Goal: Information Seeking & Learning: Learn about a topic

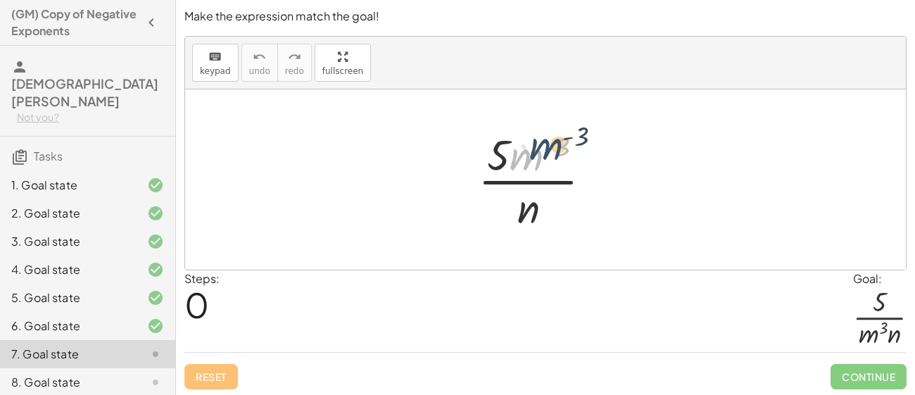
drag, startPoint x: 525, startPoint y: 159, endPoint x: 546, endPoint y: 153, distance: 21.8
click at [546, 153] on div at bounding box center [540, 179] width 139 height 108
click at [542, 171] on div at bounding box center [540, 179] width 139 height 108
drag, startPoint x: 556, startPoint y: 146, endPoint x: 534, endPoint y: 205, distance: 63.0
click at [534, 205] on div at bounding box center [540, 179] width 139 height 108
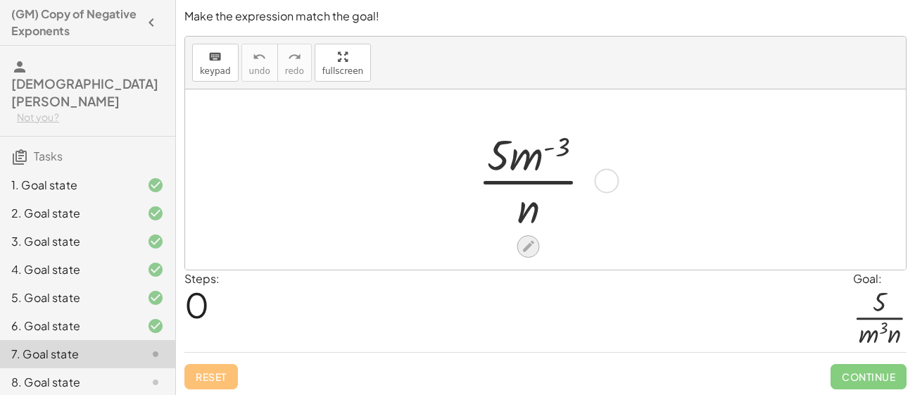
click at [526, 241] on icon at bounding box center [528, 246] width 15 height 15
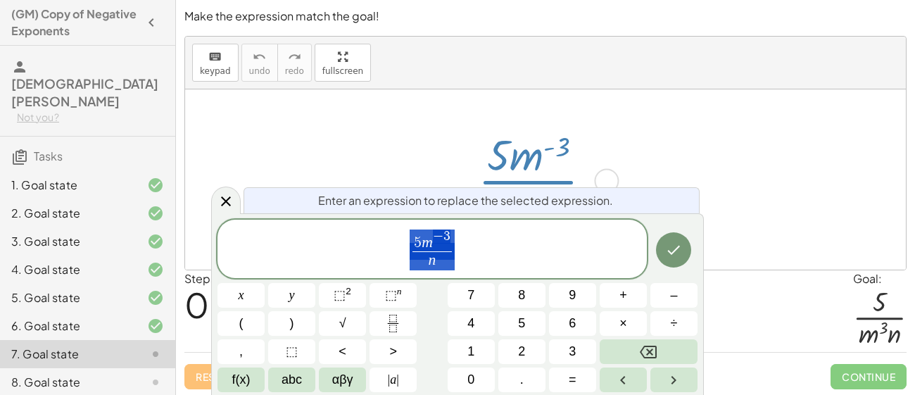
click at [540, 239] on span "5 m − 3 n ​" at bounding box center [431, 250] width 429 height 44
click at [223, 194] on icon at bounding box center [225, 201] width 17 height 17
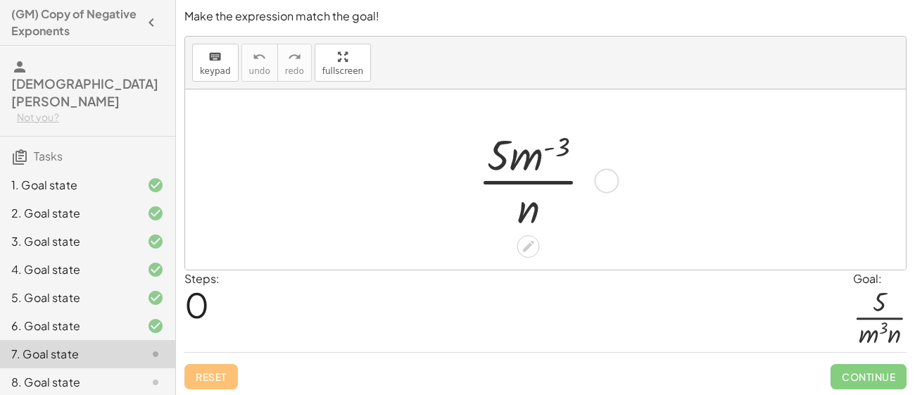
click at [600, 179] on div at bounding box center [606, 180] width 25 height 25
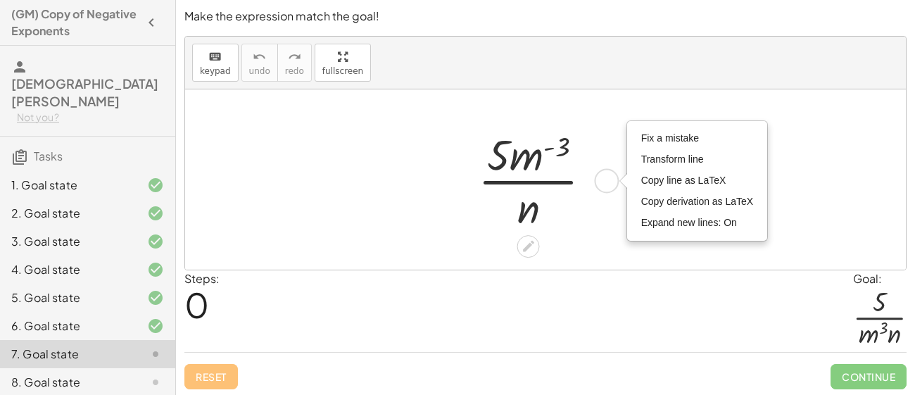
click at [600, 179] on div "Fix a mistake Transform line Copy line as LaTeX Copy derivation as LaTeX Expand…" at bounding box center [606, 180] width 25 height 25
click at [564, 140] on div at bounding box center [540, 179] width 139 height 108
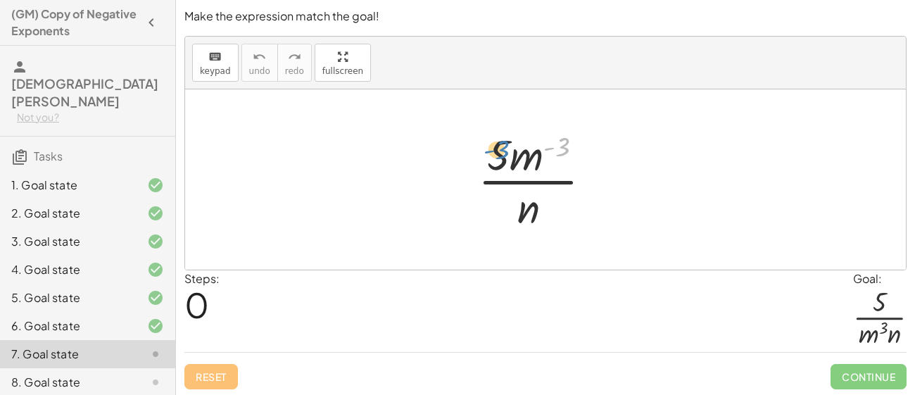
drag, startPoint x: 564, startPoint y: 140, endPoint x: 503, endPoint y: 142, distance: 60.5
click at [503, 142] on div at bounding box center [540, 179] width 139 height 108
drag, startPoint x: 519, startPoint y: 151, endPoint x: 519, endPoint y: 204, distance: 52.8
click at [519, 204] on div at bounding box center [540, 179] width 139 height 108
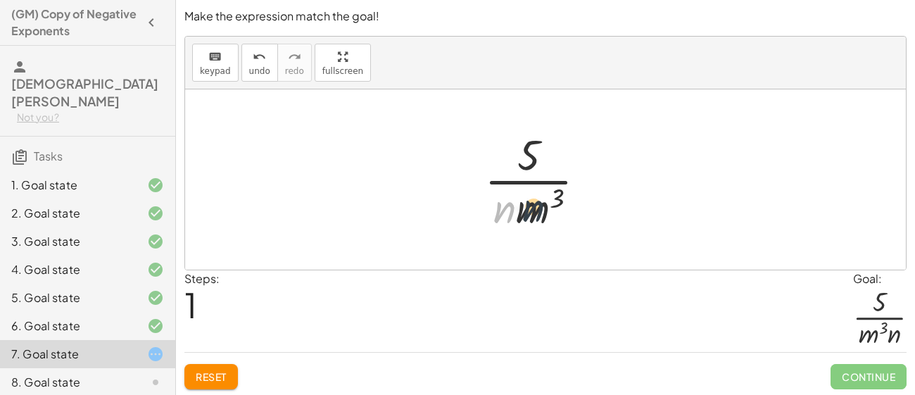
drag, startPoint x: 506, startPoint y: 209, endPoint x: 537, endPoint y: 208, distance: 31.0
click at [537, 208] on div at bounding box center [540, 179] width 127 height 108
drag, startPoint x: 542, startPoint y: 205, endPoint x: 473, endPoint y: 205, distance: 69.7
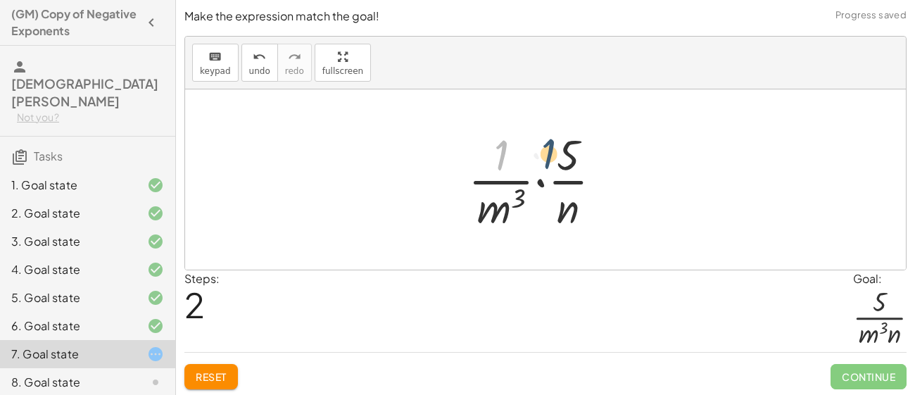
drag, startPoint x: 501, startPoint y: 159, endPoint x: 566, endPoint y: 157, distance: 65.5
click at [566, 157] on div at bounding box center [540, 179] width 159 height 108
drag, startPoint x: 566, startPoint y: 157, endPoint x: 504, endPoint y: 159, distance: 62.7
click at [504, 159] on div at bounding box center [540, 179] width 159 height 108
click at [258, 63] on icon "undo" at bounding box center [259, 57] width 13 height 17
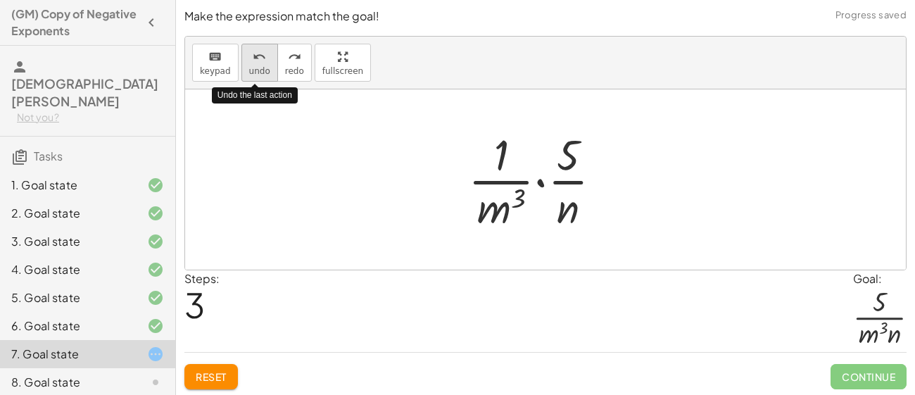
click at [258, 63] on icon "undo" at bounding box center [259, 57] width 13 height 17
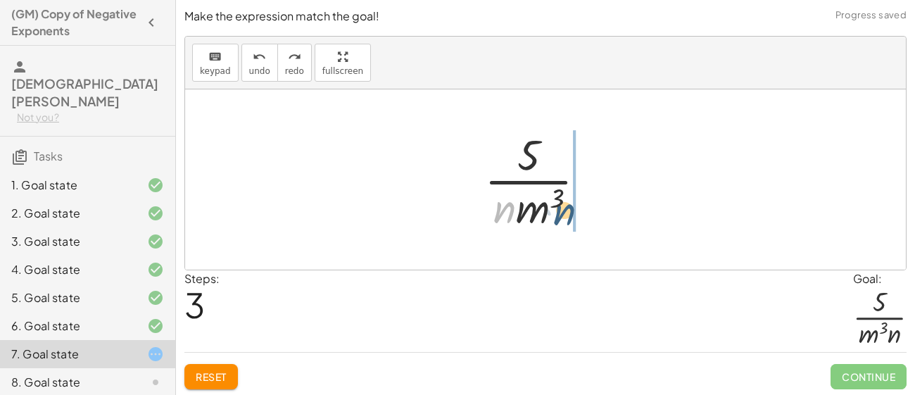
drag, startPoint x: 507, startPoint y: 210, endPoint x: 569, endPoint y: 212, distance: 62.0
click at [569, 212] on div at bounding box center [540, 179] width 127 height 108
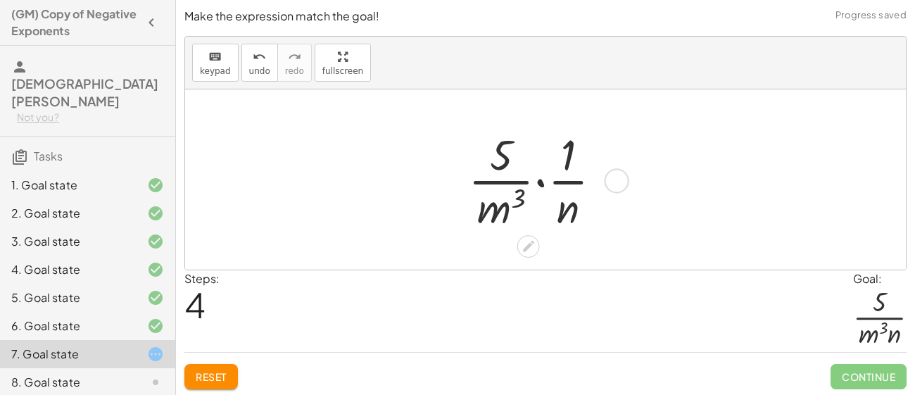
click at [542, 179] on div at bounding box center [540, 179] width 159 height 108
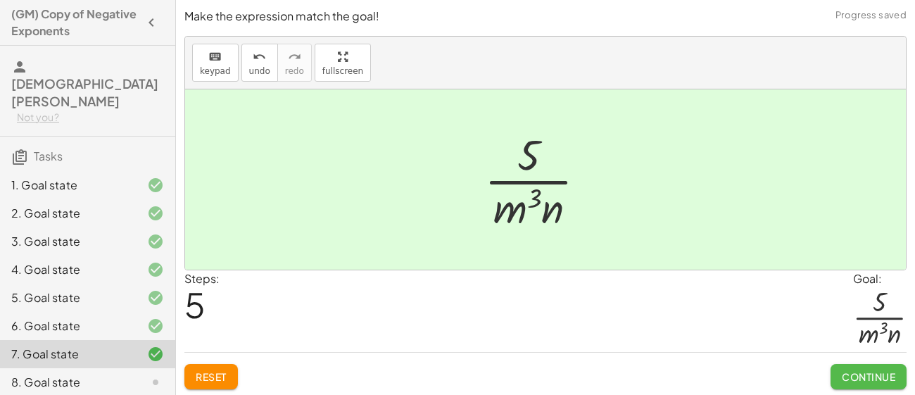
click at [849, 376] on span "Continue" at bounding box center [868, 376] width 53 height 13
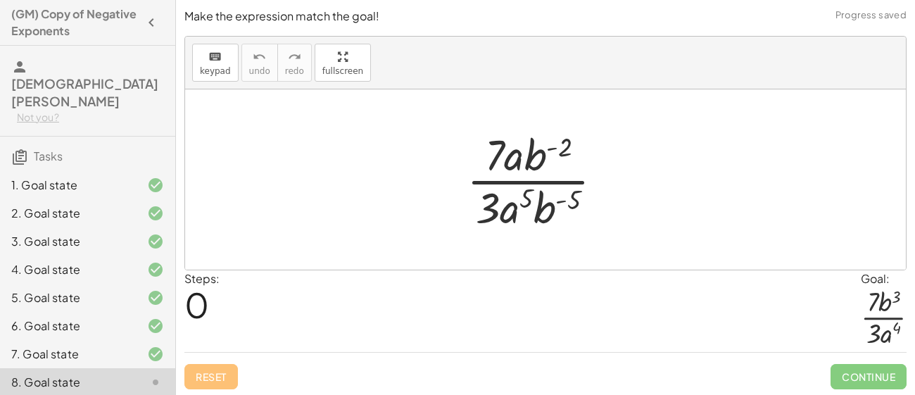
click at [561, 151] on div at bounding box center [540, 179] width 162 height 108
drag, startPoint x: 523, startPoint y: 196, endPoint x: 565, endPoint y: 149, distance: 62.3
click at [565, 149] on div at bounding box center [540, 179] width 162 height 108
drag, startPoint x: 561, startPoint y: 147, endPoint x: 523, endPoint y: 201, distance: 66.0
click at [523, 201] on div at bounding box center [540, 179] width 162 height 108
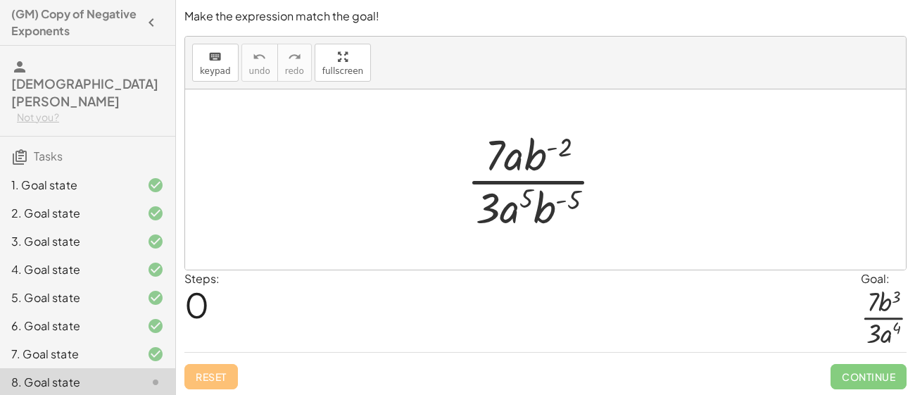
click at [507, 213] on div at bounding box center [540, 179] width 162 height 108
click at [557, 210] on div at bounding box center [540, 179] width 162 height 108
click at [509, 153] on div at bounding box center [540, 179] width 162 height 108
drag, startPoint x: 493, startPoint y: 157, endPoint x: 526, endPoint y: 157, distance: 33.1
click at [526, 157] on div at bounding box center [540, 179] width 162 height 108
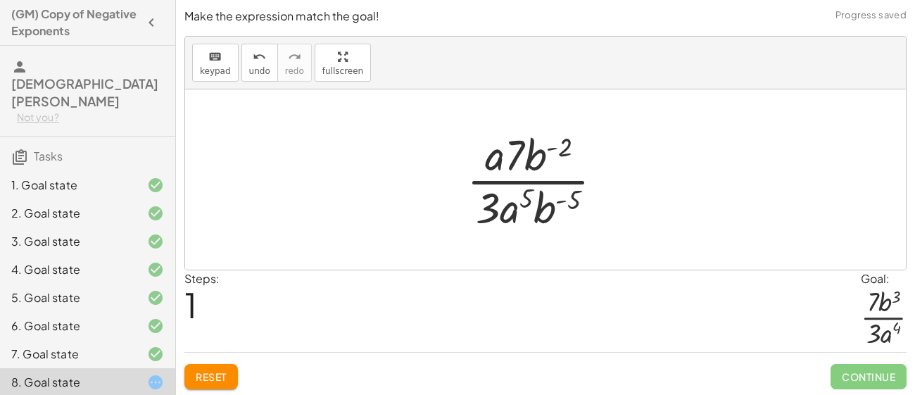
click at [496, 160] on div at bounding box center [540, 179] width 162 height 108
drag, startPoint x: 494, startPoint y: 159, endPoint x: 507, endPoint y: 210, distance: 52.9
click at [553, 145] on div at bounding box center [540, 179] width 163 height 108
drag, startPoint x: 576, startPoint y: 196, endPoint x: 553, endPoint y: 143, distance: 57.4
click at [553, 143] on div at bounding box center [540, 179] width 163 height 108
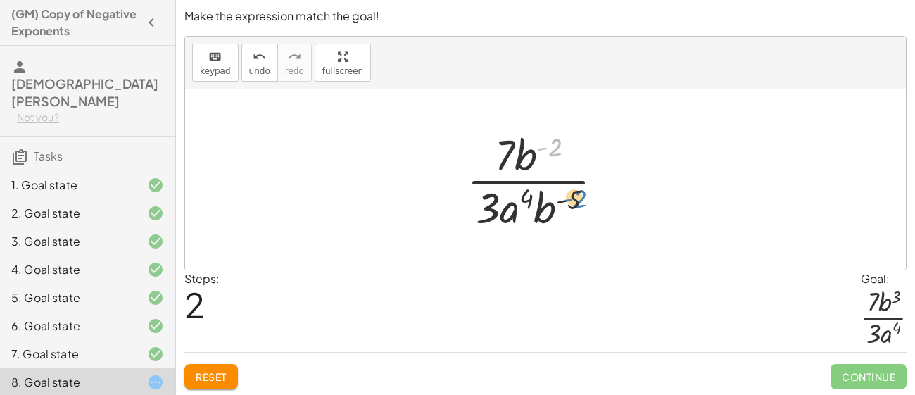
drag, startPoint x: 556, startPoint y: 146, endPoint x: 580, endPoint y: 197, distance: 56.0
click at [580, 197] on div at bounding box center [540, 179] width 163 height 108
drag, startPoint x: 575, startPoint y: 196, endPoint x: 551, endPoint y: 136, distance: 65.1
click at [551, 136] on div at bounding box center [540, 179] width 163 height 108
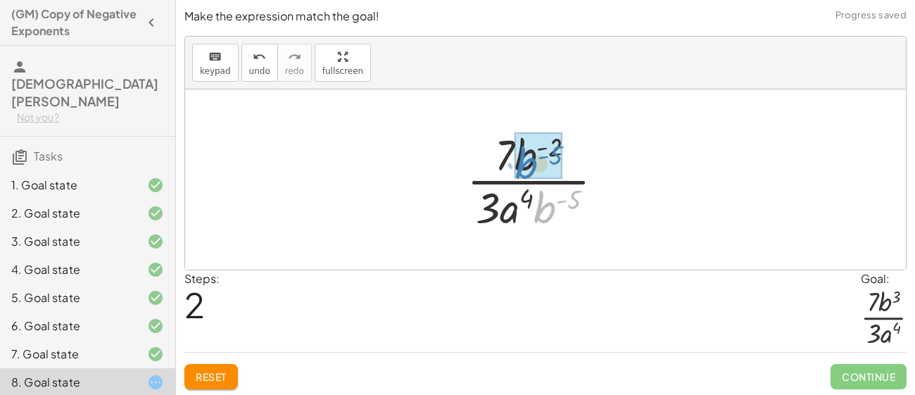
drag, startPoint x: 543, startPoint y: 205, endPoint x: 525, endPoint y: 161, distance: 48.0
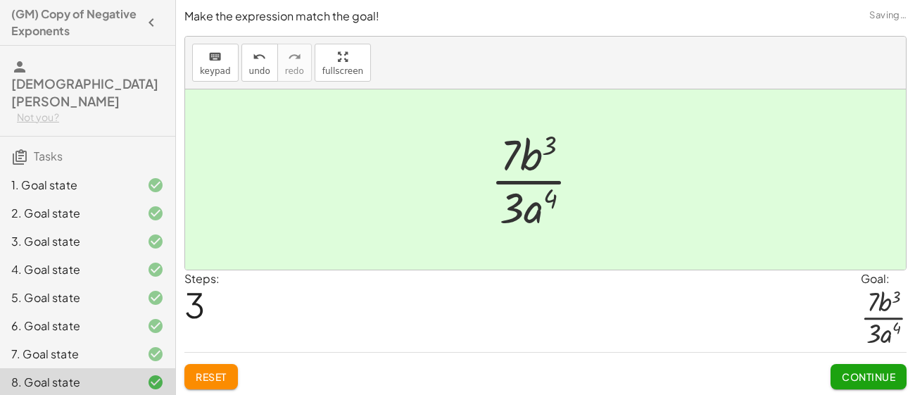
click at [892, 373] on span "Continue" at bounding box center [868, 376] width 53 height 13
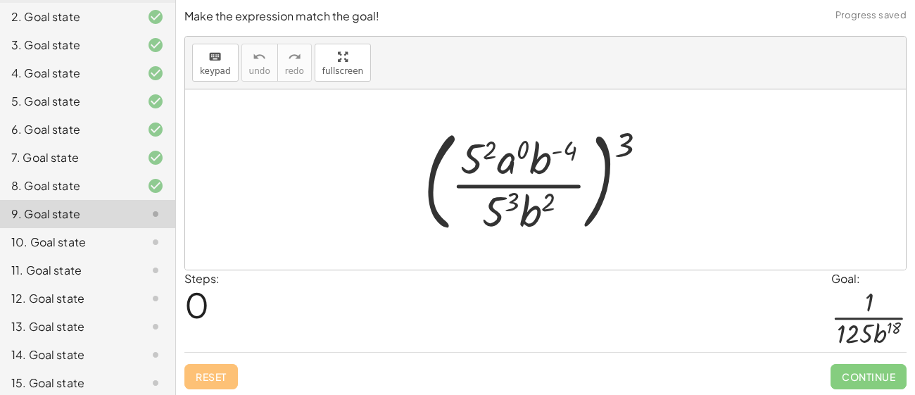
scroll to position [1, 0]
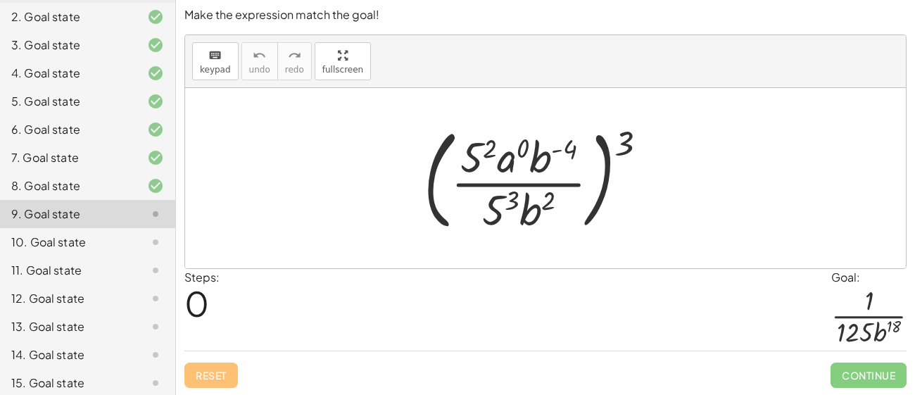
click at [474, 155] on div at bounding box center [541, 178] width 249 height 117
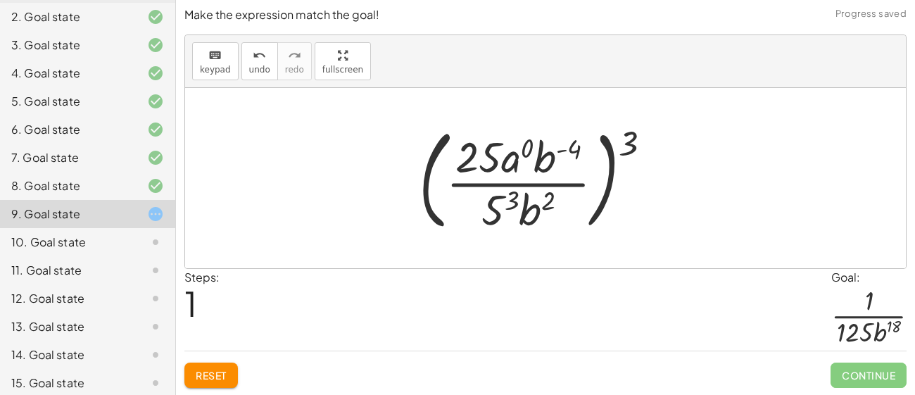
click at [494, 159] on div at bounding box center [541, 178] width 258 height 117
click at [507, 161] on div at bounding box center [541, 178] width 258 height 117
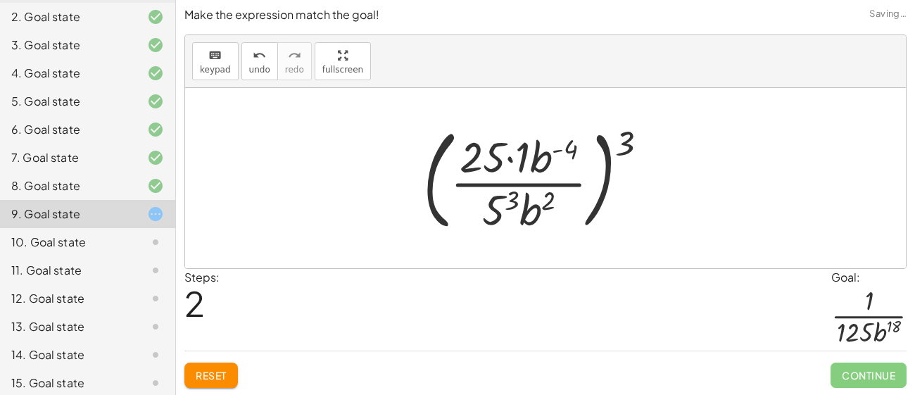
click at [526, 157] on div at bounding box center [541, 178] width 250 height 117
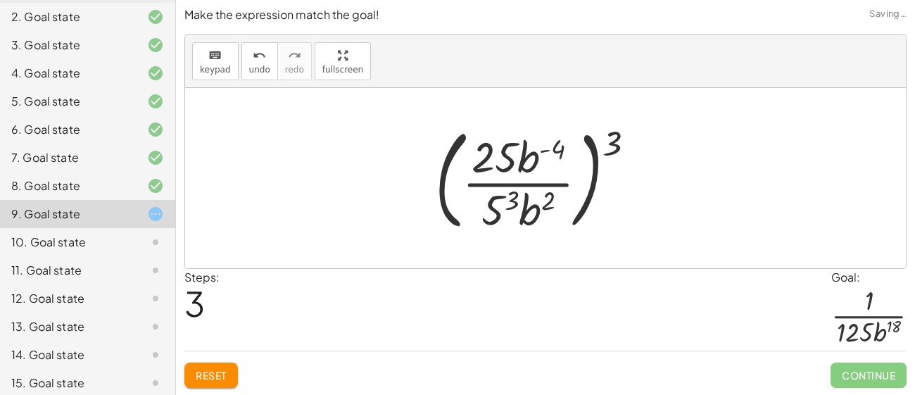
click at [531, 160] on div at bounding box center [541, 178] width 226 height 117
click at [557, 155] on div at bounding box center [541, 178] width 226 height 117
drag, startPoint x: 557, startPoint y: 155, endPoint x: 609, endPoint y: 148, distance: 52.5
click at [609, 148] on div at bounding box center [541, 178] width 226 height 117
drag, startPoint x: 511, startPoint y: 196, endPoint x: 544, endPoint y: 201, distance: 33.4
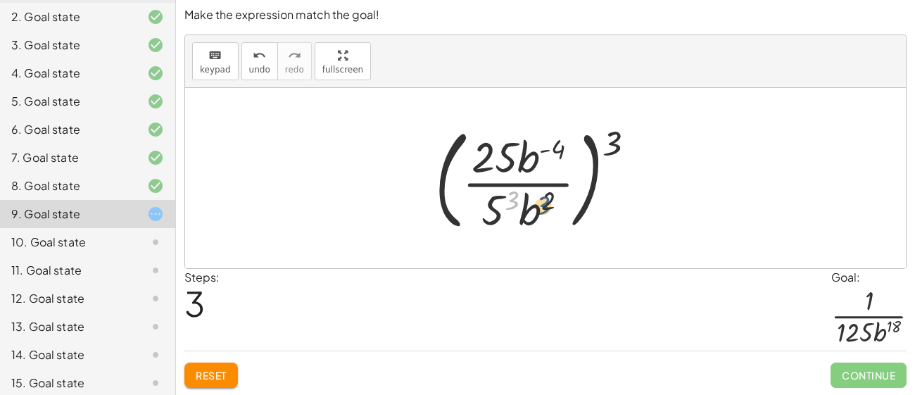
click at [544, 201] on div at bounding box center [541, 178] width 226 height 117
drag, startPoint x: 545, startPoint y: 202, endPoint x: 514, endPoint y: 203, distance: 31.7
click at [514, 203] on div at bounding box center [541, 178] width 226 height 117
click at [493, 212] on div at bounding box center [541, 178] width 226 height 117
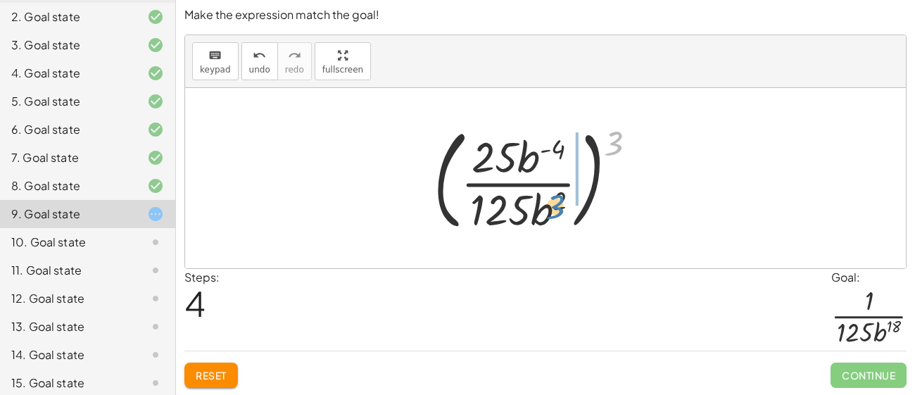
drag, startPoint x: 614, startPoint y: 139, endPoint x: 556, endPoint y: 203, distance: 86.1
click at [556, 203] on div at bounding box center [540, 178] width 229 height 117
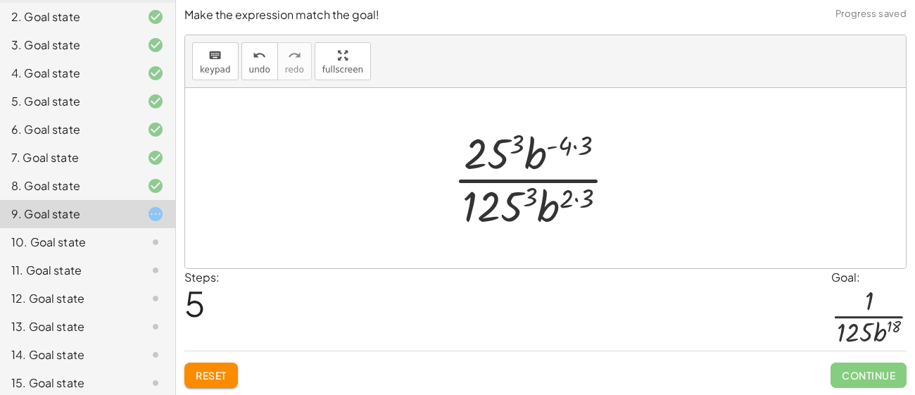
click at [587, 195] on div at bounding box center [540, 178] width 189 height 108
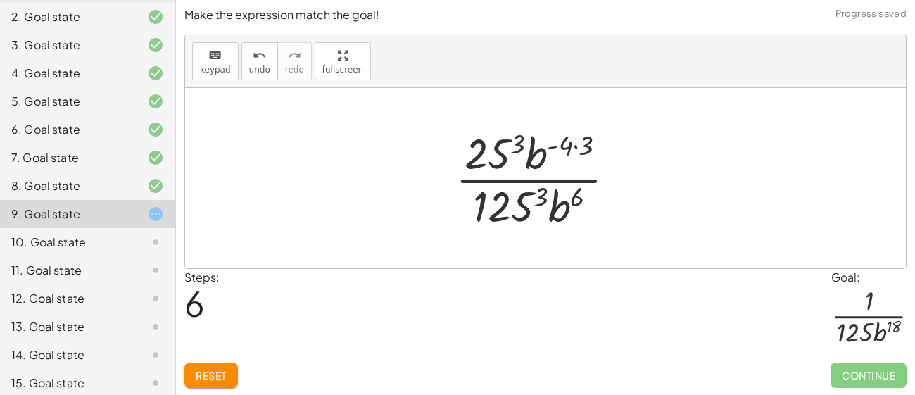
click at [574, 198] on div at bounding box center [541, 178] width 186 height 108
click at [542, 198] on div at bounding box center [541, 178] width 186 height 108
click at [542, 198] on div at bounding box center [540, 178] width 255 height 108
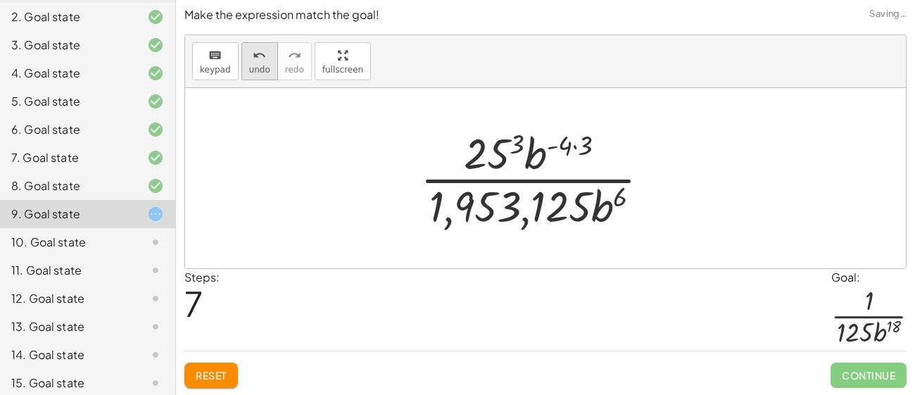
click at [259, 57] on icon "undo" at bounding box center [259, 55] width 13 height 17
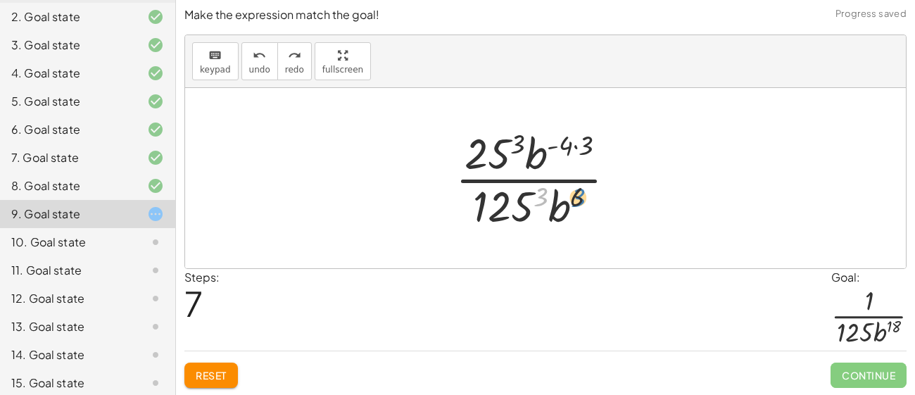
drag, startPoint x: 540, startPoint y: 192, endPoint x: 578, endPoint y: 193, distance: 38.0
click at [578, 193] on div at bounding box center [541, 178] width 186 height 108
drag, startPoint x: 578, startPoint y: 193, endPoint x: 545, endPoint y: 193, distance: 33.8
click at [545, 193] on div at bounding box center [541, 178] width 186 height 108
click at [566, 143] on div at bounding box center [541, 178] width 186 height 108
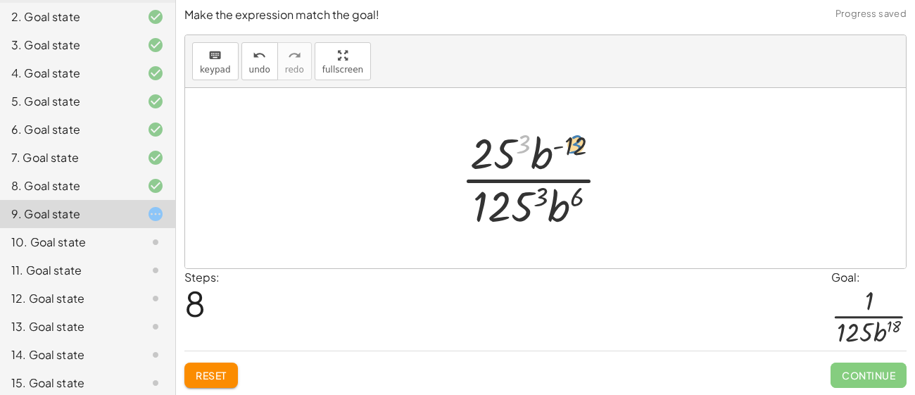
drag, startPoint x: 524, startPoint y: 144, endPoint x: 578, endPoint y: 146, distance: 54.2
click at [578, 146] on div at bounding box center [541, 178] width 174 height 108
drag, startPoint x: 578, startPoint y: 146, endPoint x: 584, endPoint y: 199, distance: 53.1
click at [584, 199] on div at bounding box center [541, 178] width 174 height 108
click at [578, 198] on div at bounding box center [541, 178] width 174 height 108
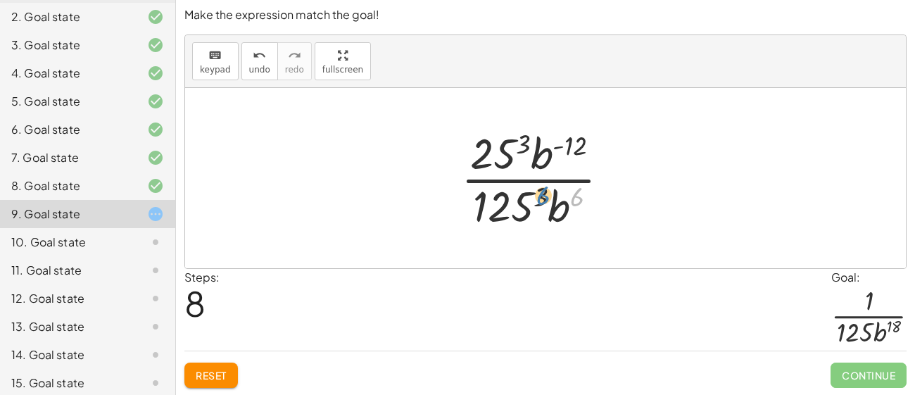
drag, startPoint x: 578, startPoint y: 198, endPoint x: 544, endPoint y: 198, distance: 34.5
click at [544, 198] on div at bounding box center [541, 178] width 174 height 108
drag, startPoint x: 546, startPoint y: 197, endPoint x: 579, endPoint y: 201, distance: 33.3
click at [579, 201] on div at bounding box center [541, 178] width 174 height 108
drag, startPoint x: 540, startPoint y: 198, endPoint x: 510, endPoint y: 151, distance: 56.0
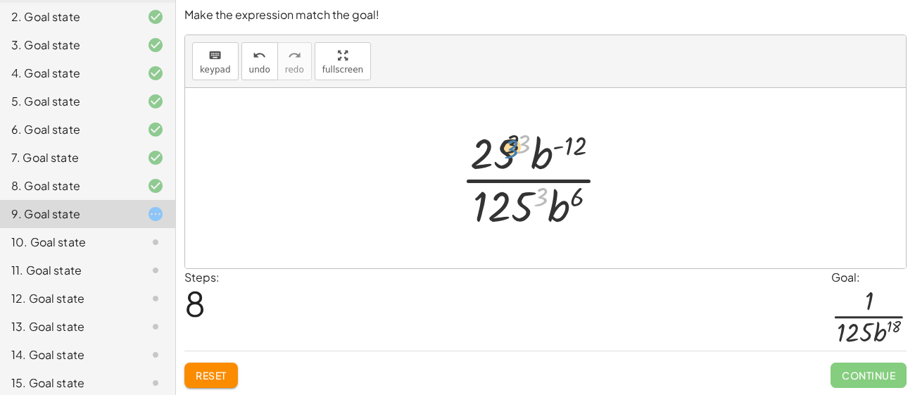
click at [510, 151] on div at bounding box center [541, 178] width 174 height 108
drag, startPoint x: 523, startPoint y: 143, endPoint x: 579, endPoint y: 144, distance: 56.3
click at [579, 144] on div at bounding box center [541, 178] width 174 height 108
drag, startPoint x: 579, startPoint y: 144, endPoint x: 545, endPoint y: 189, distance: 56.9
click at [545, 189] on div at bounding box center [541, 178] width 174 height 108
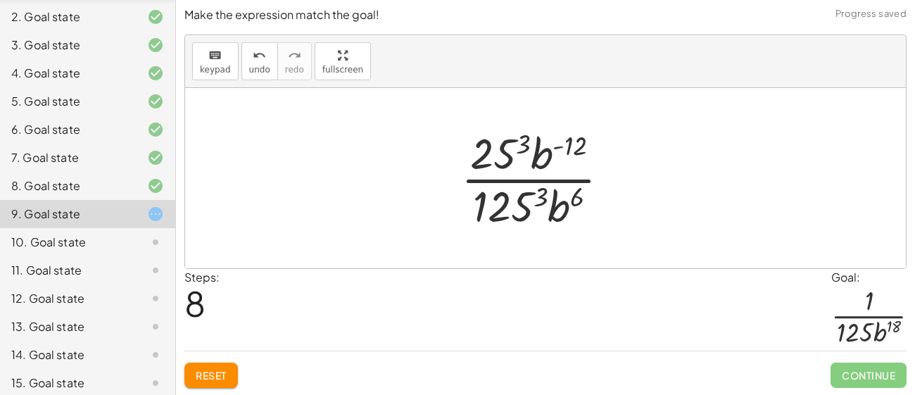
click at [580, 199] on div at bounding box center [541, 178] width 174 height 108
drag, startPoint x: 576, startPoint y: 146, endPoint x: 579, endPoint y: 198, distance: 52.1
click at [579, 198] on div at bounding box center [541, 178] width 174 height 108
click at [502, 158] on div at bounding box center [541, 178] width 174 height 108
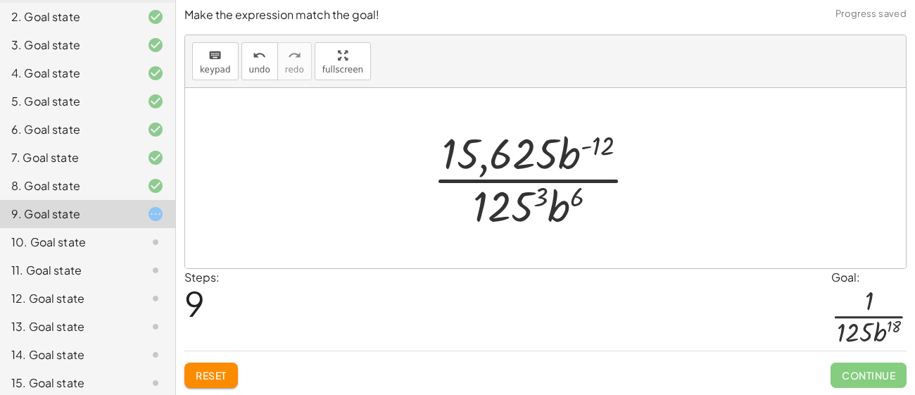
click at [504, 158] on div at bounding box center [540, 178] width 229 height 108
drag, startPoint x: 599, startPoint y: 141, endPoint x: 515, endPoint y: 160, distance: 86.5
click at [515, 160] on div at bounding box center [540, 178] width 229 height 108
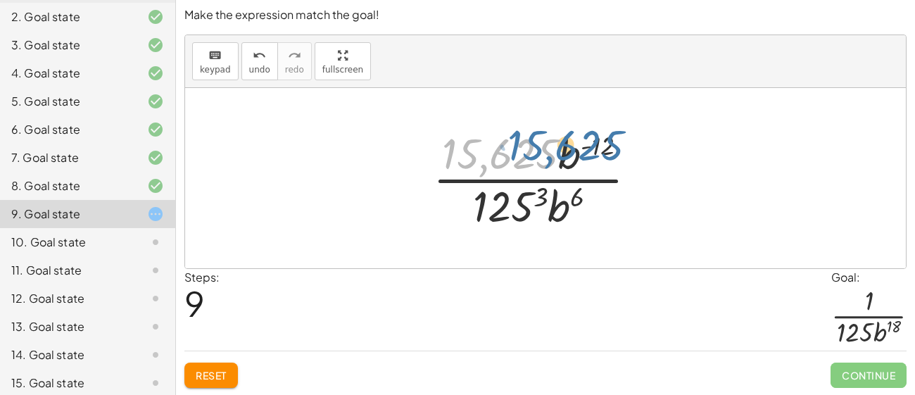
drag, startPoint x: 518, startPoint y: 163, endPoint x: 583, endPoint y: 154, distance: 66.0
click at [583, 154] on div at bounding box center [540, 178] width 229 height 108
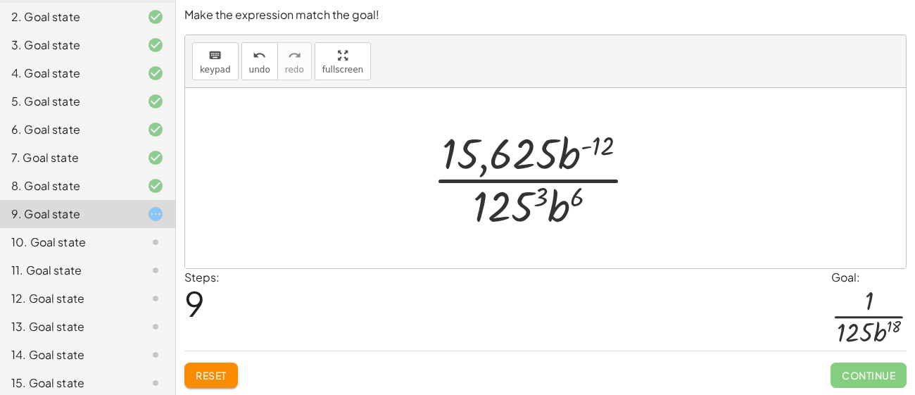
click at [580, 189] on div at bounding box center [540, 178] width 229 height 108
drag, startPoint x: 580, startPoint y: 196, endPoint x: 526, endPoint y: 145, distance: 74.2
click at [526, 145] on div at bounding box center [540, 178] width 229 height 108
drag, startPoint x: 537, startPoint y: 191, endPoint x: 586, endPoint y: 152, distance: 62.6
click at [586, 152] on div at bounding box center [540, 178] width 229 height 108
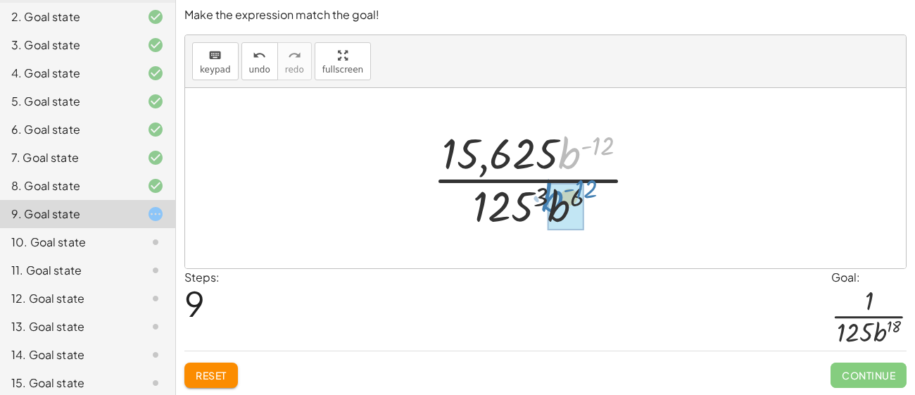
drag, startPoint x: 573, startPoint y: 147, endPoint x: 565, endPoint y: 193, distance: 47.2
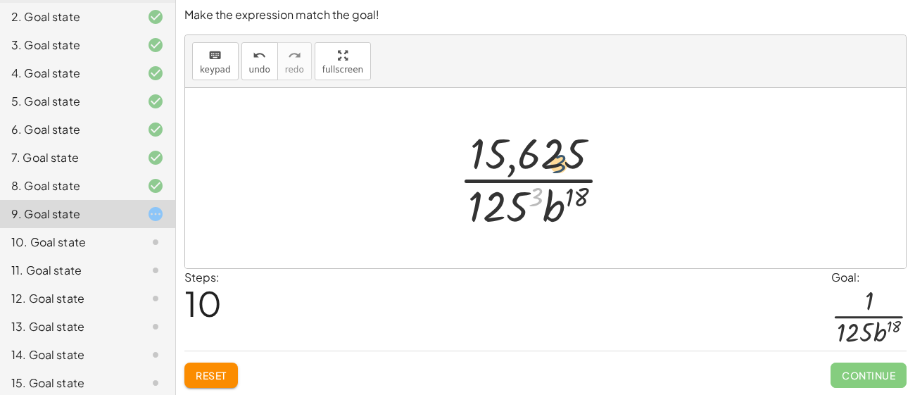
drag, startPoint x: 534, startPoint y: 196, endPoint x: 547, endPoint y: 157, distance: 40.9
click at [547, 157] on div at bounding box center [541, 178] width 178 height 108
click at [554, 172] on div at bounding box center [541, 178] width 178 height 108
click at [539, 165] on div at bounding box center [541, 178] width 178 height 108
drag, startPoint x: 533, startPoint y: 193, endPoint x: 577, endPoint y: 191, distance: 43.7
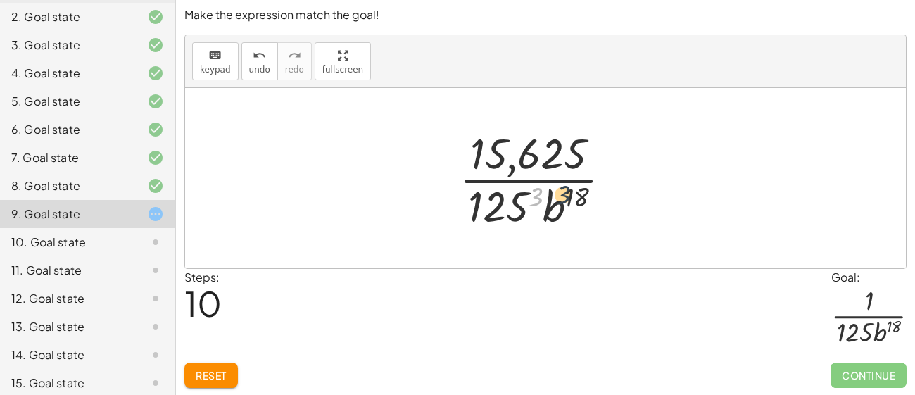
click at [577, 191] on div at bounding box center [541, 178] width 178 height 108
click at [251, 65] on span "undo" at bounding box center [259, 70] width 21 height 10
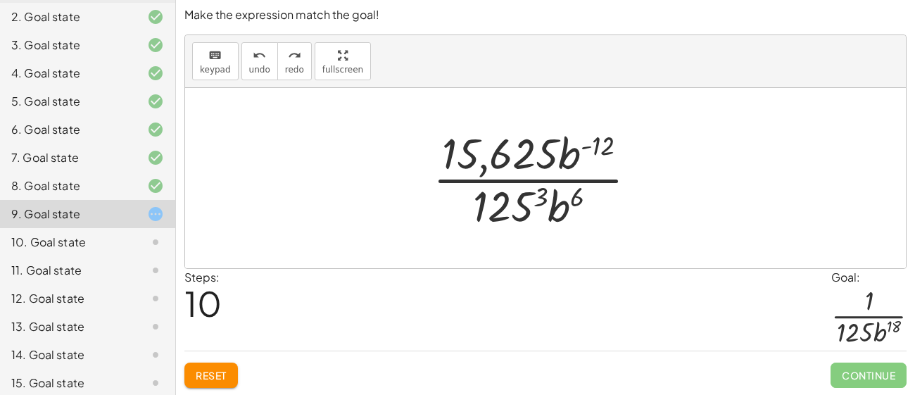
click at [203, 372] on span "Reset" at bounding box center [211, 375] width 31 height 13
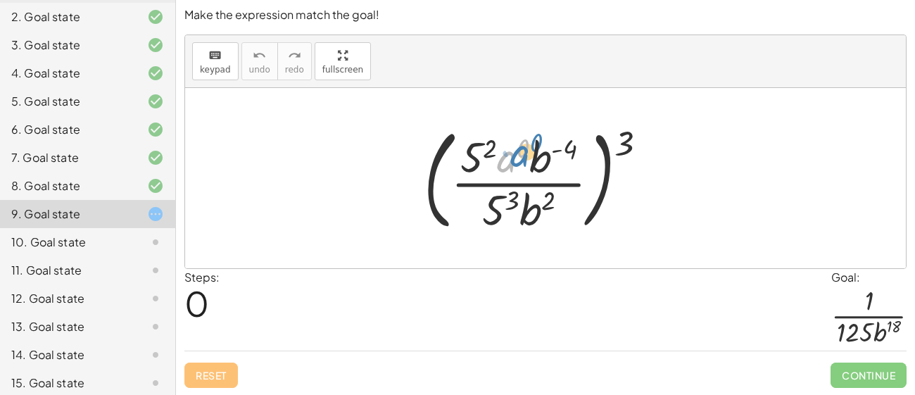
drag, startPoint x: 509, startPoint y: 166, endPoint x: 522, endPoint y: 160, distance: 14.5
click at [522, 160] on div at bounding box center [541, 178] width 249 height 117
click at [509, 158] on div at bounding box center [541, 178] width 249 height 117
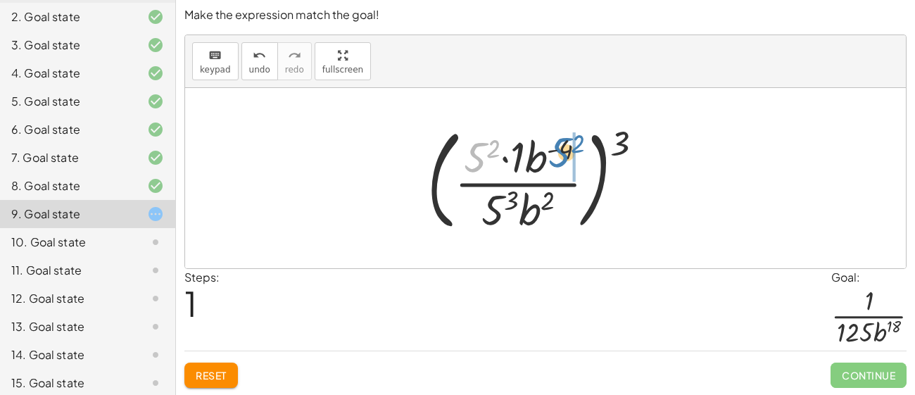
drag, startPoint x: 471, startPoint y: 156, endPoint x: 555, endPoint y: 151, distance: 84.6
click at [555, 151] on div at bounding box center [540, 178] width 241 height 117
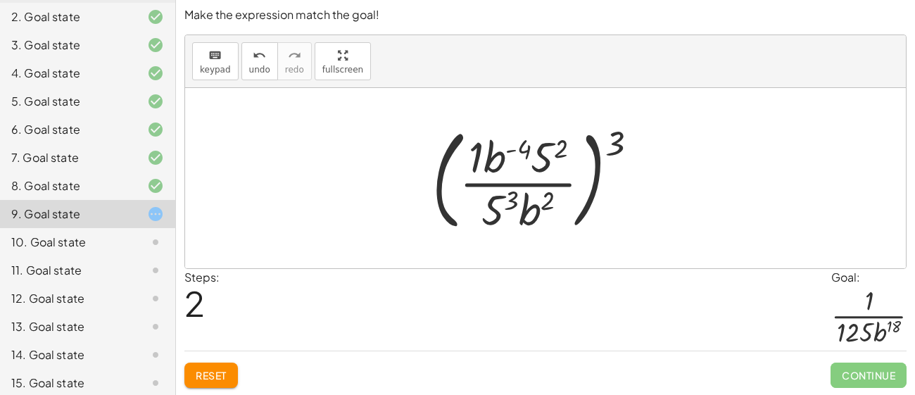
click at [476, 158] on div at bounding box center [540, 178] width 231 height 117
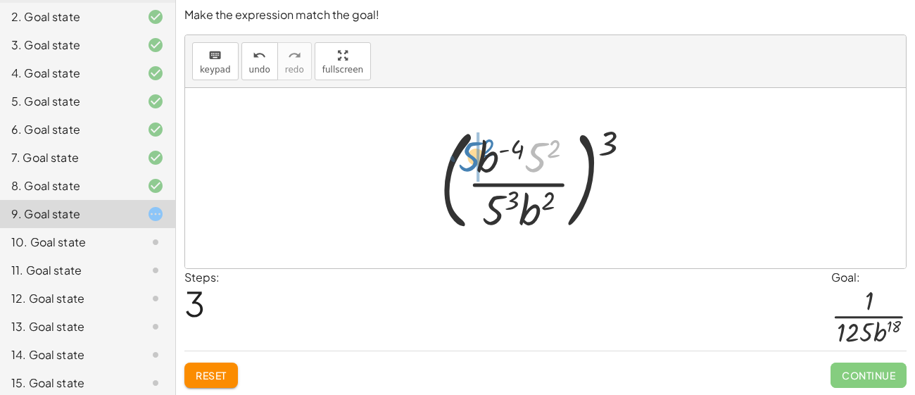
drag, startPoint x: 537, startPoint y: 157, endPoint x: 472, endPoint y: 157, distance: 64.7
click at [472, 157] on div at bounding box center [541, 178] width 216 height 117
click at [495, 205] on div at bounding box center [541, 178] width 216 height 117
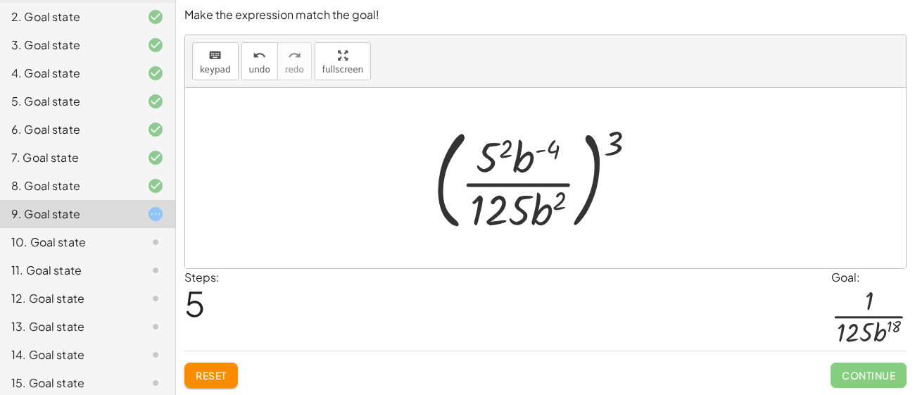
click at [486, 155] on div at bounding box center [540, 178] width 229 height 117
click at [252, 66] on span "undo" at bounding box center [259, 70] width 21 height 10
drag, startPoint x: 611, startPoint y: 141, endPoint x: 551, endPoint y: 201, distance: 84.6
click at [551, 201] on div at bounding box center [540, 178] width 229 height 117
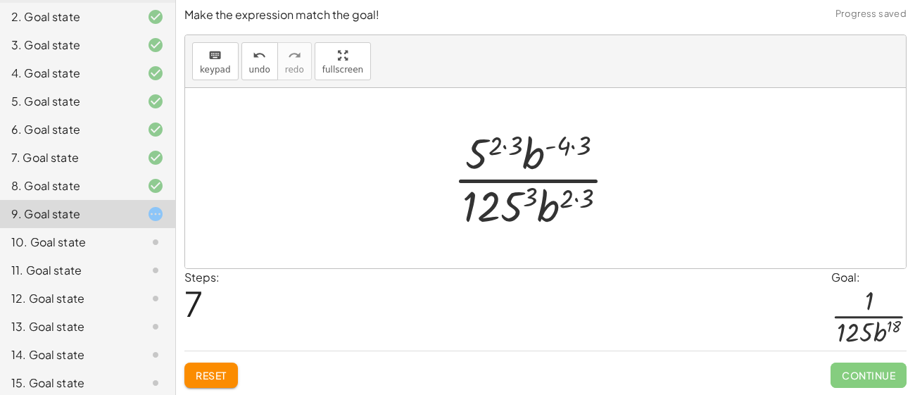
click at [500, 143] on div at bounding box center [540, 178] width 189 height 108
click at [495, 142] on div at bounding box center [540, 178] width 189 height 108
drag, startPoint x: 514, startPoint y: 143, endPoint x: 500, endPoint y: 145, distance: 14.9
click at [557, 143] on div at bounding box center [540, 178] width 189 height 108
drag, startPoint x: 575, startPoint y: 141, endPoint x: 559, endPoint y: 144, distance: 16.4
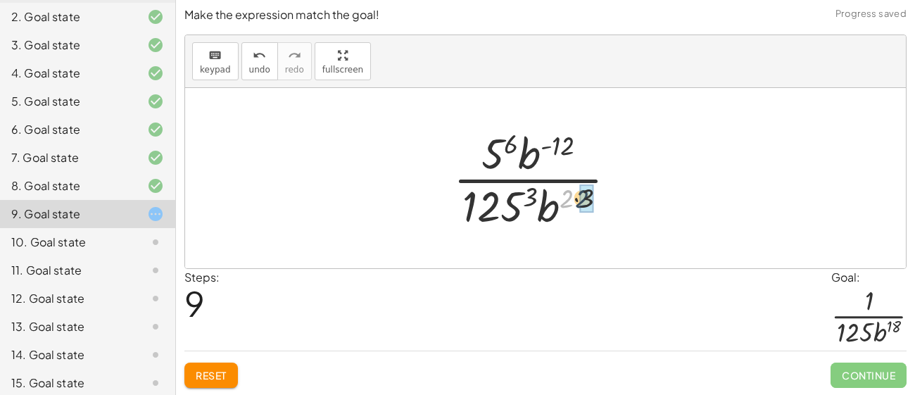
drag, startPoint x: 564, startPoint y: 190, endPoint x: 584, endPoint y: 191, distance: 19.7
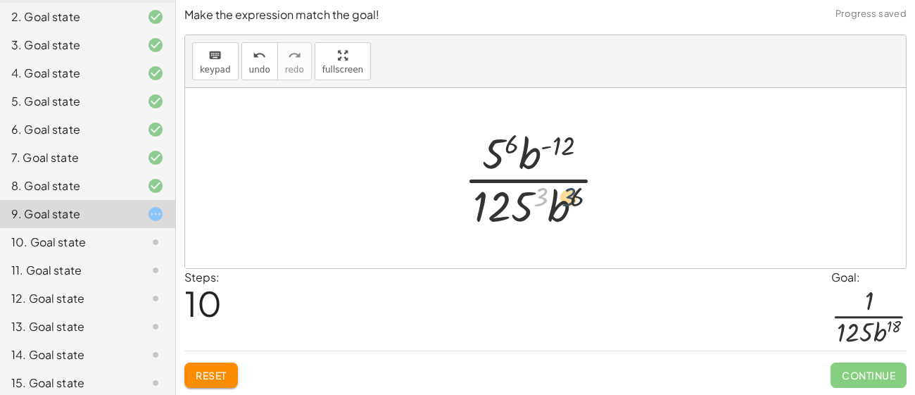
drag, startPoint x: 540, startPoint y: 196, endPoint x: 580, endPoint y: 197, distance: 39.4
click at [580, 197] on div at bounding box center [541, 178] width 168 height 108
drag, startPoint x: 566, startPoint y: 150, endPoint x: 583, endPoint y: 201, distance: 54.1
click at [583, 201] on div at bounding box center [541, 178] width 168 height 108
drag, startPoint x: 511, startPoint y: 145, endPoint x: 577, endPoint y: 196, distance: 83.7
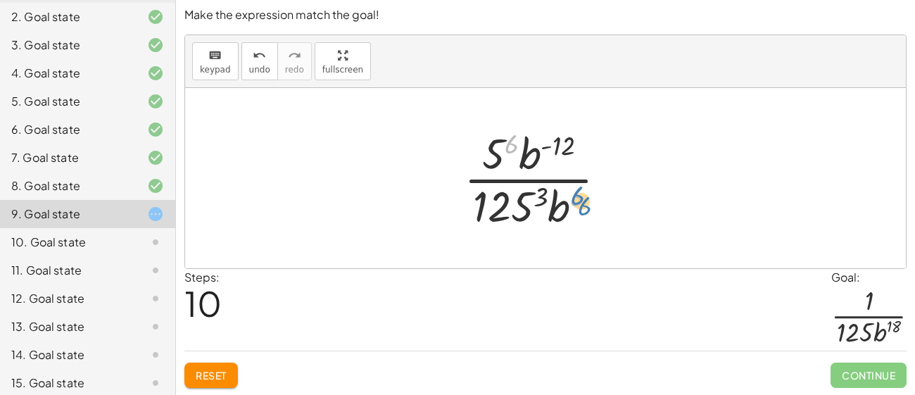
click at [577, 196] on div at bounding box center [541, 178] width 168 height 108
click at [559, 203] on div at bounding box center [541, 178] width 168 height 108
click at [554, 204] on div at bounding box center [541, 178] width 168 height 108
click at [543, 195] on div at bounding box center [541, 178] width 168 height 108
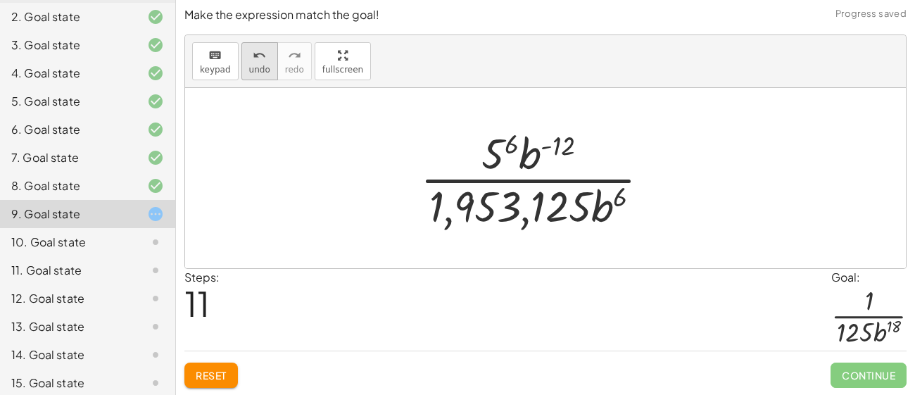
click at [250, 63] on button "undo undo" at bounding box center [259, 61] width 37 height 38
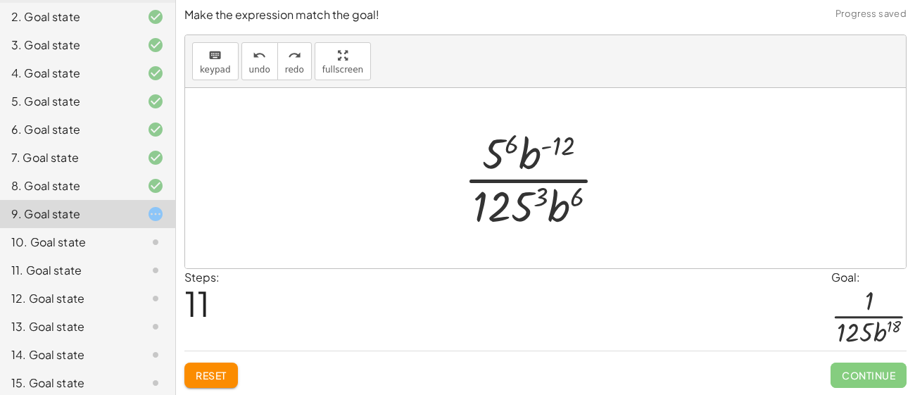
click at [566, 139] on div at bounding box center [541, 178] width 168 height 108
click at [536, 149] on div at bounding box center [541, 178] width 168 height 108
click at [533, 153] on div at bounding box center [541, 178] width 168 height 108
drag, startPoint x: 562, startPoint y: 141, endPoint x: 506, endPoint y: 153, distance: 57.5
click at [506, 153] on div at bounding box center [541, 178] width 168 height 108
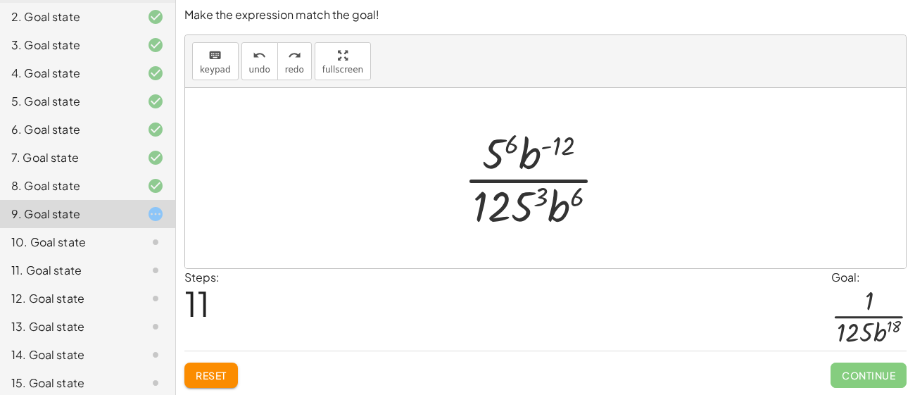
click at [502, 153] on div at bounding box center [541, 178] width 168 height 108
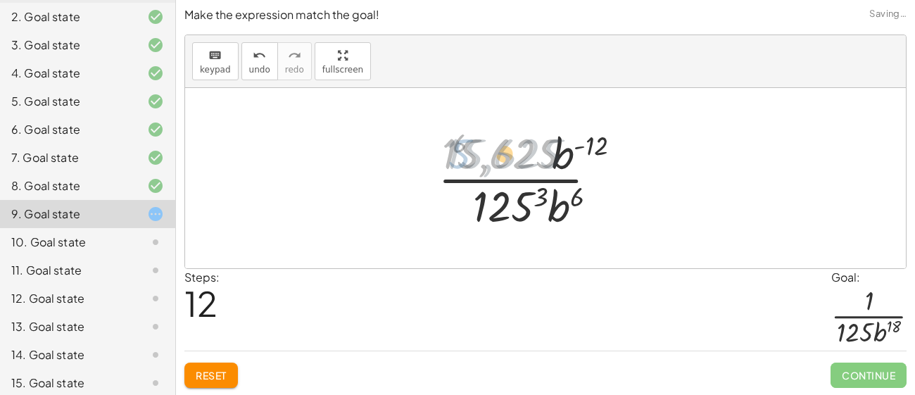
drag, startPoint x: 502, startPoint y: 153, endPoint x: 513, endPoint y: 153, distance: 11.3
click at [513, 153] on div at bounding box center [540, 178] width 229 height 108
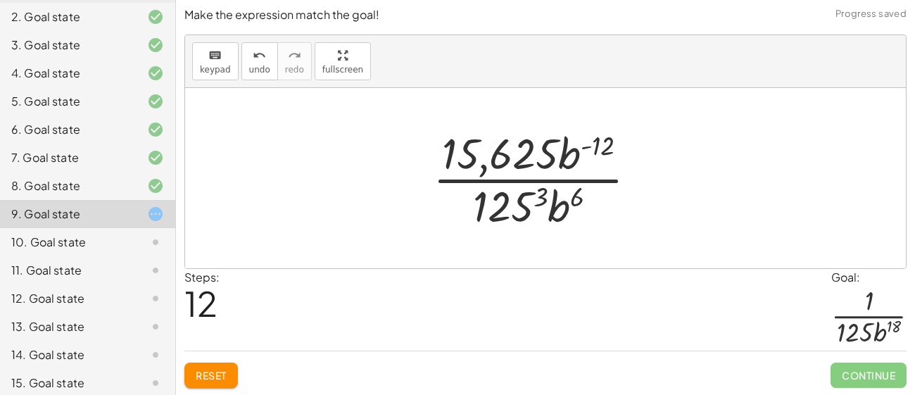
click at [495, 152] on div at bounding box center [540, 178] width 229 height 108
click at [595, 146] on div at bounding box center [540, 178] width 229 height 108
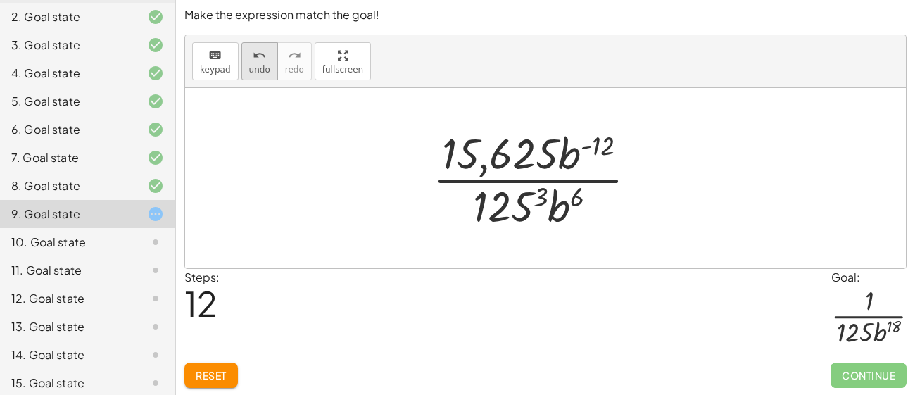
click at [253, 61] on icon "undo" at bounding box center [259, 55] width 13 height 17
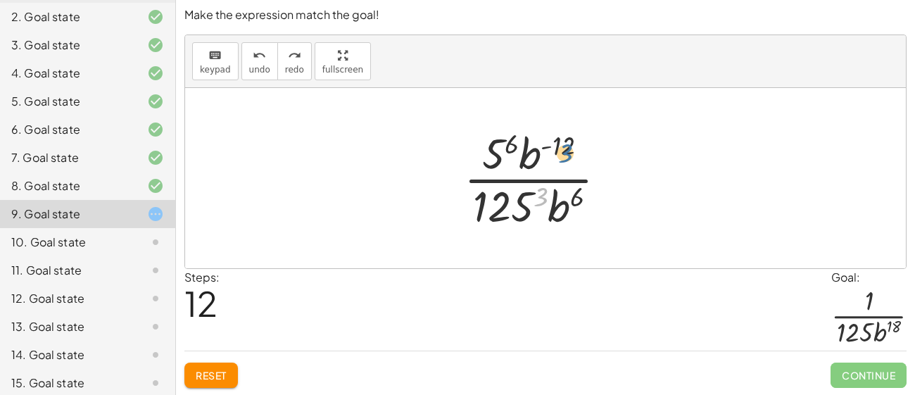
drag, startPoint x: 540, startPoint y: 193, endPoint x: 564, endPoint y: 147, distance: 51.9
click at [564, 147] on div at bounding box center [541, 178] width 168 height 108
drag, startPoint x: 556, startPoint y: 150, endPoint x: 530, endPoint y: 210, distance: 65.2
click at [530, 210] on div at bounding box center [541, 178] width 168 height 108
drag, startPoint x: 508, startPoint y: 142, endPoint x: 554, endPoint y: 201, distance: 74.7
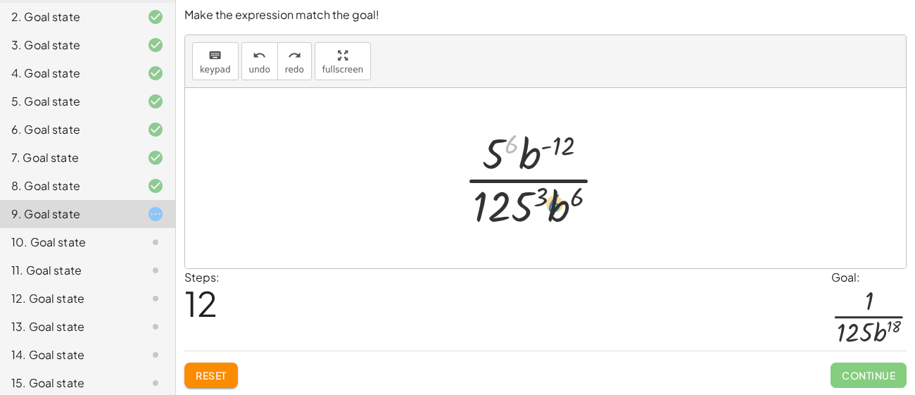
click at [554, 201] on div at bounding box center [541, 178] width 168 height 108
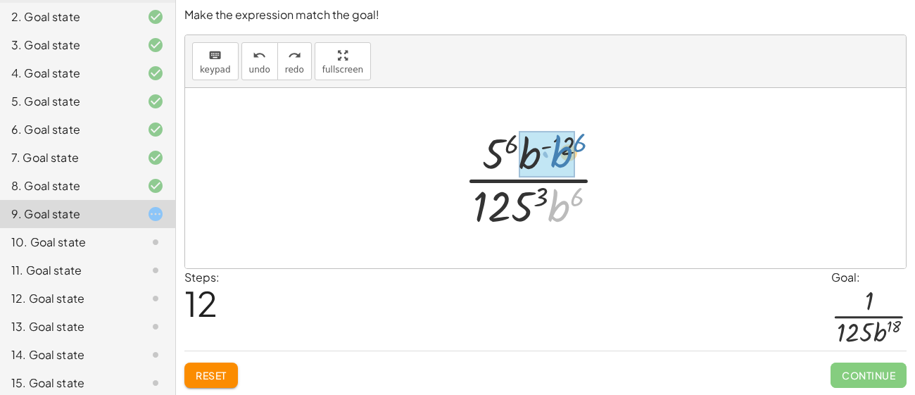
drag, startPoint x: 557, startPoint y: 207, endPoint x: 559, endPoint y: 153, distance: 53.5
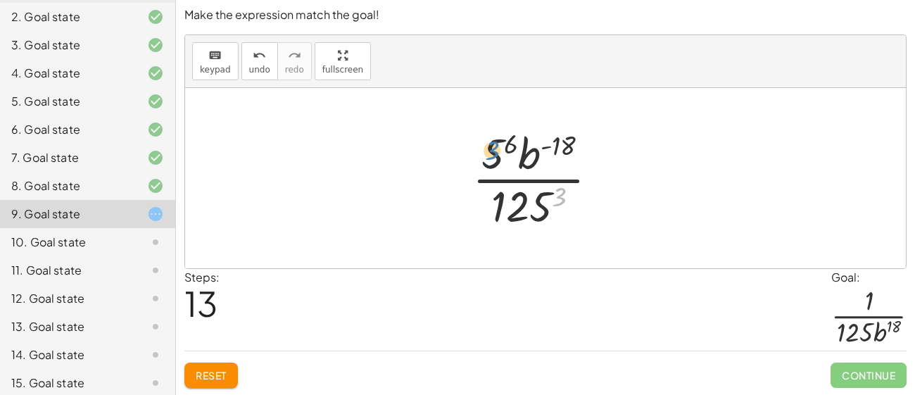
drag, startPoint x: 561, startPoint y: 197, endPoint x: 496, endPoint y: 151, distance: 79.7
click at [496, 151] on div at bounding box center [540, 178] width 151 height 108
drag, startPoint x: 512, startPoint y: 146, endPoint x: 494, endPoint y: 152, distance: 18.7
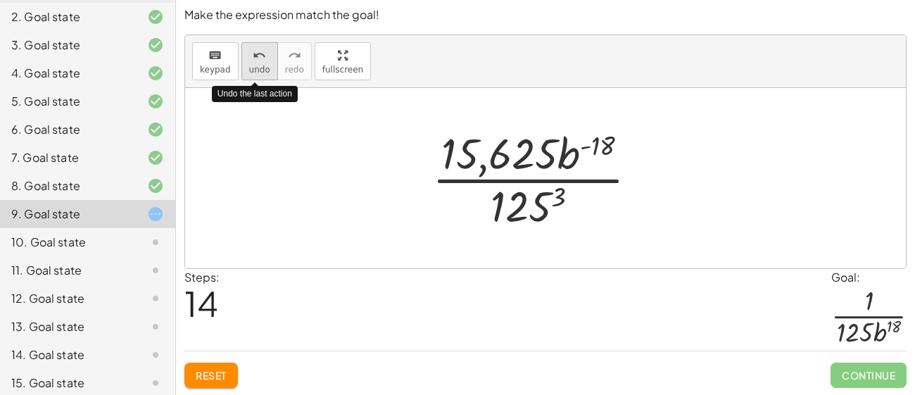
click at [254, 65] on span "undo" at bounding box center [259, 70] width 21 height 10
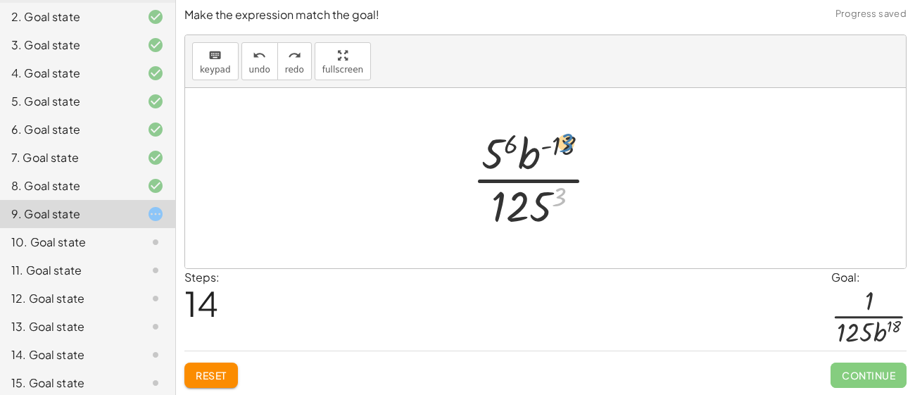
drag, startPoint x: 559, startPoint y: 195, endPoint x: 566, endPoint y: 141, distance: 53.9
click at [566, 141] on div at bounding box center [540, 178] width 151 height 108
click at [531, 154] on div at bounding box center [540, 178] width 151 height 108
drag, startPoint x: 526, startPoint y: 155, endPoint x: 557, endPoint y: 149, distance: 30.8
click at [557, 149] on div at bounding box center [540, 178] width 151 height 108
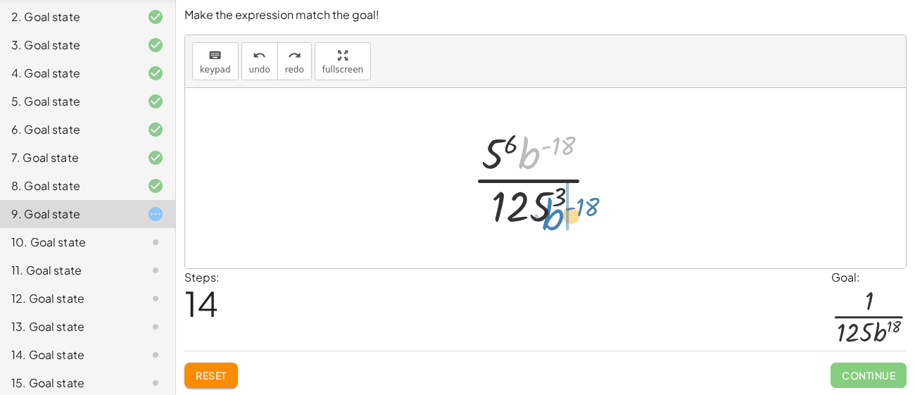
drag, startPoint x: 537, startPoint y: 156, endPoint x: 559, endPoint y: 217, distance: 65.2
click at [559, 217] on div at bounding box center [540, 178] width 151 height 108
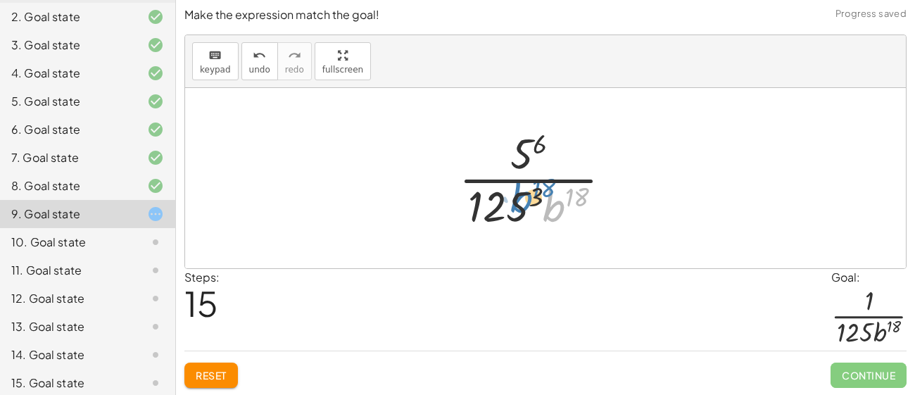
drag, startPoint x: 556, startPoint y: 213, endPoint x: 526, endPoint y: 208, distance: 30.0
click at [526, 208] on div at bounding box center [541, 178] width 178 height 108
drag, startPoint x: 536, startPoint y: 194, endPoint x: 538, endPoint y: 137, distance: 57.7
click at [538, 137] on div at bounding box center [541, 178] width 178 height 108
click at [551, 202] on div at bounding box center [541, 178] width 178 height 108
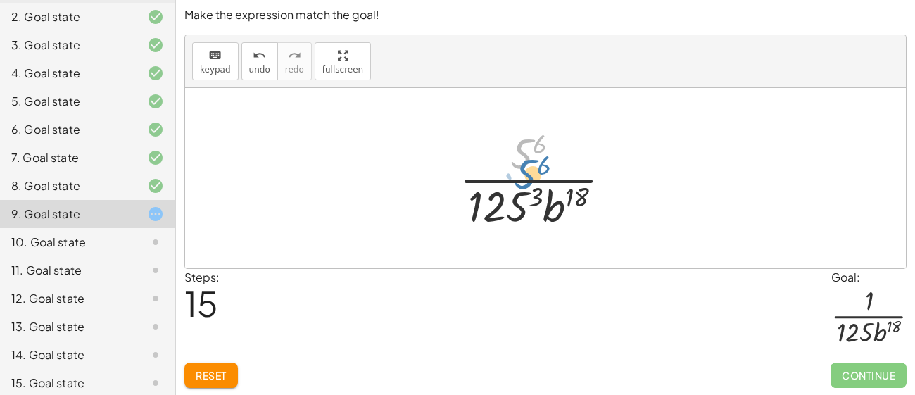
drag, startPoint x: 526, startPoint y: 150, endPoint x: 523, endPoint y: 159, distance: 9.6
click at [523, 159] on div at bounding box center [541, 178] width 178 height 108
drag, startPoint x: 538, startPoint y: 193, endPoint x: 504, endPoint y: 150, distance: 55.2
click at [504, 150] on div at bounding box center [541, 178] width 178 height 108
click at [524, 151] on div at bounding box center [541, 178] width 178 height 108
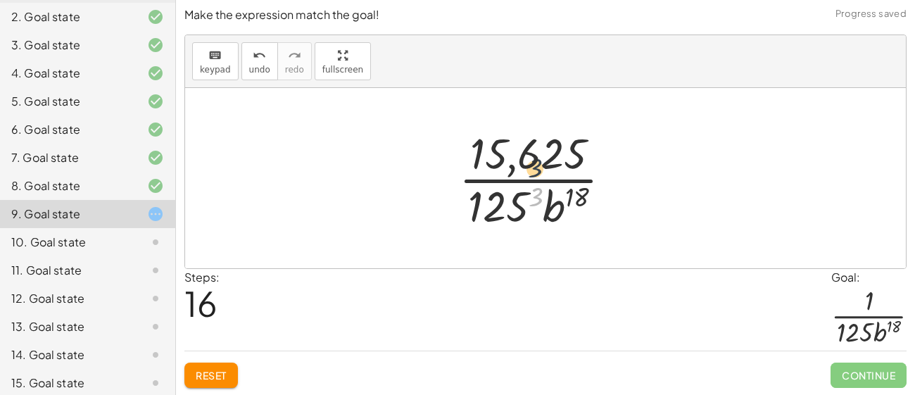
drag, startPoint x: 533, startPoint y: 196, endPoint x: 528, endPoint y: 160, distance: 35.4
click at [528, 160] on div at bounding box center [541, 178] width 178 height 108
drag, startPoint x: 538, startPoint y: 191, endPoint x: 584, endPoint y: 149, distance: 62.8
click at [584, 149] on div at bounding box center [541, 178] width 178 height 108
drag, startPoint x: 557, startPoint y: 203, endPoint x: 518, endPoint y: 204, distance: 39.4
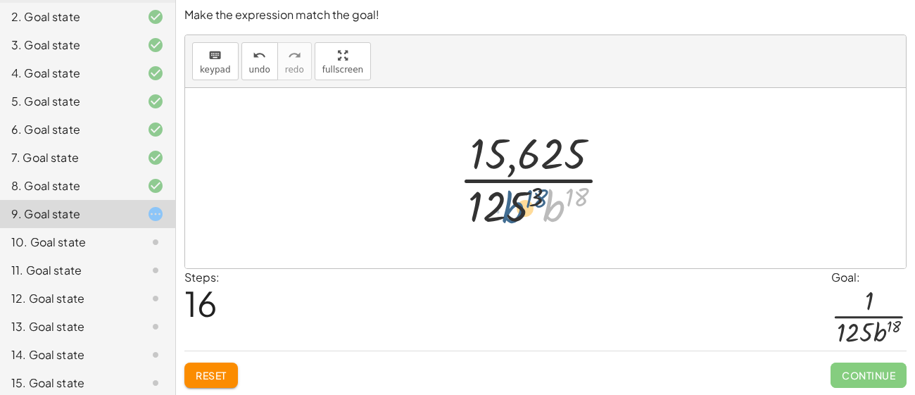
click at [518, 204] on div at bounding box center [541, 178] width 178 height 108
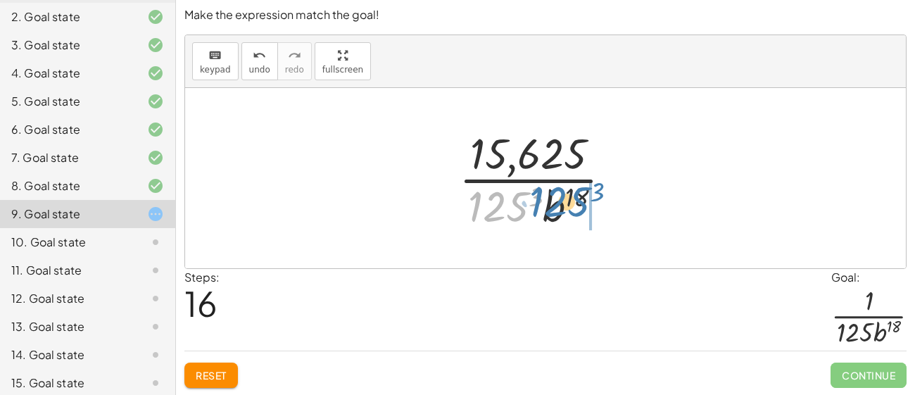
drag, startPoint x: 497, startPoint y: 210, endPoint x: 561, endPoint y: 205, distance: 63.5
click at [561, 205] on div at bounding box center [541, 178] width 178 height 108
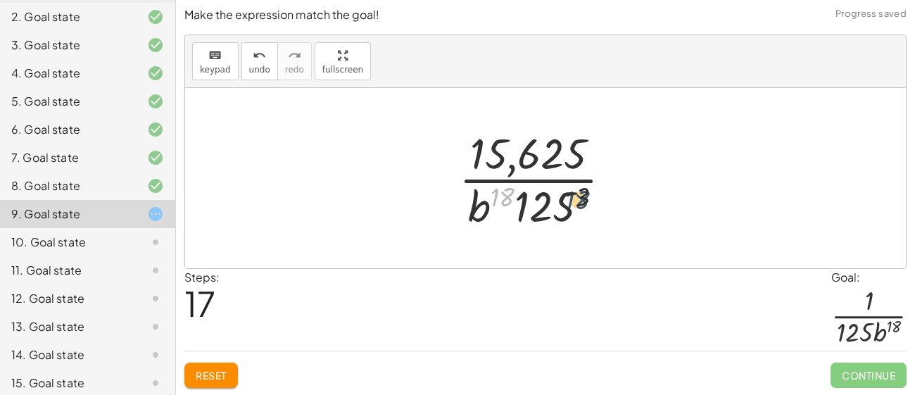
drag, startPoint x: 507, startPoint y: 197, endPoint x: 595, endPoint y: 201, distance: 88.0
click at [595, 201] on div at bounding box center [541, 178] width 178 height 108
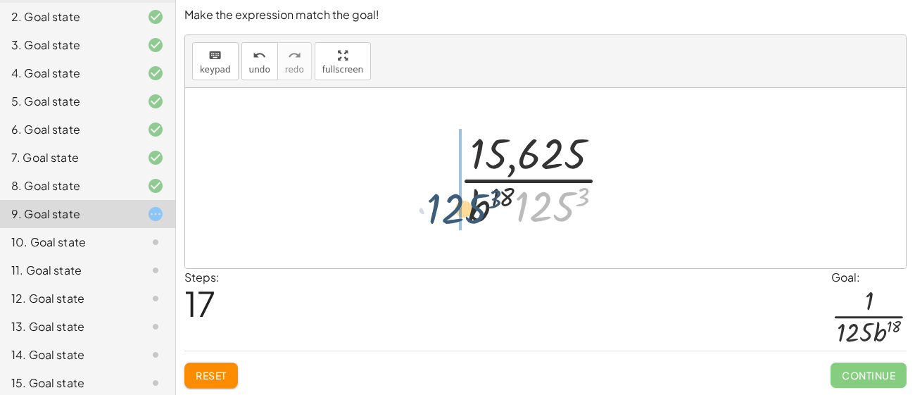
drag, startPoint x: 541, startPoint y: 207, endPoint x: 447, endPoint y: 207, distance: 94.3
click at [447, 207] on div "( · 5 2 · a 0 · b ( - 4 ) · 5 3 · b 2 ) 3 ( · 5 2 · 1 · b ( - 4 ) · 5 3 · b 2 )…" at bounding box center [545, 177] width 215 height 115
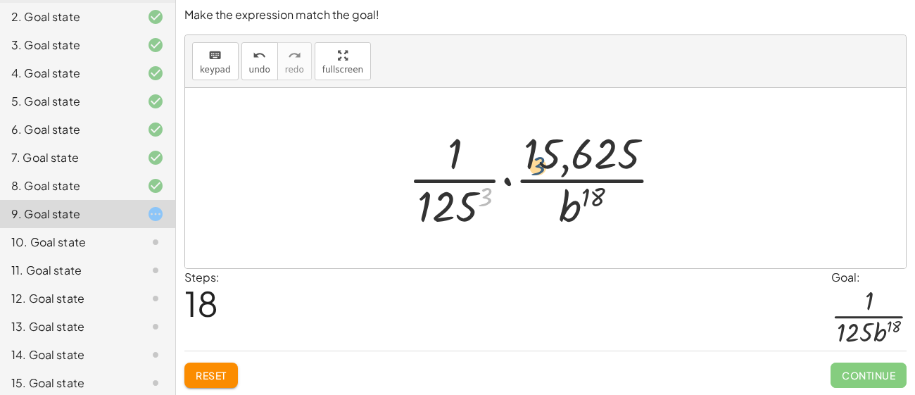
drag, startPoint x: 483, startPoint y: 193, endPoint x: 556, endPoint y: 160, distance: 79.7
click at [556, 160] on div at bounding box center [541, 178] width 280 height 108
click at [570, 155] on div at bounding box center [541, 178] width 280 height 108
drag, startPoint x: 452, startPoint y: 153, endPoint x: 544, endPoint y: 148, distance: 91.6
click at [544, 148] on div at bounding box center [541, 178] width 280 height 108
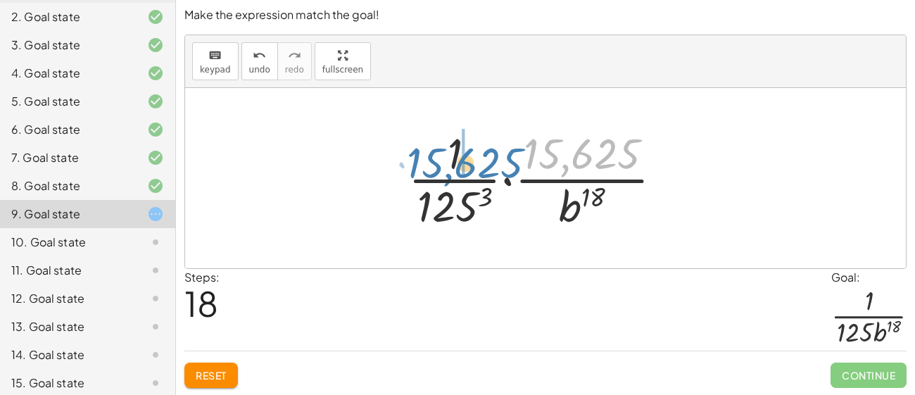
drag, startPoint x: 555, startPoint y: 153, endPoint x: 437, endPoint y: 159, distance: 118.4
click at [437, 159] on div at bounding box center [541, 178] width 280 height 108
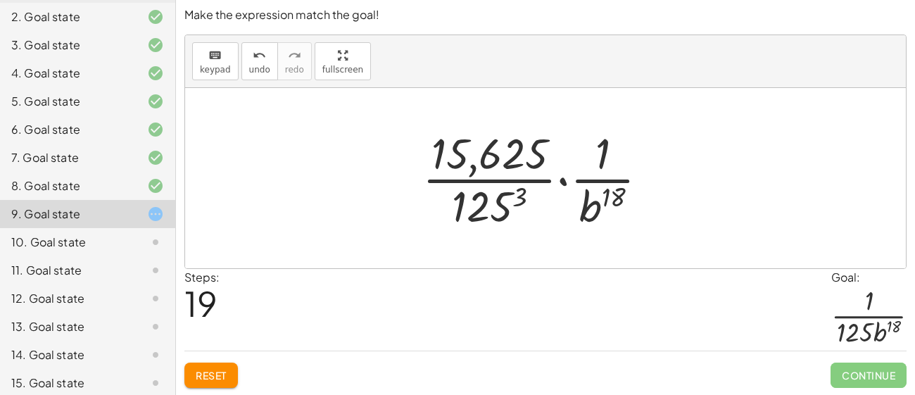
click at [488, 187] on div at bounding box center [540, 178] width 251 height 108
click at [580, 195] on div at bounding box center [540, 178] width 251 height 108
click at [601, 199] on div at bounding box center [540, 178] width 251 height 108
click at [603, 180] on div at bounding box center [540, 178] width 251 height 108
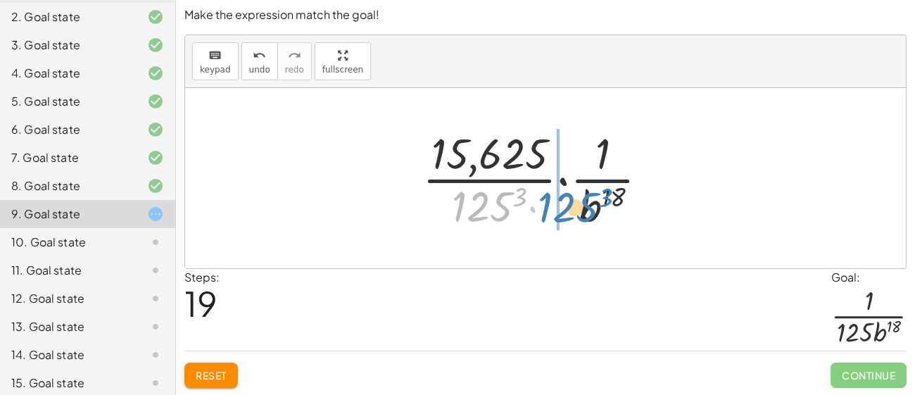
drag, startPoint x: 486, startPoint y: 210, endPoint x: 573, endPoint y: 212, distance: 87.3
click at [573, 212] on div at bounding box center [540, 178] width 251 height 108
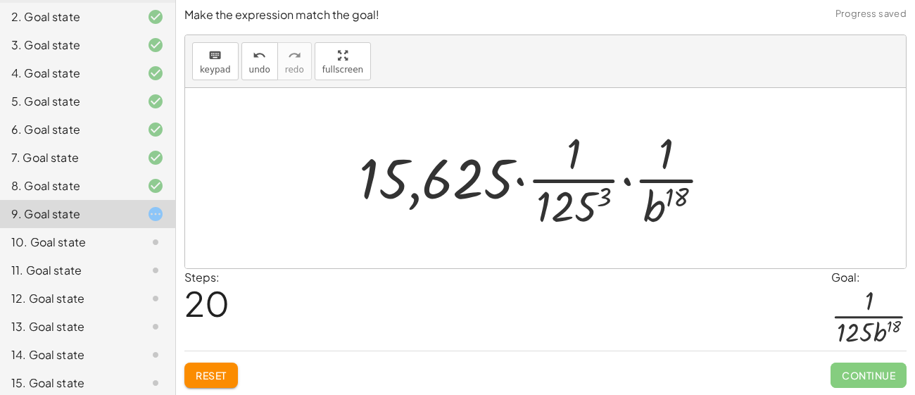
click at [497, 179] on div at bounding box center [541, 178] width 378 height 108
drag, startPoint x: 654, startPoint y: 203, endPoint x: 593, endPoint y: 203, distance: 60.5
click at [593, 203] on div at bounding box center [541, 178] width 378 height 108
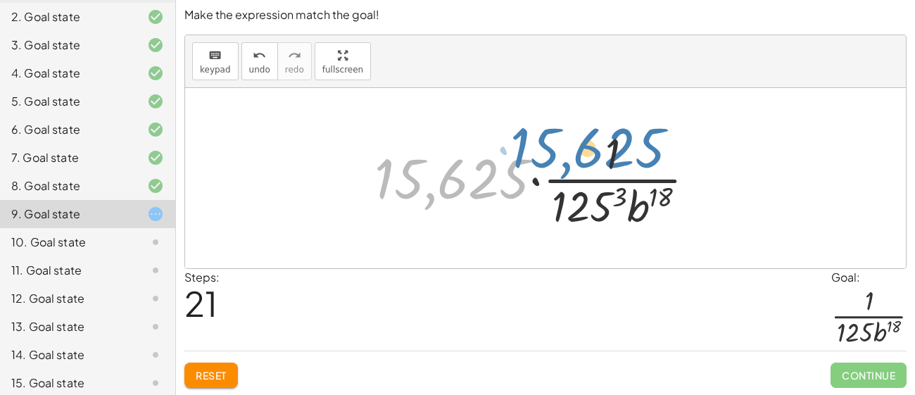
drag, startPoint x: 507, startPoint y: 181, endPoint x: 644, endPoint y: 152, distance: 139.5
click at [644, 152] on div at bounding box center [540, 178] width 346 height 108
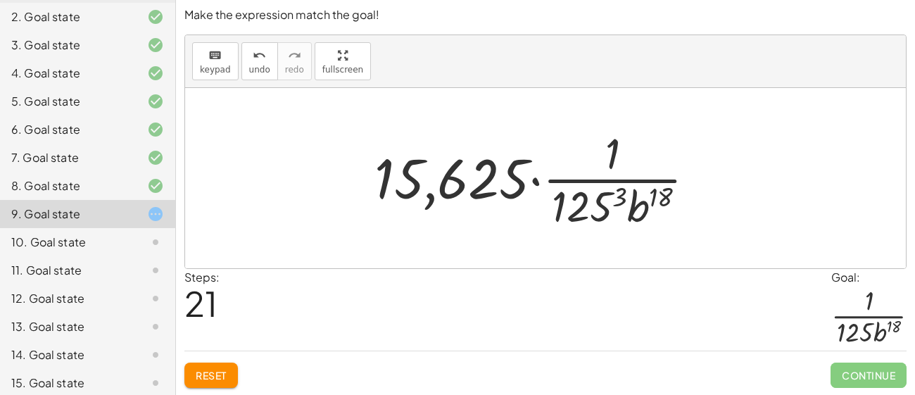
click at [535, 184] on div at bounding box center [540, 178] width 346 height 108
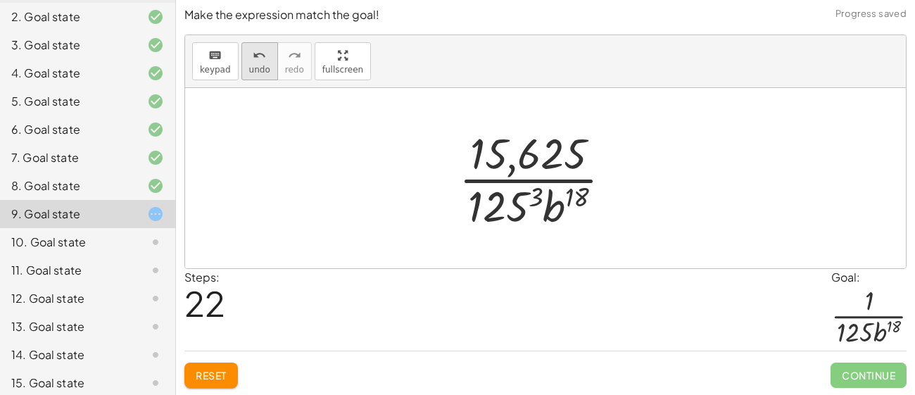
click at [260, 60] on icon "undo" at bounding box center [259, 55] width 13 height 17
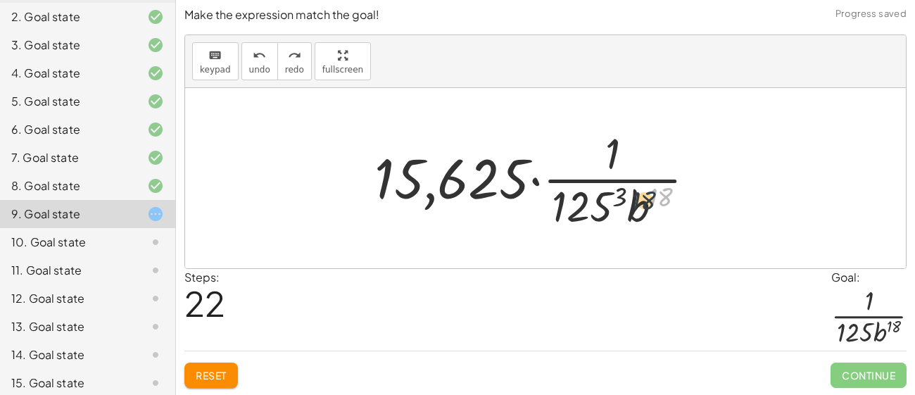
drag, startPoint x: 656, startPoint y: 198, endPoint x: 632, endPoint y: 203, distance: 25.1
click at [632, 203] on div at bounding box center [540, 178] width 346 height 108
drag, startPoint x: 631, startPoint y: 205, endPoint x: 606, endPoint y: 203, distance: 25.5
click at [606, 203] on div at bounding box center [540, 178] width 346 height 108
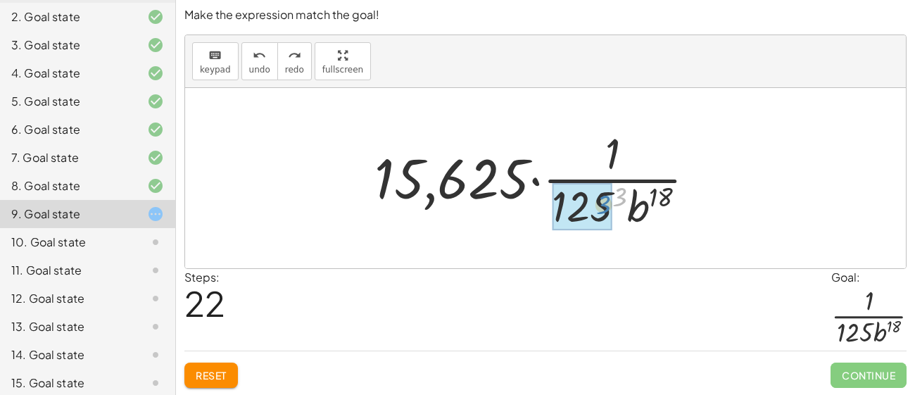
drag, startPoint x: 618, startPoint y: 198, endPoint x: 602, endPoint y: 206, distance: 18.6
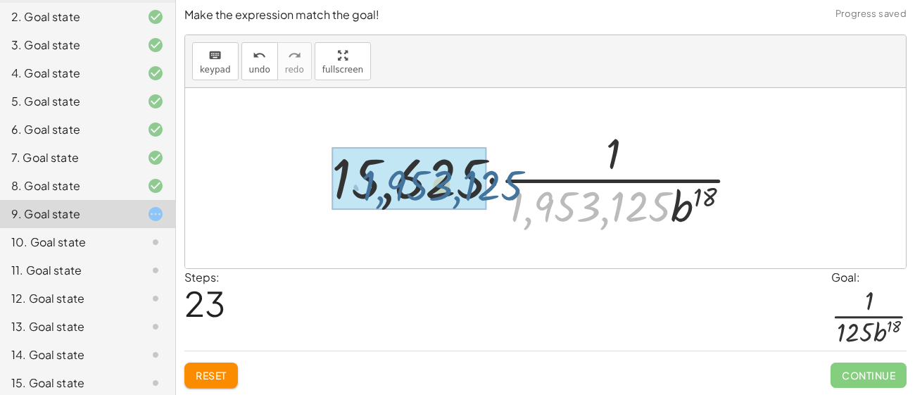
drag, startPoint x: 578, startPoint y: 201, endPoint x: 431, endPoint y: 180, distance: 148.6
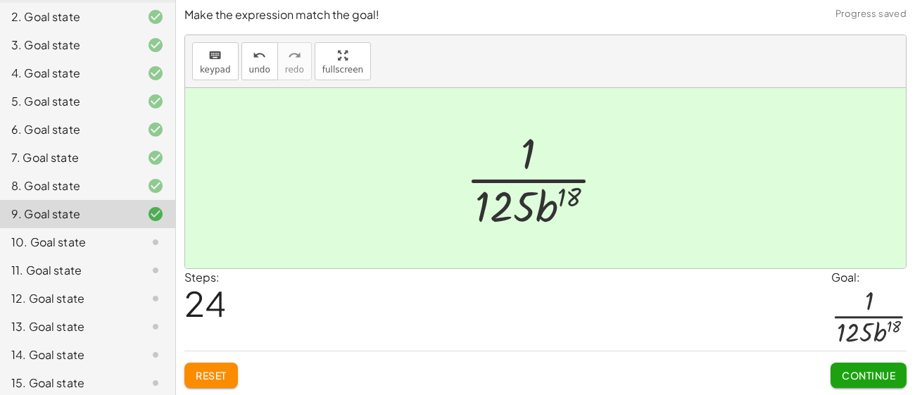
click at [874, 370] on span "Continue" at bounding box center [868, 375] width 53 height 13
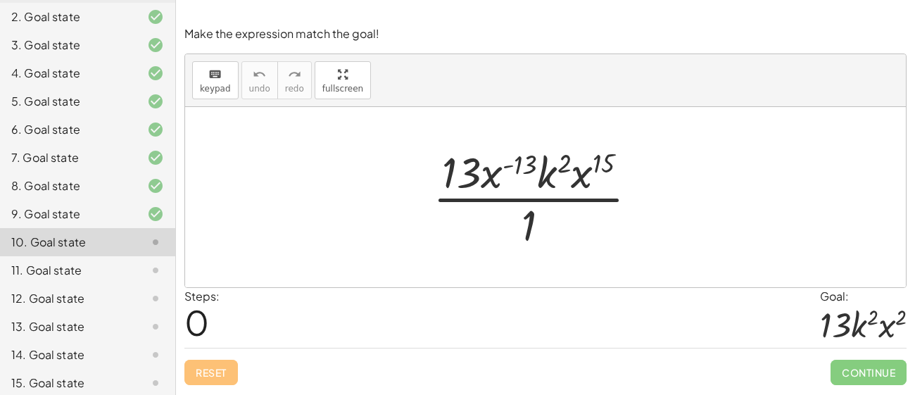
click at [550, 178] on div at bounding box center [541, 197] width 230 height 108
click at [587, 178] on div at bounding box center [541, 197] width 230 height 108
click at [584, 177] on div at bounding box center [541, 197] width 230 height 108
drag, startPoint x: 603, startPoint y: 158, endPoint x: 517, endPoint y: 156, distance: 85.9
click at [517, 156] on div at bounding box center [541, 197] width 230 height 108
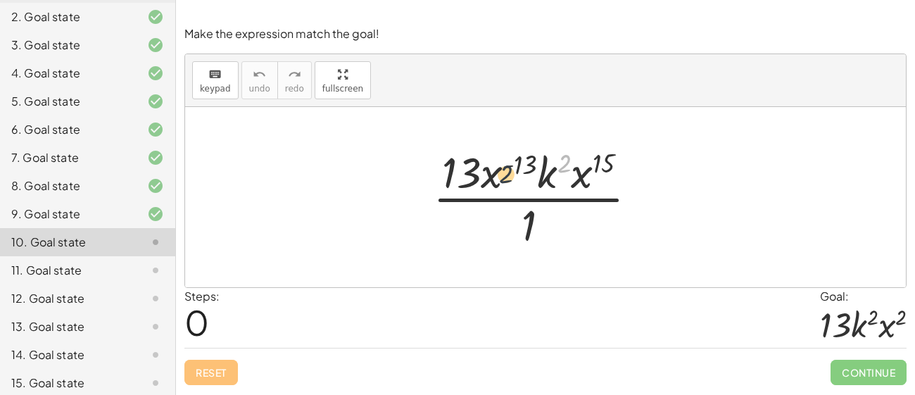
drag, startPoint x: 566, startPoint y: 158, endPoint x: 507, endPoint y: 168, distance: 59.2
click at [507, 168] on div at bounding box center [541, 197] width 230 height 108
drag, startPoint x: 526, startPoint y: 230, endPoint x: 615, endPoint y: 170, distance: 107.5
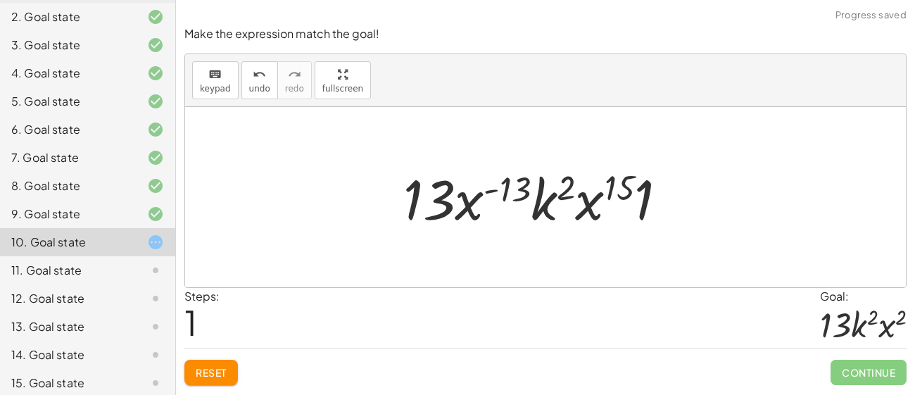
click at [535, 190] on div at bounding box center [540, 197] width 289 height 72
click at [538, 193] on div at bounding box center [540, 197] width 289 height 72
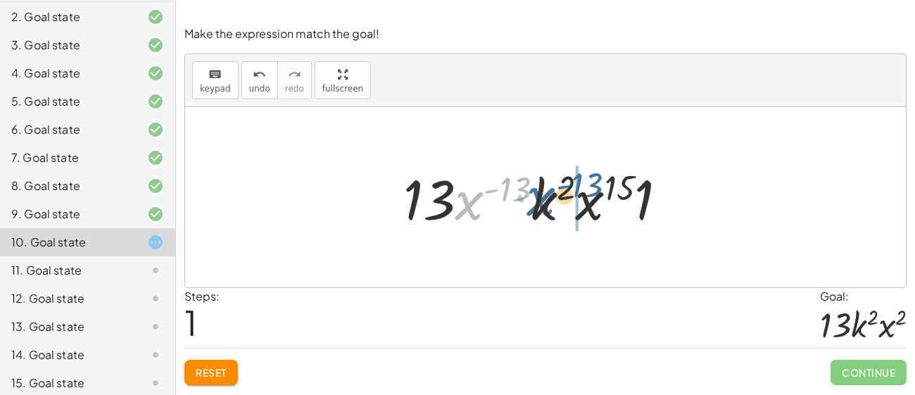
drag, startPoint x: 493, startPoint y: 186, endPoint x: 566, endPoint y: 184, distance: 73.9
click at [566, 184] on div at bounding box center [540, 197] width 289 height 72
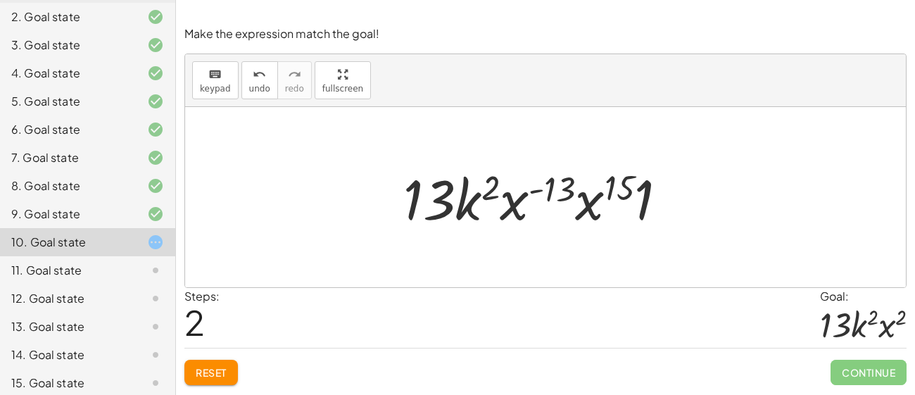
click at [552, 185] on div at bounding box center [540, 197] width 289 height 72
drag, startPoint x: 552, startPoint y: 185, endPoint x: 625, endPoint y: 182, distance: 72.6
click at [625, 182] on div at bounding box center [540, 197] width 289 height 72
drag, startPoint x: 625, startPoint y: 183, endPoint x: 557, endPoint y: 185, distance: 68.3
click at [557, 185] on div at bounding box center [540, 197] width 289 height 72
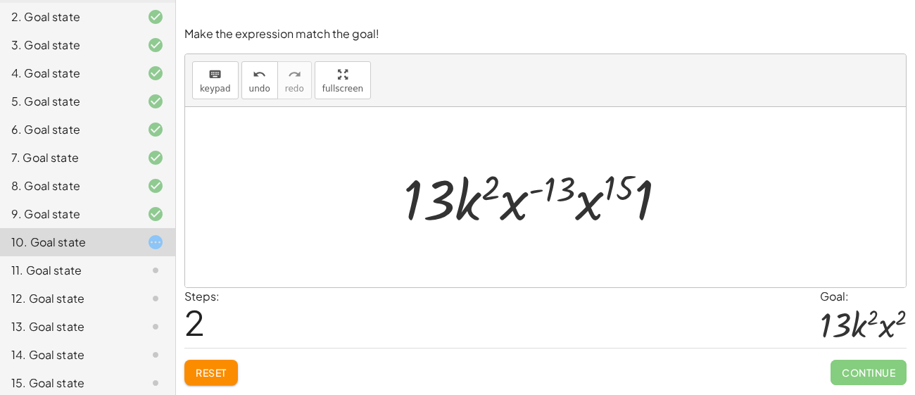
click at [590, 204] on div at bounding box center [540, 197] width 289 height 72
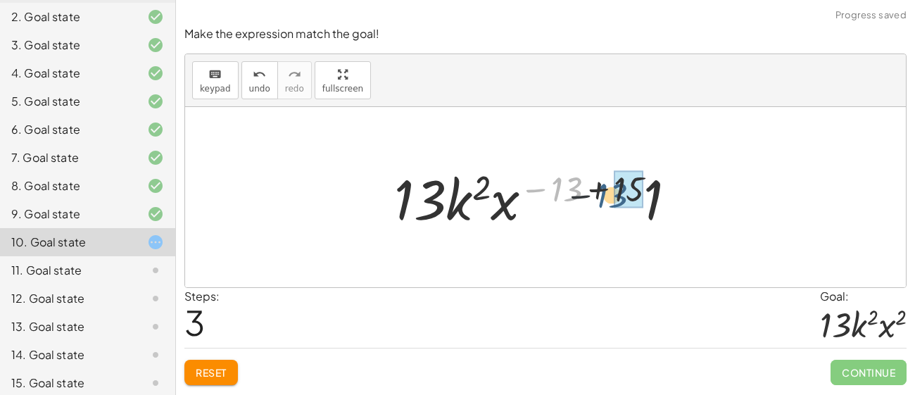
drag, startPoint x: 571, startPoint y: 186, endPoint x: 623, endPoint y: 194, distance: 52.7
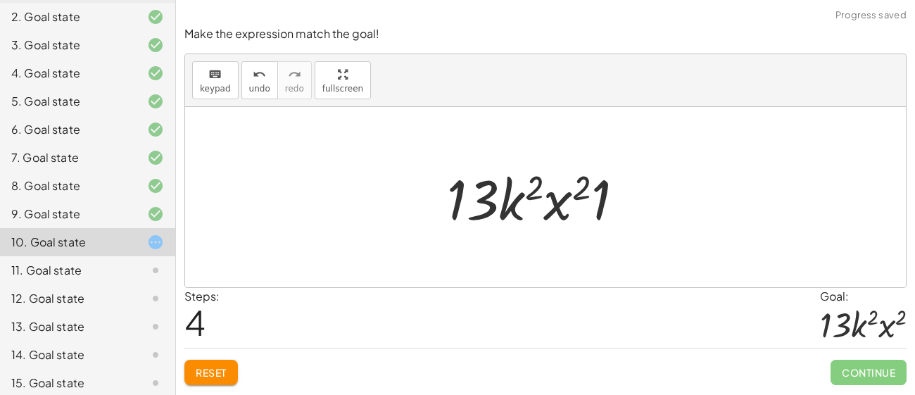
click at [601, 198] on div at bounding box center [541, 197] width 202 height 72
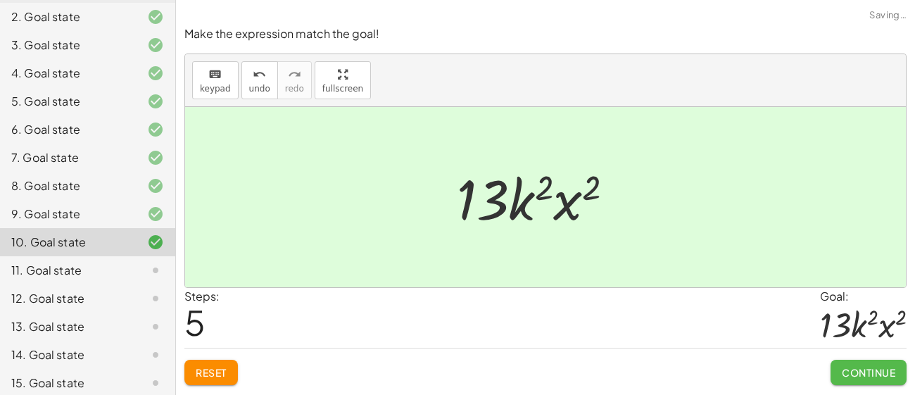
click at [853, 362] on button "Continue" at bounding box center [868, 372] width 76 height 25
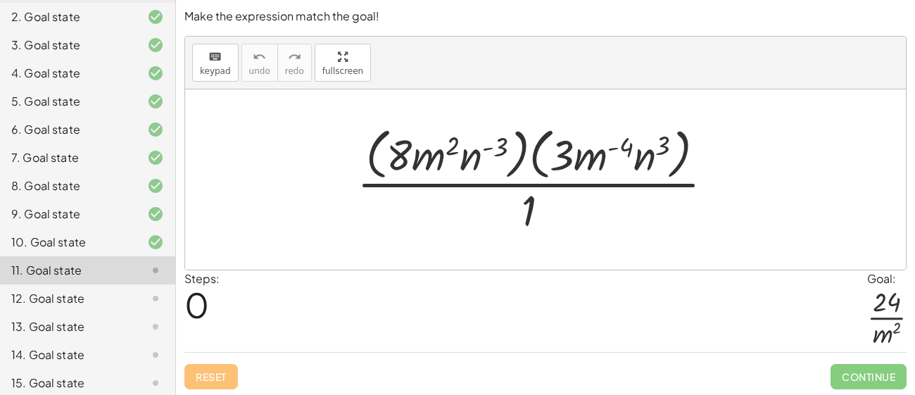
click at [436, 156] on div at bounding box center [541, 179] width 382 height 115
click at [406, 158] on div at bounding box center [541, 179] width 382 height 115
drag, startPoint x: 448, startPoint y: 144, endPoint x: 500, endPoint y: 141, distance: 52.1
click at [500, 141] on div at bounding box center [541, 179] width 382 height 115
drag, startPoint x: 500, startPoint y: 144, endPoint x: 456, endPoint y: 145, distance: 44.3
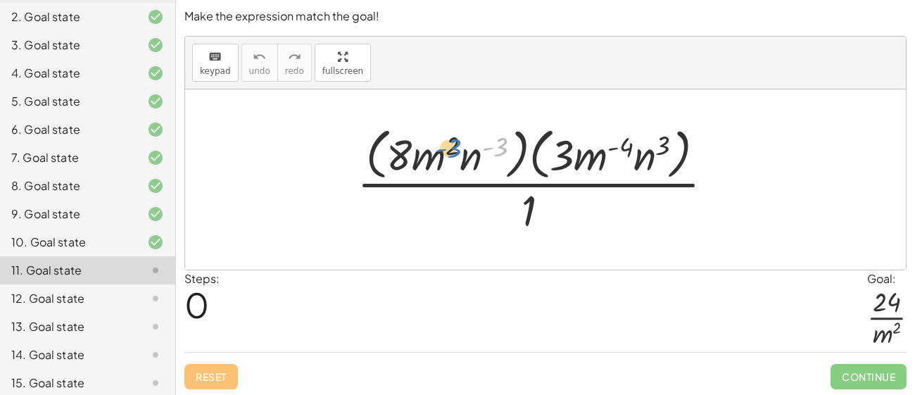
click at [456, 145] on div at bounding box center [541, 179] width 382 height 115
click at [626, 143] on div at bounding box center [541, 179] width 382 height 115
drag, startPoint x: 627, startPoint y: 144, endPoint x: 664, endPoint y: 146, distance: 37.4
click at [664, 146] on div at bounding box center [541, 179] width 382 height 115
click at [647, 154] on div at bounding box center [541, 179] width 382 height 115
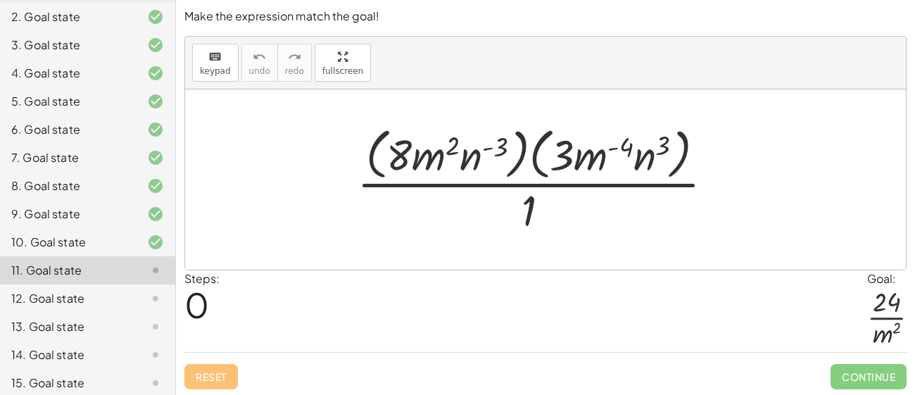
click at [647, 154] on div at bounding box center [541, 179] width 382 height 115
drag, startPoint x: 588, startPoint y: 156, endPoint x: 627, endPoint y: 155, distance: 39.4
click at [627, 155] on div at bounding box center [541, 179] width 382 height 115
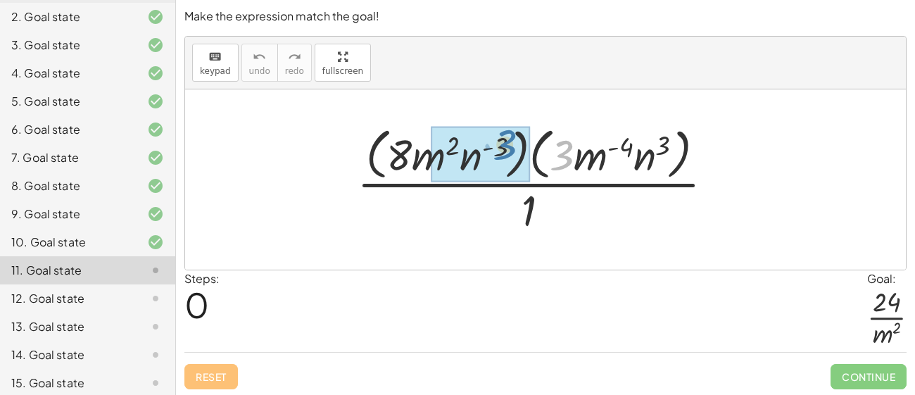
drag, startPoint x: 563, startPoint y: 153, endPoint x: 502, endPoint y: 141, distance: 61.5
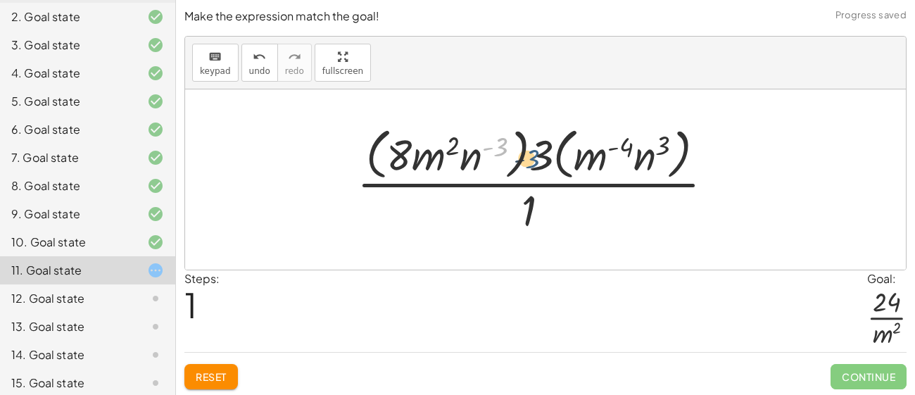
drag, startPoint x: 500, startPoint y: 143, endPoint x: 541, endPoint y: 158, distance: 44.3
click at [541, 158] on div at bounding box center [541, 179] width 382 height 115
drag, startPoint x: 542, startPoint y: 156, endPoint x: 597, endPoint y: 156, distance: 55.6
click at [597, 156] on div at bounding box center [541, 179] width 382 height 115
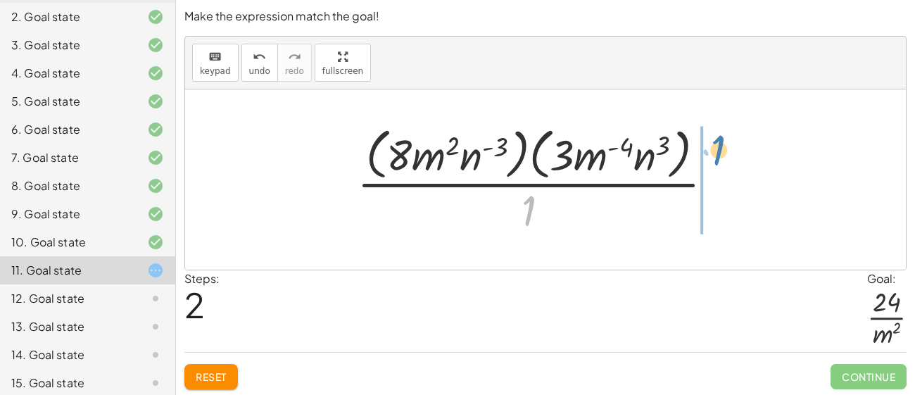
drag, startPoint x: 528, startPoint y: 203, endPoint x: 718, endPoint y: 142, distance: 199.4
click at [718, 142] on div at bounding box center [541, 179] width 382 height 115
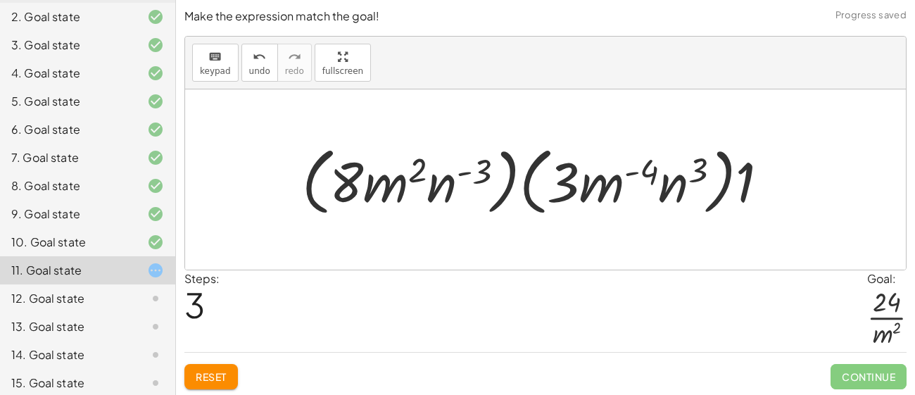
click at [683, 187] on div at bounding box center [541, 179] width 492 height 81
click at [576, 184] on div at bounding box center [541, 179] width 492 height 81
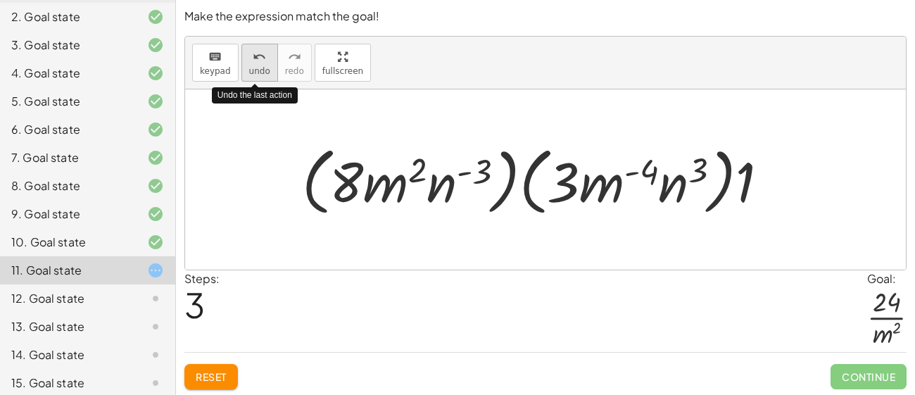
click at [253, 52] on icon "undo" at bounding box center [259, 57] width 13 height 17
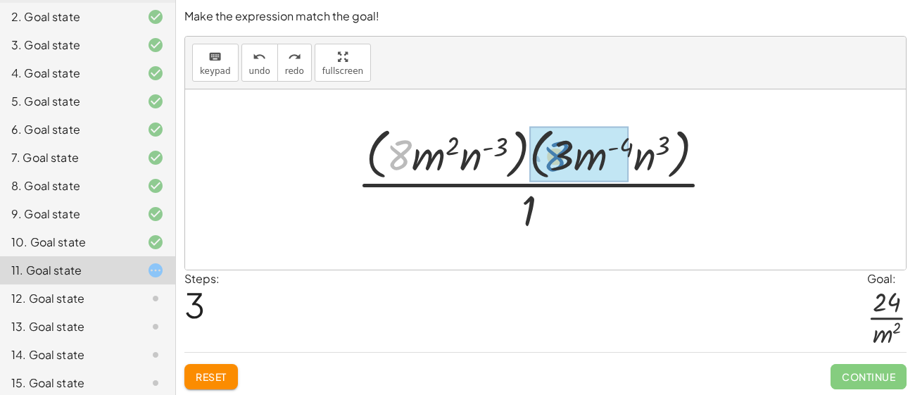
drag, startPoint x: 402, startPoint y: 151, endPoint x: 562, endPoint y: 153, distance: 160.4
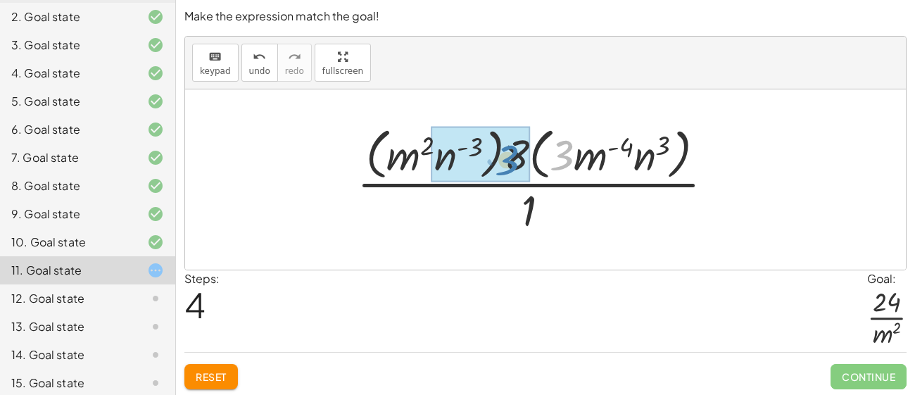
drag, startPoint x: 562, startPoint y: 148, endPoint x: 507, endPoint y: 153, distance: 55.1
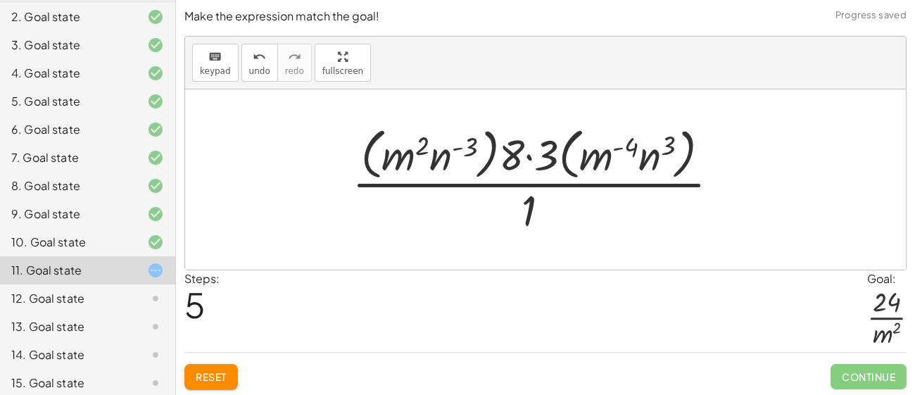
click at [508, 154] on div at bounding box center [541, 179] width 393 height 115
click at [510, 156] on div at bounding box center [541, 179] width 393 height 115
click at [515, 160] on div at bounding box center [541, 179] width 393 height 115
drag, startPoint x: 517, startPoint y: 162, endPoint x: 545, endPoint y: 164, distance: 28.2
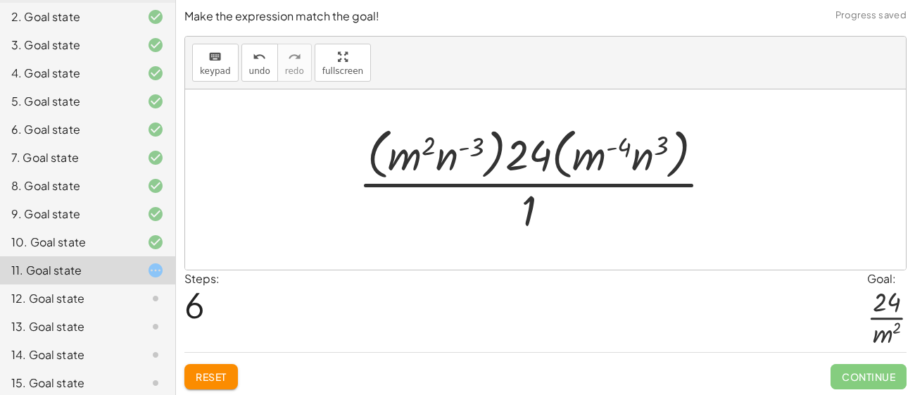
click at [580, 165] on div at bounding box center [540, 179] width 379 height 115
drag, startPoint x: 455, startPoint y: 163, endPoint x: 639, endPoint y: 163, distance: 183.6
click at [639, 163] on div at bounding box center [540, 179] width 379 height 115
drag, startPoint x: 407, startPoint y: 158, endPoint x: 528, endPoint y: 205, distance: 130.1
click at [528, 205] on div at bounding box center [540, 179] width 379 height 115
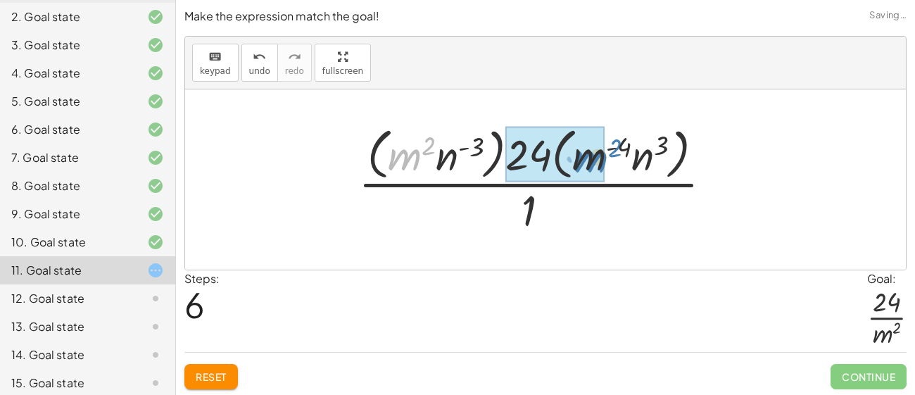
drag, startPoint x: 413, startPoint y: 163, endPoint x: 603, endPoint y: 165, distance: 190.0
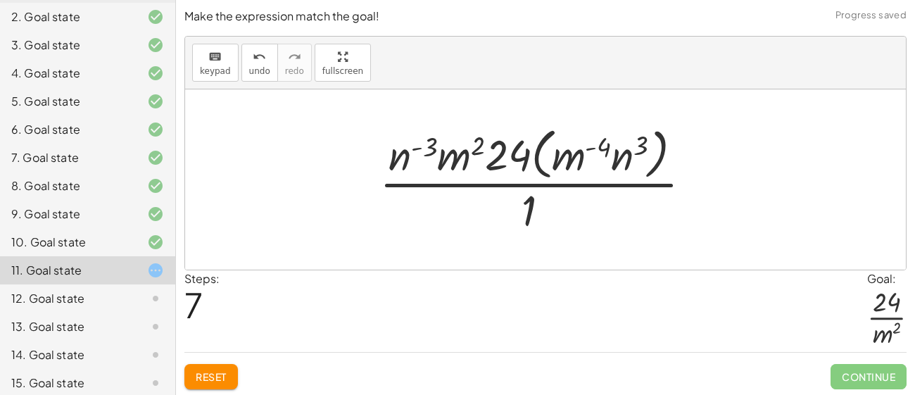
click at [604, 149] on div at bounding box center [541, 179] width 338 height 115
click at [578, 160] on div at bounding box center [541, 179] width 338 height 115
drag, startPoint x: 423, startPoint y: 146, endPoint x: 569, endPoint y: 153, distance: 145.9
click at [569, 153] on div at bounding box center [541, 179] width 338 height 115
drag, startPoint x: 447, startPoint y: 156, endPoint x: 552, endPoint y: 156, distance: 104.1
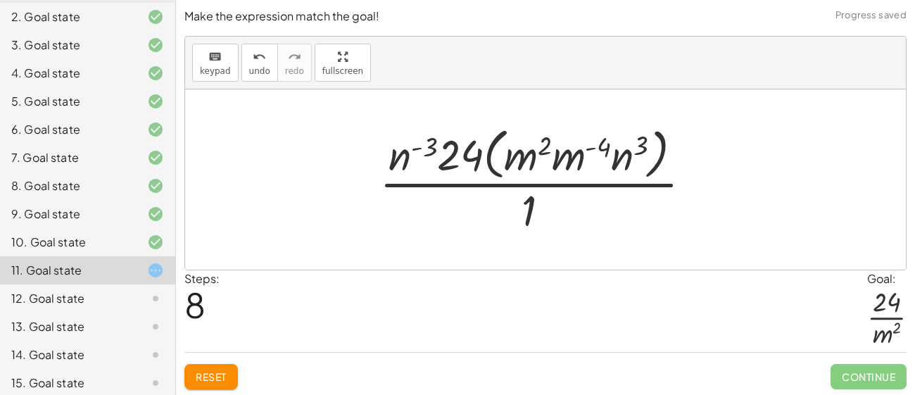
click at [552, 162] on div at bounding box center [541, 179] width 338 height 115
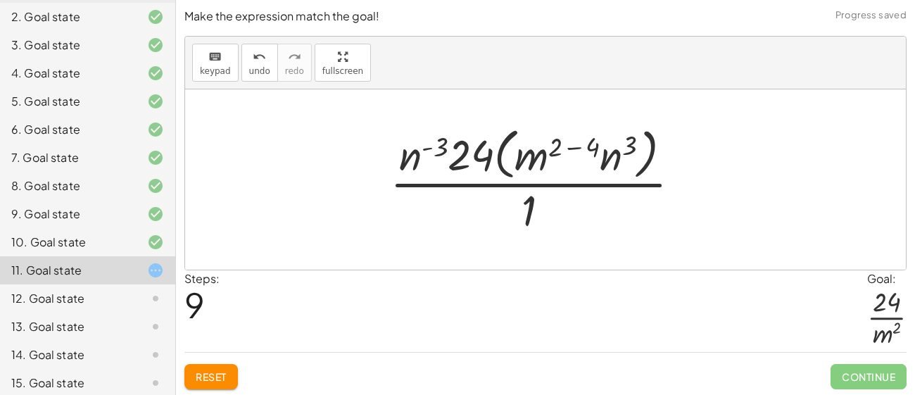
click at [594, 143] on div at bounding box center [541, 179] width 316 height 115
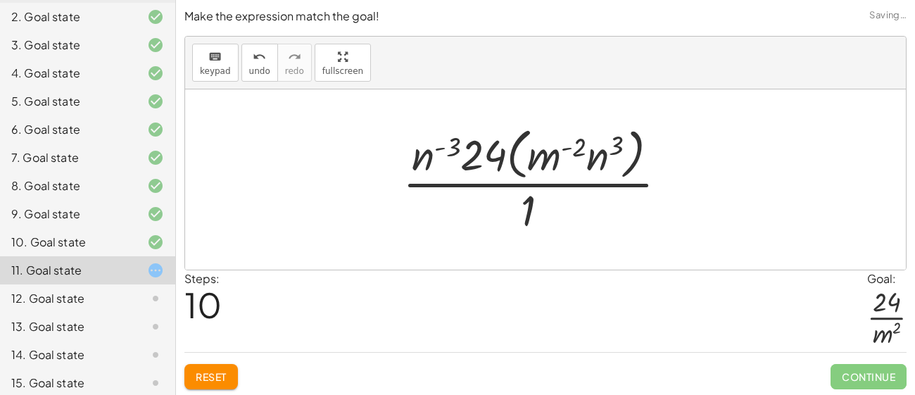
click at [599, 163] on div at bounding box center [540, 179] width 290 height 115
drag, startPoint x: 552, startPoint y: 154, endPoint x: 525, endPoint y: 209, distance: 61.0
click at [525, 209] on div at bounding box center [540, 179] width 290 height 115
drag, startPoint x: 546, startPoint y: 169, endPoint x: 545, endPoint y: 179, distance: 10.0
click at [545, 179] on div at bounding box center [540, 179] width 290 height 115
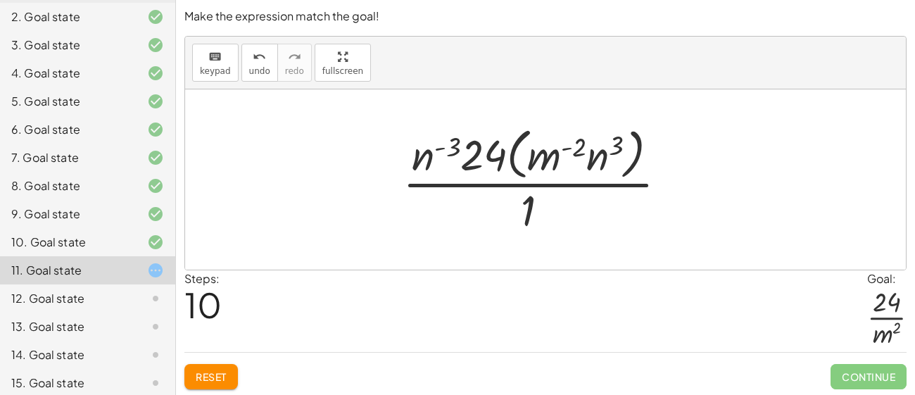
click at [425, 160] on div at bounding box center [540, 179] width 290 height 115
drag, startPoint x: 425, startPoint y: 160, endPoint x: 626, endPoint y: 158, distance: 201.2
click at [626, 158] on div at bounding box center [540, 179] width 290 height 115
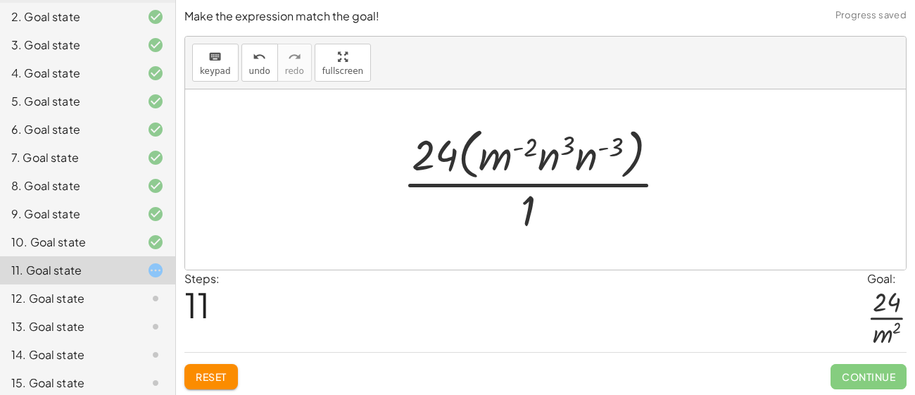
click at [593, 155] on div at bounding box center [540, 179] width 290 height 115
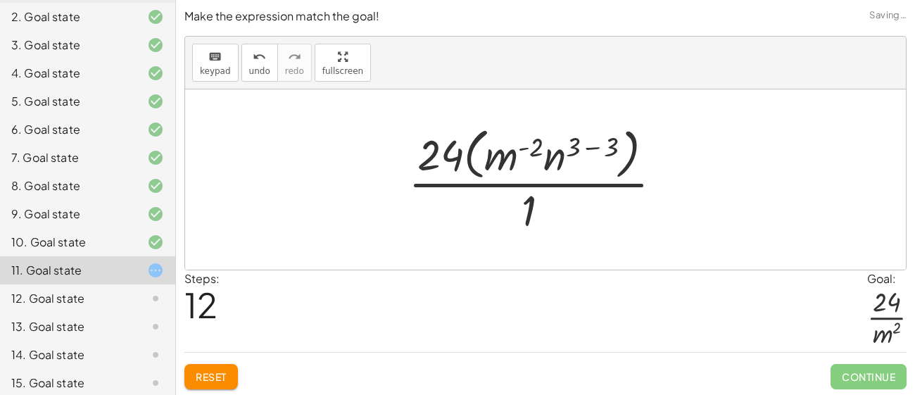
click at [565, 154] on div at bounding box center [540, 179] width 279 height 115
click at [559, 156] on div at bounding box center [540, 179] width 279 height 115
drag, startPoint x: 559, startPoint y: 157, endPoint x: 489, endPoint y: 160, distance: 69.7
click at [489, 160] on div at bounding box center [540, 179] width 279 height 115
click at [517, 151] on div at bounding box center [540, 179] width 279 height 115
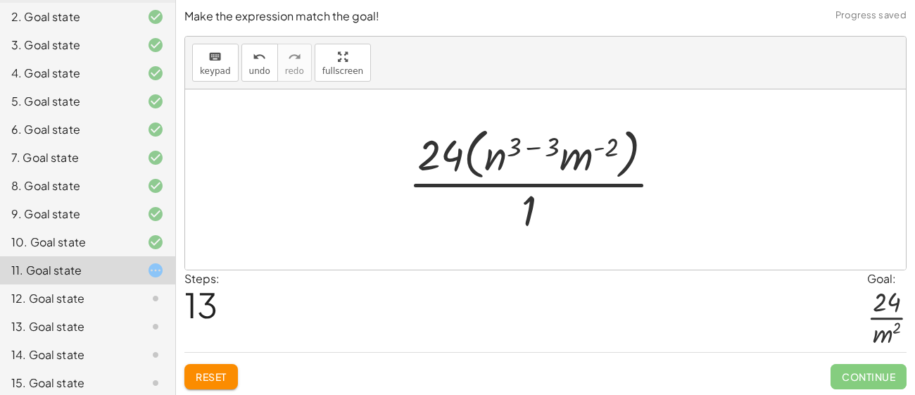
click at [550, 143] on div at bounding box center [540, 179] width 279 height 115
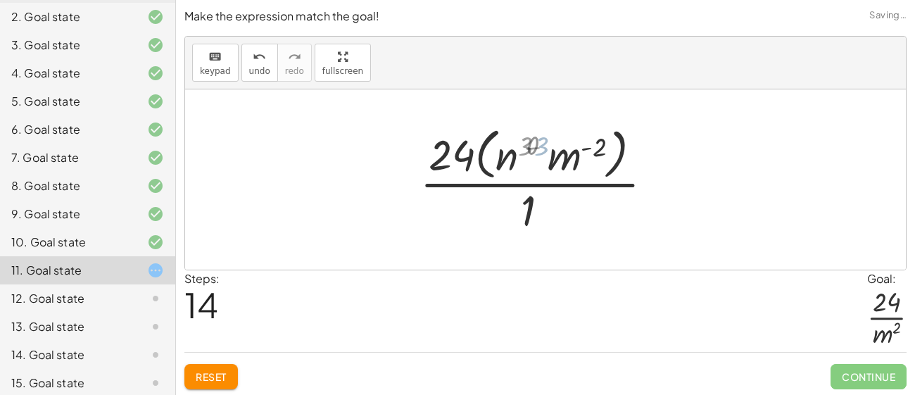
click at [550, 143] on div at bounding box center [540, 179] width 239 height 115
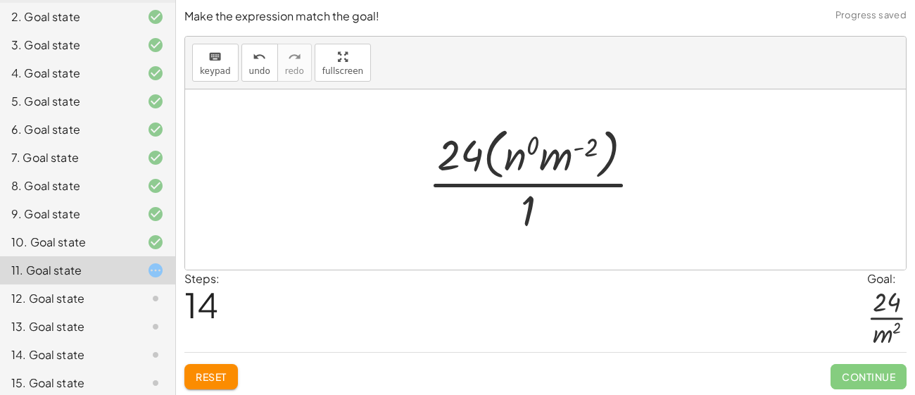
click at [559, 154] on div at bounding box center [540, 179] width 239 height 115
drag, startPoint x: 536, startPoint y: 146, endPoint x: 604, endPoint y: 148, distance: 68.3
click at [604, 148] on div at bounding box center [540, 179] width 239 height 115
drag, startPoint x: 566, startPoint y: 157, endPoint x: 534, endPoint y: 155, distance: 32.4
click at [534, 155] on div at bounding box center [540, 179] width 239 height 115
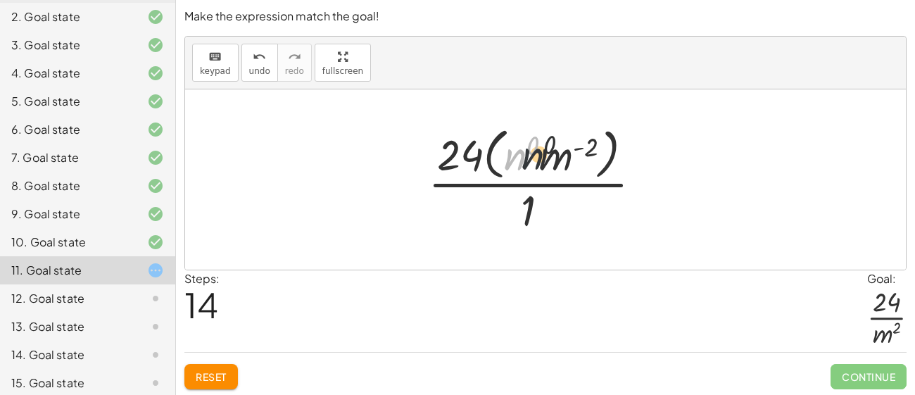
drag, startPoint x: 519, startPoint y: 158, endPoint x: 541, endPoint y: 158, distance: 21.8
click at [541, 158] on div at bounding box center [540, 179] width 239 height 115
drag, startPoint x: 540, startPoint y: 157, endPoint x: 512, endPoint y: 210, distance: 60.4
click at [512, 210] on div at bounding box center [540, 179] width 239 height 115
click at [517, 161] on div at bounding box center [540, 179] width 239 height 115
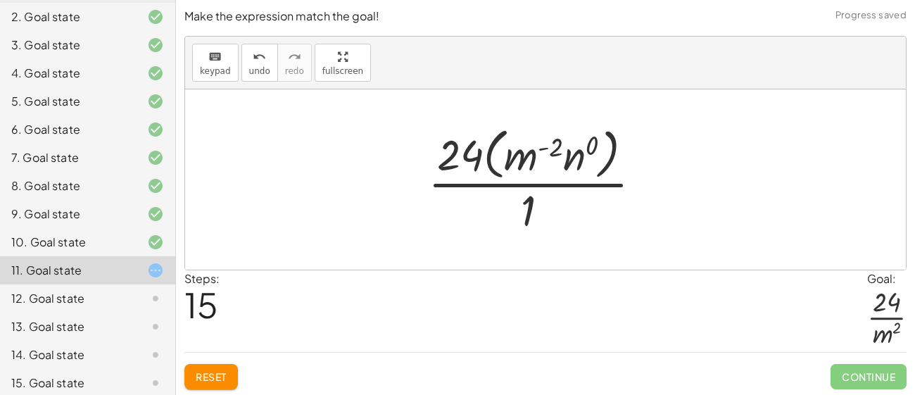
click at [557, 162] on div at bounding box center [540, 179] width 239 height 115
click at [573, 158] on div at bounding box center [540, 179] width 239 height 115
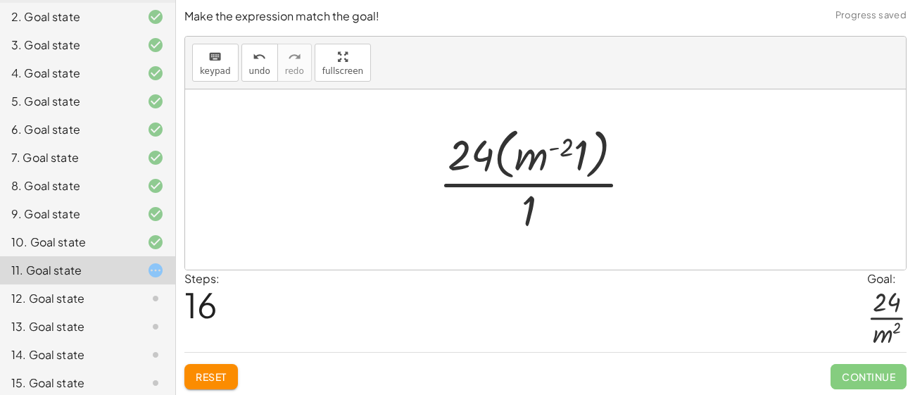
click at [562, 144] on div at bounding box center [540, 179] width 219 height 115
click at [580, 157] on div at bounding box center [540, 179] width 219 height 115
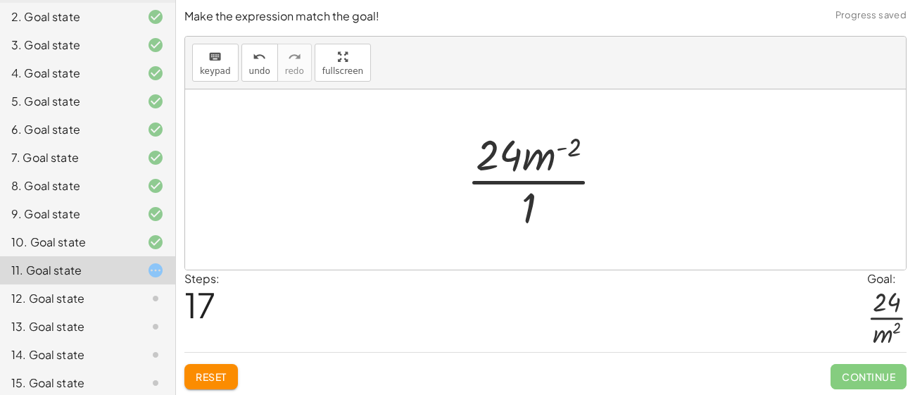
click at [531, 205] on div at bounding box center [540, 179] width 163 height 108
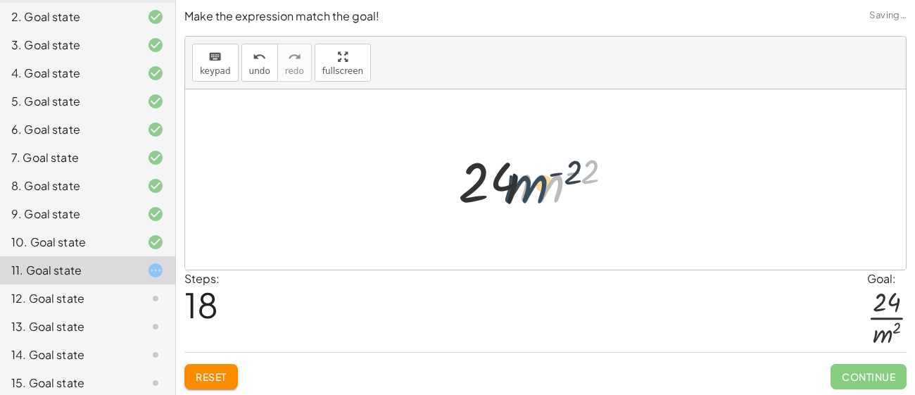
click at [547, 192] on div at bounding box center [540, 180] width 179 height 72
drag, startPoint x: 547, startPoint y: 192, endPoint x: 490, endPoint y: 231, distance: 68.7
click at [490, 231] on div "· ( · 8 · m 2 · n ( - 3 ) ) · ( · 3 · m ( - 4 ) · n 3 ) · 1 · ( · 8 · m 2 · n (…" at bounding box center [545, 179] width 720 height 180
click at [250, 72] on span "undo" at bounding box center [259, 71] width 21 height 10
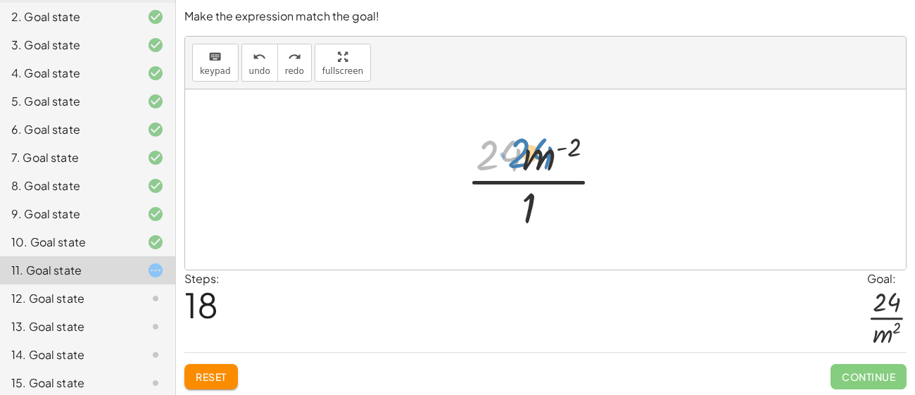
drag, startPoint x: 504, startPoint y: 158, endPoint x: 530, endPoint y: 155, distance: 25.5
click at [530, 155] on div at bounding box center [540, 179] width 163 height 108
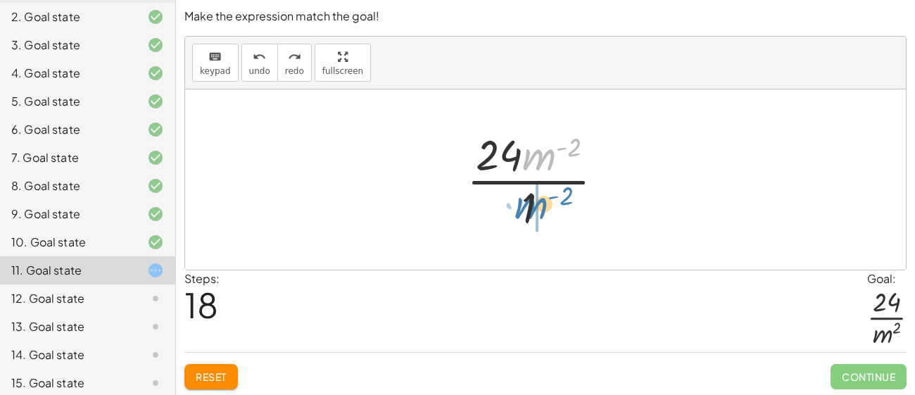
drag, startPoint x: 542, startPoint y: 158, endPoint x: 531, endPoint y: 207, distance: 49.8
click at [531, 207] on div at bounding box center [540, 179] width 163 height 108
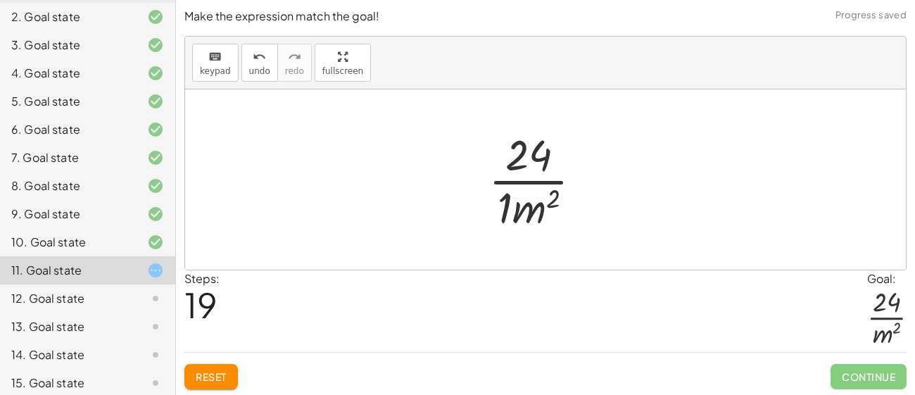
click at [535, 210] on div at bounding box center [540, 179] width 119 height 108
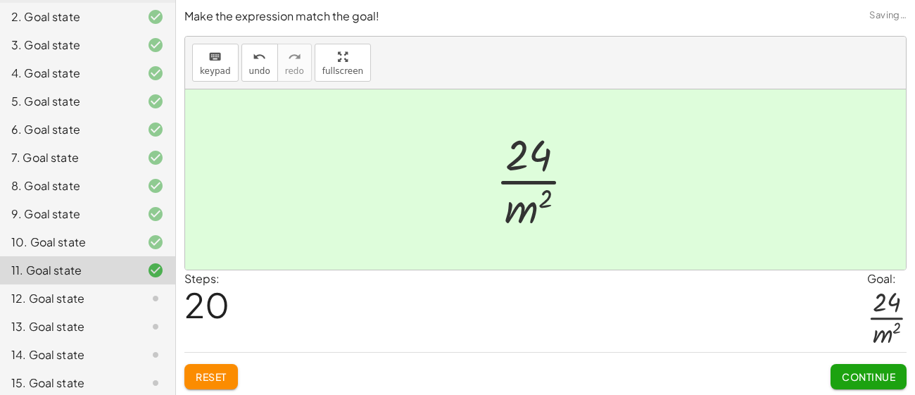
click at [861, 378] on span "Continue" at bounding box center [868, 376] width 53 height 13
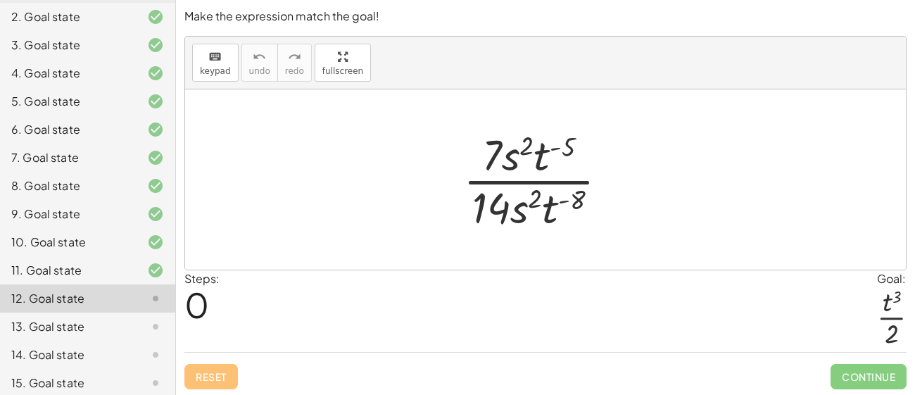
click at [490, 206] on div at bounding box center [541, 179] width 170 height 108
click at [493, 208] on div at bounding box center [541, 179] width 170 height 108
click at [547, 211] on div at bounding box center [541, 179] width 170 height 108
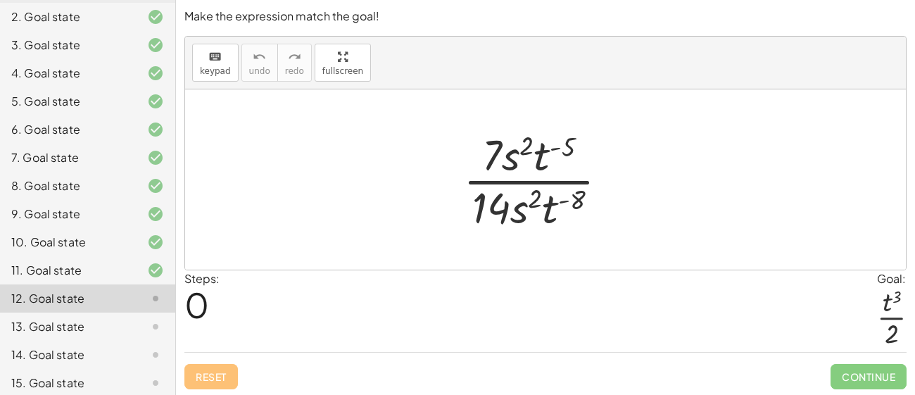
click at [509, 135] on div at bounding box center [541, 179] width 170 height 108
click at [515, 153] on div at bounding box center [541, 179] width 170 height 108
click at [547, 160] on div at bounding box center [541, 179] width 170 height 108
click at [552, 148] on div at bounding box center [541, 179] width 170 height 108
drag, startPoint x: 566, startPoint y: 145, endPoint x: 526, endPoint y: 151, distance: 40.5
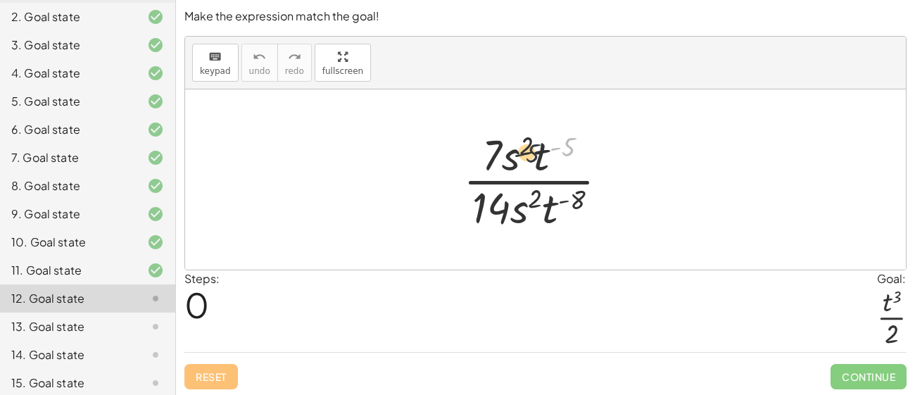
click at [526, 151] on div at bounding box center [541, 179] width 170 height 108
drag, startPoint x: 504, startPoint y: 164, endPoint x: 564, endPoint y: 158, distance: 60.1
click at [564, 158] on div at bounding box center [541, 179] width 170 height 108
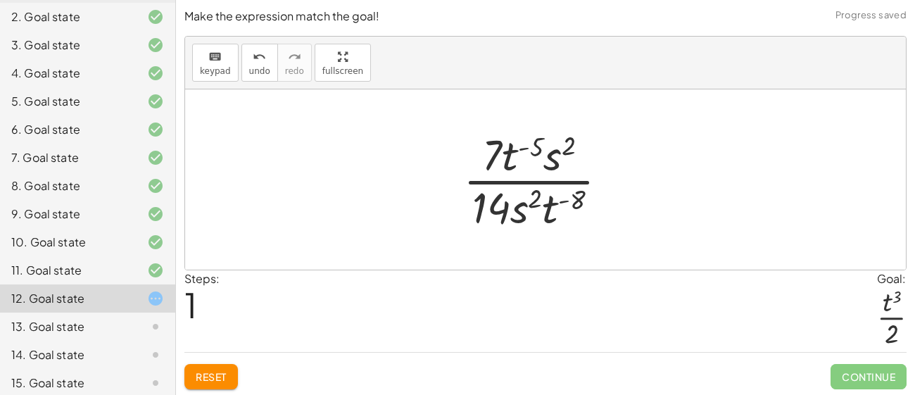
click at [534, 142] on div at bounding box center [541, 179] width 170 height 108
click at [556, 155] on div at bounding box center [541, 179] width 170 height 108
drag, startPoint x: 553, startPoint y: 154, endPoint x: 505, endPoint y: 149, distance: 48.1
click at [505, 149] on div at bounding box center [541, 179] width 170 height 108
click at [515, 158] on div at bounding box center [541, 179] width 170 height 108
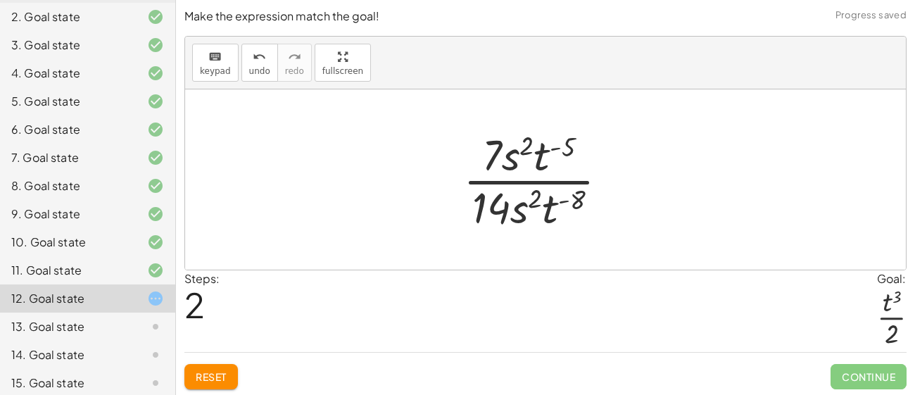
click at [515, 158] on div at bounding box center [541, 179] width 170 height 108
click at [512, 163] on div at bounding box center [541, 179] width 170 height 108
drag, startPoint x: 523, startPoint y: 142, endPoint x: 571, endPoint y: 143, distance: 47.9
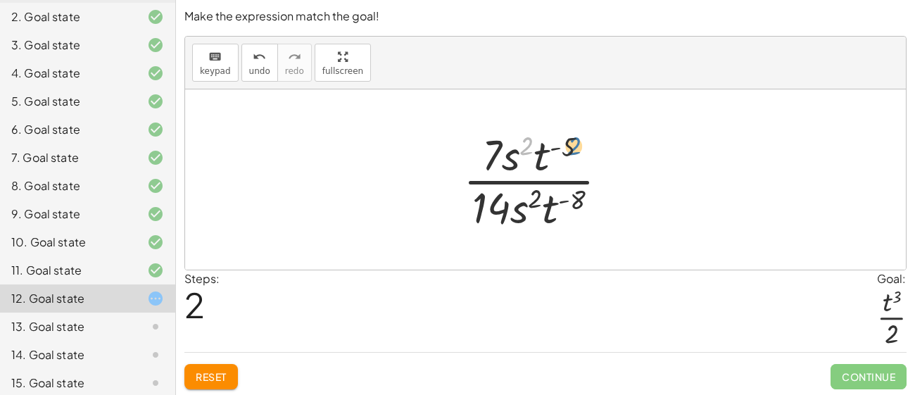
click at [571, 143] on div at bounding box center [541, 179] width 170 height 108
drag, startPoint x: 571, startPoint y: 143, endPoint x: 532, endPoint y: 140, distance: 39.5
click at [532, 140] on div at bounding box center [541, 179] width 170 height 108
drag, startPoint x: 533, startPoint y: 196, endPoint x: 561, endPoint y: 151, distance: 52.9
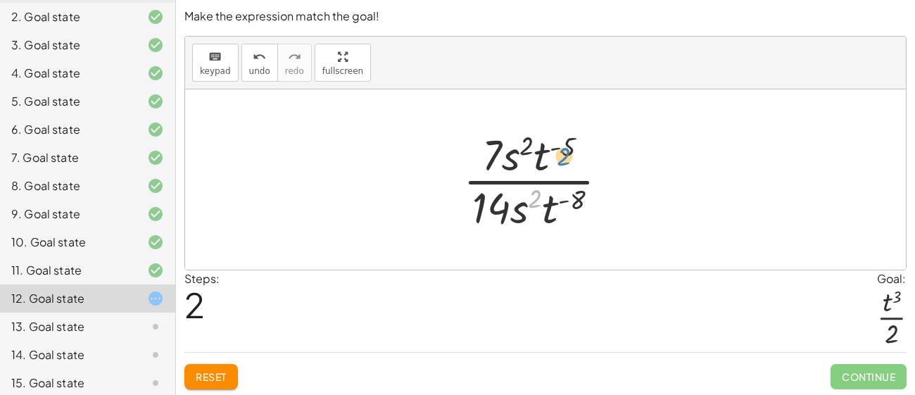
click at [561, 151] on div at bounding box center [541, 179] width 170 height 108
drag, startPoint x: 567, startPoint y: 146, endPoint x: 529, endPoint y: 201, distance: 67.3
click at [529, 201] on div at bounding box center [541, 179] width 170 height 108
click at [530, 202] on div at bounding box center [541, 179] width 170 height 108
click at [498, 205] on div at bounding box center [541, 179] width 170 height 108
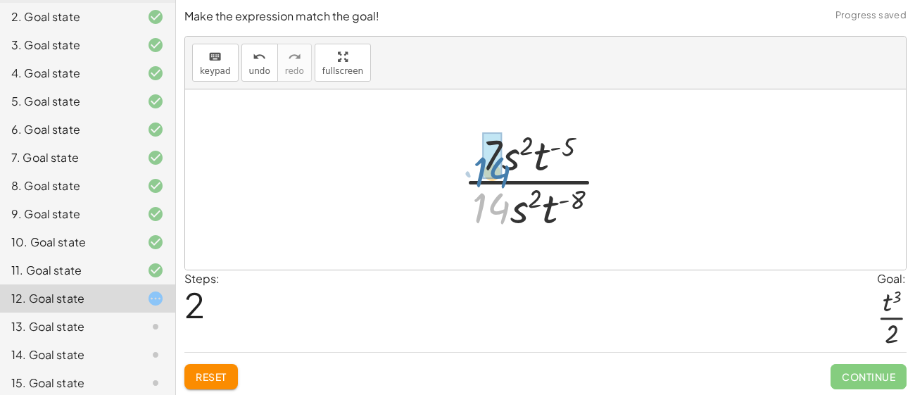
drag, startPoint x: 498, startPoint y: 205, endPoint x: 500, endPoint y: 169, distance: 35.9
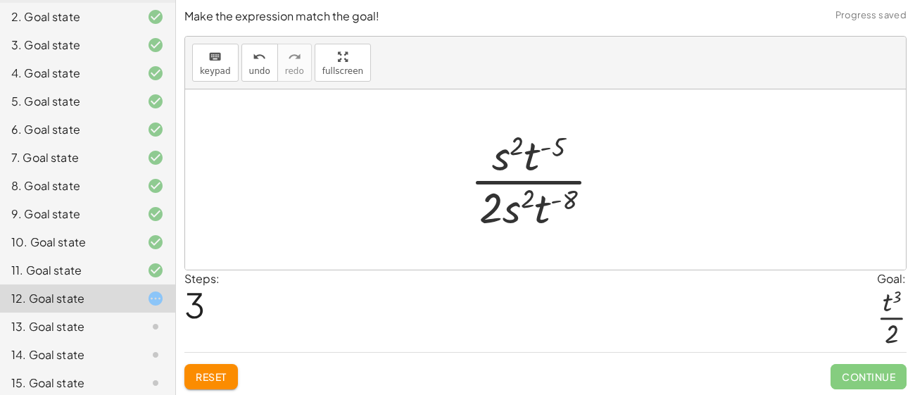
click at [513, 217] on div at bounding box center [540, 179] width 155 height 108
click at [528, 193] on div at bounding box center [540, 179] width 155 height 108
drag, startPoint x: 514, startPoint y: 210, endPoint x: 566, endPoint y: 205, distance: 52.4
click at [566, 205] on div at bounding box center [540, 179] width 155 height 108
click at [533, 197] on div at bounding box center [540, 179] width 155 height 108
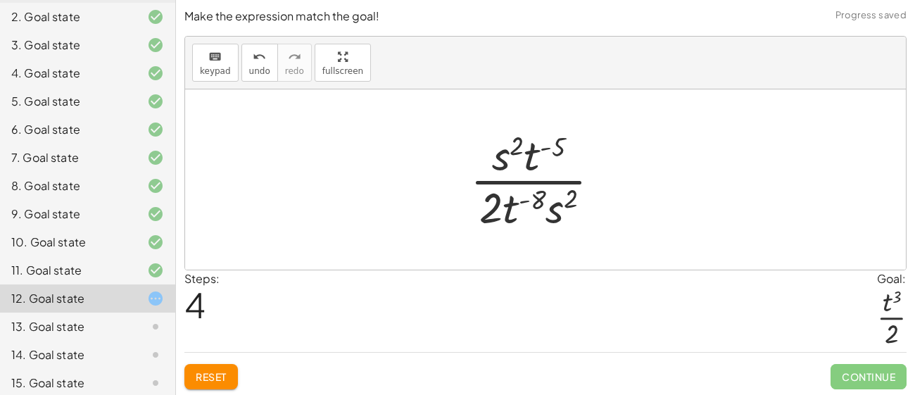
click at [542, 201] on div at bounding box center [540, 179] width 155 height 108
drag, startPoint x: 538, startPoint y: 199, endPoint x: 553, endPoint y: 204, distance: 16.2
click at [553, 204] on div at bounding box center [540, 179] width 155 height 108
drag, startPoint x: 567, startPoint y: 197, endPoint x: 538, endPoint y: 197, distance: 28.8
click at [538, 197] on div at bounding box center [540, 179] width 155 height 108
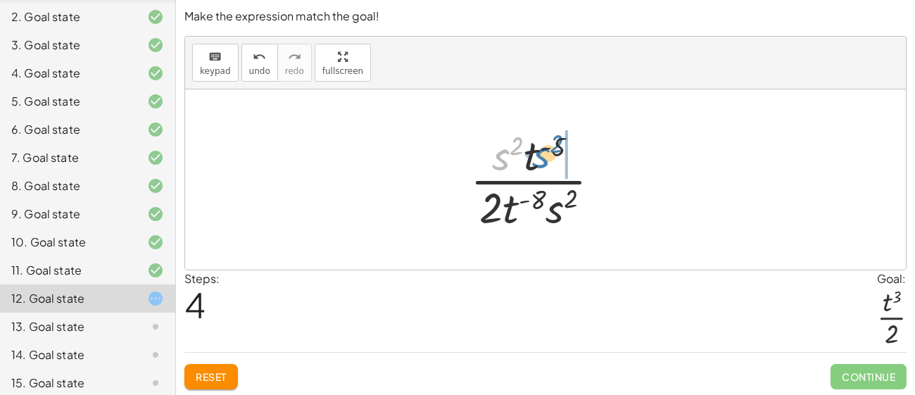
drag, startPoint x: 500, startPoint y: 156, endPoint x: 545, endPoint y: 156, distance: 45.0
click at [545, 156] on div at bounding box center [540, 179] width 155 height 108
click at [528, 149] on div at bounding box center [540, 179] width 155 height 108
drag, startPoint x: 528, startPoint y: 149, endPoint x: 570, endPoint y: 148, distance: 42.2
click at [570, 148] on div at bounding box center [540, 179] width 155 height 108
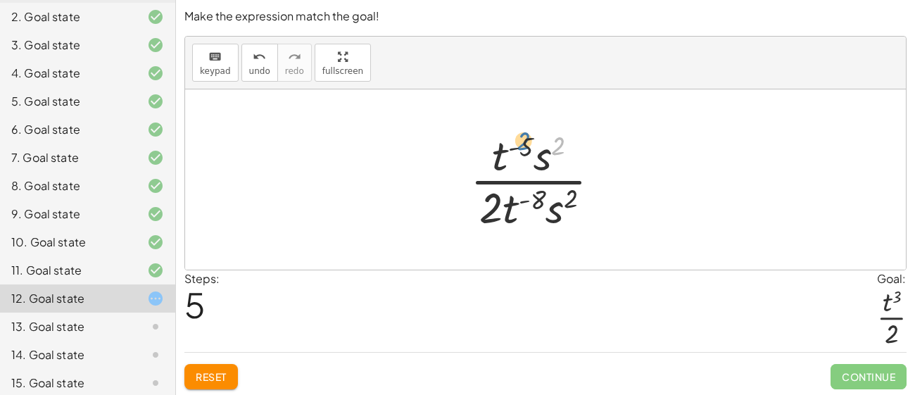
drag, startPoint x: 569, startPoint y: 148, endPoint x: 535, endPoint y: 144, distance: 34.7
click at [535, 144] on div at bounding box center [540, 179] width 155 height 108
click at [533, 158] on div at bounding box center [540, 179] width 155 height 108
drag, startPoint x: 504, startPoint y: 163, endPoint x: 565, endPoint y: 214, distance: 79.9
click at [565, 214] on div at bounding box center [540, 179] width 155 height 108
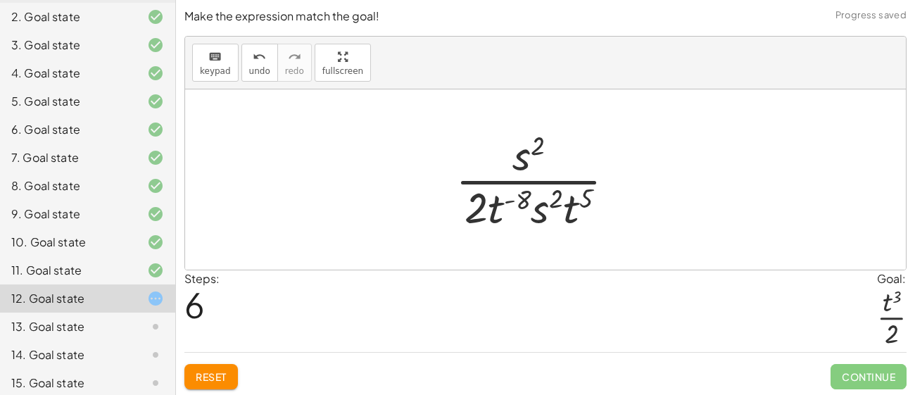
click at [557, 198] on div at bounding box center [540, 179] width 185 height 108
click at [551, 197] on div at bounding box center [540, 179] width 185 height 108
click at [544, 207] on div at bounding box center [540, 179] width 185 height 108
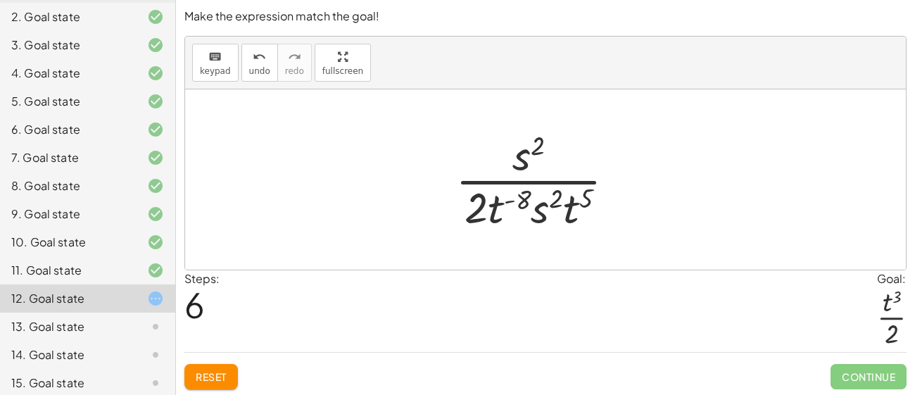
click at [516, 201] on div at bounding box center [540, 179] width 185 height 108
drag, startPoint x: 497, startPoint y: 204, endPoint x: 565, endPoint y: 204, distance: 67.5
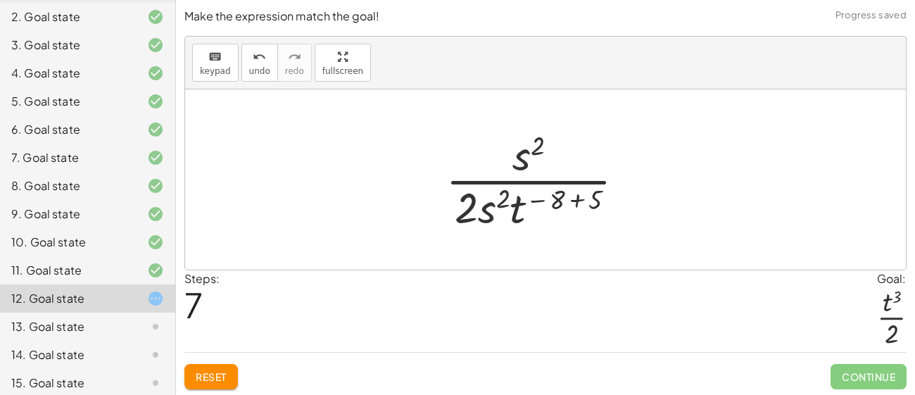
click at [554, 201] on div at bounding box center [540, 179] width 205 height 108
click at [566, 203] on div at bounding box center [540, 179] width 205 height 108
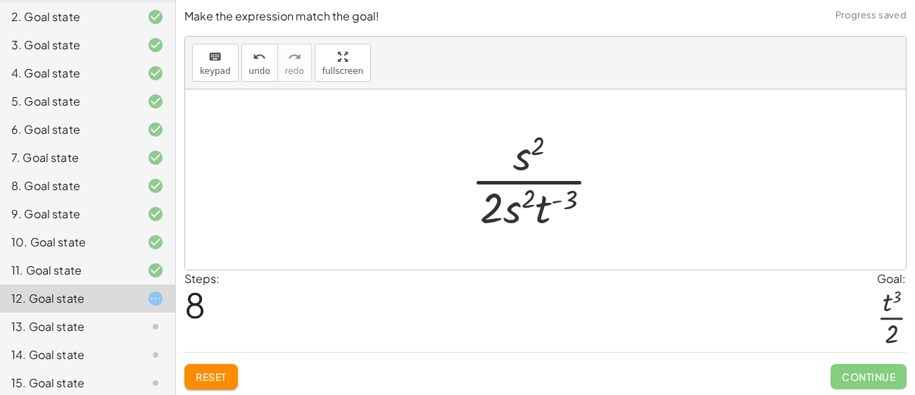
click at [572, 199] on div at bounding box center [541, 179] width 155 height 108
click at [554, 198] on div at bounding box center [541, 179] width 155 height 108
drag, startPoint x: 529, startPoint y: 196, endPoint x: 573, endPoint y: 200, distance: 43.8
click at [573, 200] on div at bounding box center [541, 179] width 155 height 108
drag, startPoint x: 527, startPoint y: 167, endPoint x: 578, endPoint y: 217, distance: 71.1
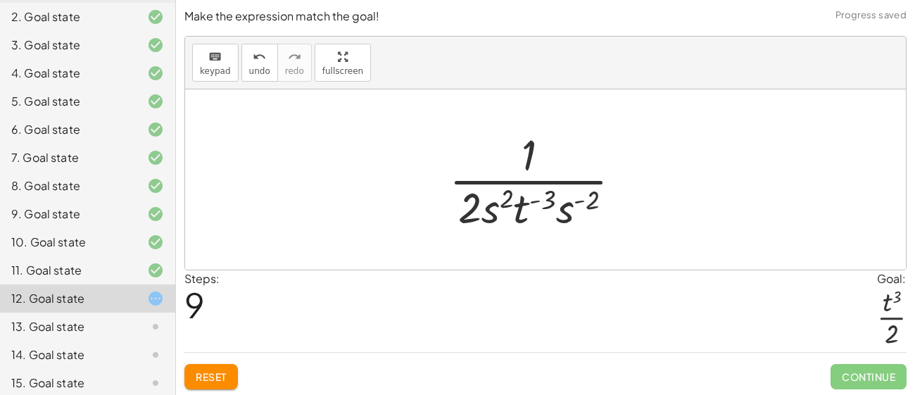
click at [566, 210] on div at bounding box center [541, 179] width 198 height 108
click at [573, 207] on div at bounding box center [541, 179] width 198 height 108
click at [550, 199] on div at bounding box center [541, 179] width 198 height 108
click at [585, 200] on div at bounding box center [541, 179] width 198 height 108
drag, startPoint x: 585, startPoint y: 200, endPoint x: 546, endPoint y: 198, distance: 38.7
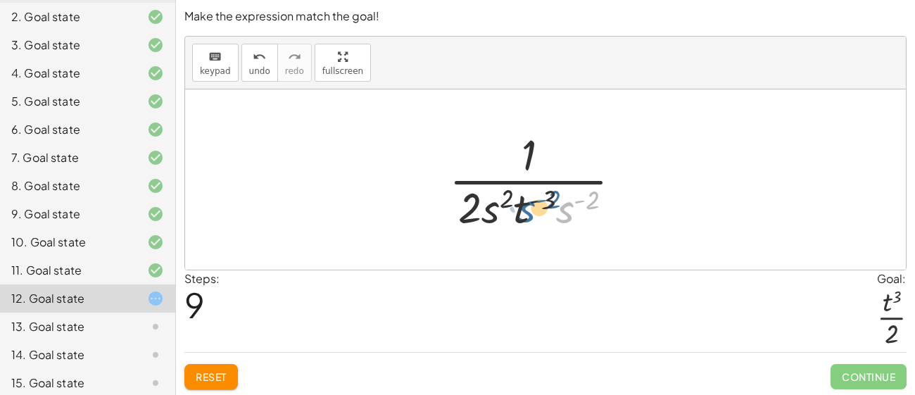
click at [546, 198] on div at bounding box center [541, 179] width 198 height 108
drag, startPoint x: 512, startPoint y: 209, endPoint x: 505, endPoint y: 212, distance: 7.2
click at [505, 212] on div at bounding box center [541, 179] width 198 height 108
drag, startPoint x: 515, startPoint y: 215, endPoint x: 562, endPoint y: 215, distance: 47.1
click at [562, 215] on div at bounding box center [541, 179] width 198 height 108
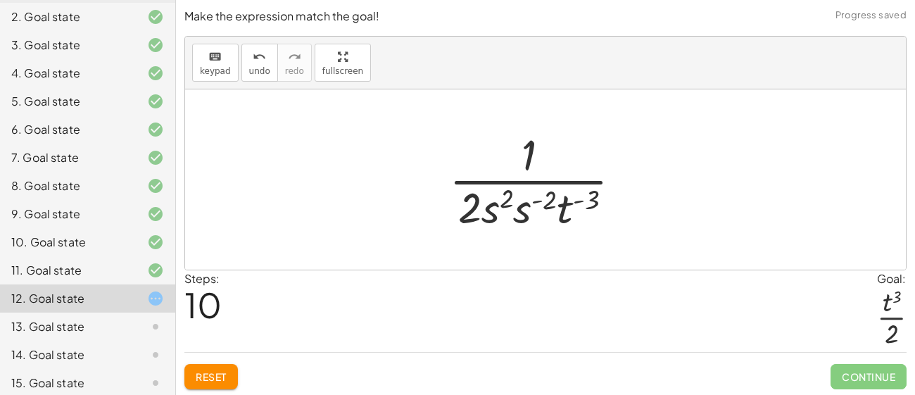
click at [506, 201] on div at bounding box center [541, 179] width 198 height 108
click at [540, 201] on div at bounding box center [541, 179] width 198 height 108
drag, startPoint x: 550, startPoint y: 201, endPoint x: 599, endPoint y: 198, distance: 49.3
click at [599, 198] on div at bounding box center [541, 179] width 198 height 108
drag, startPoint x: 466, startPoint y: 214, endPoint x: 525, endPoint y: 214, distance: 59.1
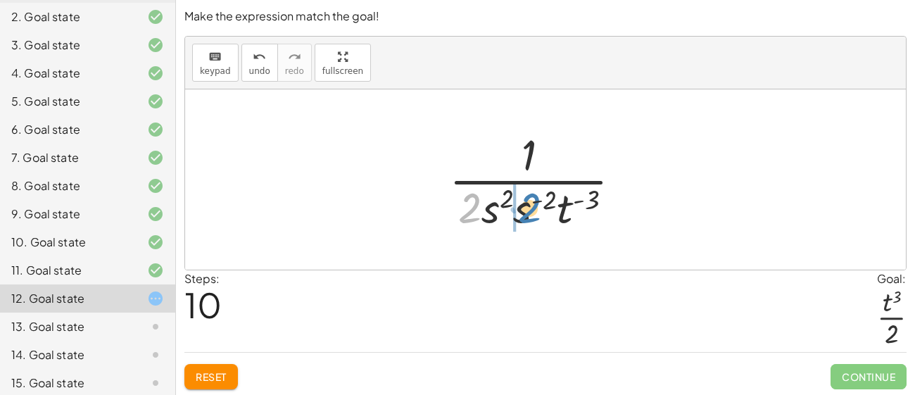
click at [525, 214] on div at bounding box center [541, 179] width 198 height 108
click at [493, 209] on div at bounding box center [541, 179] width 198 height 108
click at [500, 215] on div at bounding box center [541, 179] width 198 height 108
click at [503, 215] on div at bounding box center [541, 179] width 198 height 108
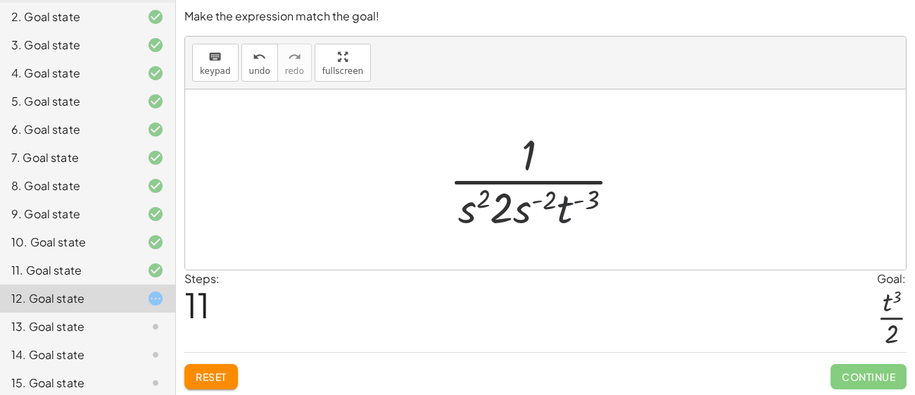
click at [563, 205] on div at bounding box center [541, 179] width 198 height 108
click at [550, 190] on div at bounding box center [541, 179] width 198 height 108
drag, startPoint x: 562, startPoint y: 204, endPoint x: 512, endPoint y: 151, distance: 73.2
click at [512, 151] on div at bounding box center [541, 179] width 198 height 108
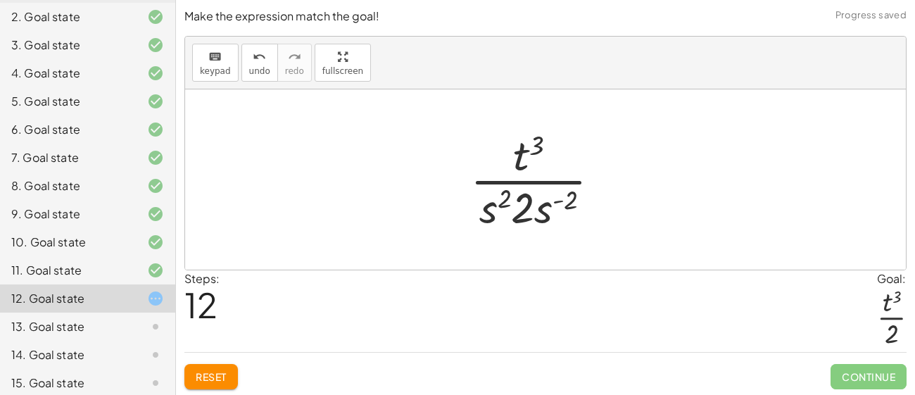
click at [547, 216] on div at bounding box center [540, 179] width 155 height 108
drag, startPoint x: 571, startPoint y: 197, endPoint x: 501, endPoint y: 201, distance: 69.7
click at [501, 201] on div at bounding box center [540, 179] width 155 height 108
drag, startPoint x: 487, startPoint y: 205, endPoint x: 552, endPoint y: 202, distance: 65.5
click at [531, 199] on div at bounding box center [541, 179] width 150 height 108
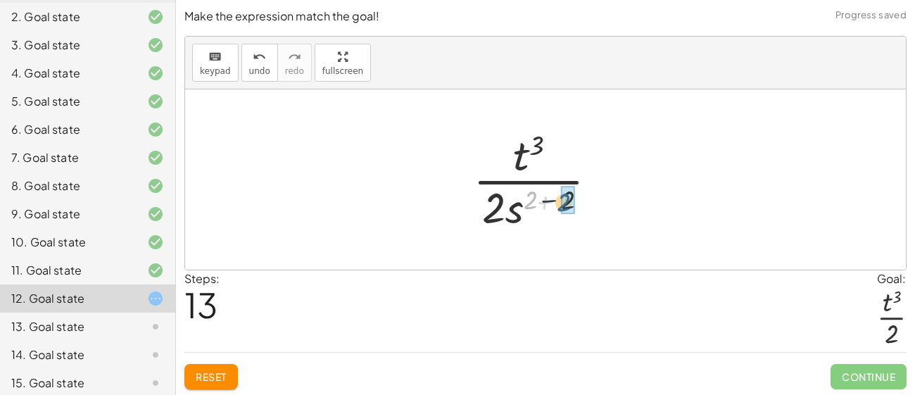
drag, startPoint x: 528, startPoint y: 198, endPoint x: 567, endPoint y: 201, distance: 38.9
click at [539, 207] on div at bounding box center [540, 179] width 110 height 108
click at [542, 205] on div at bounding box center [540, 179] width 105 height 108
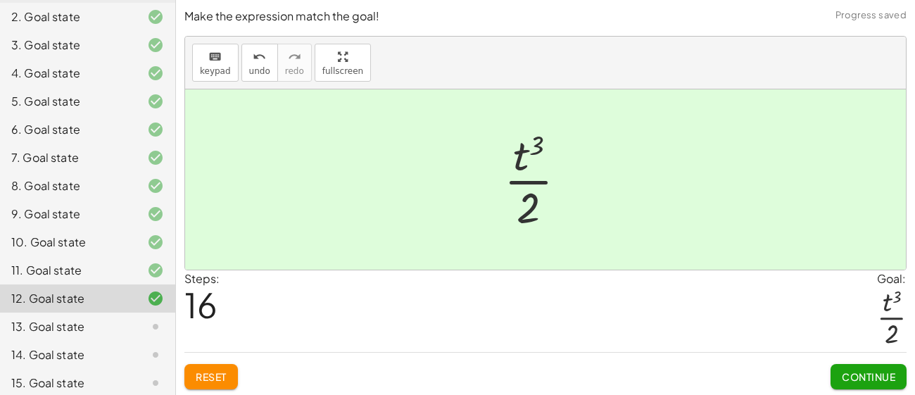
click at [842, 381] on span "Continue" at bounding box center [868, 376] width 53 height 13
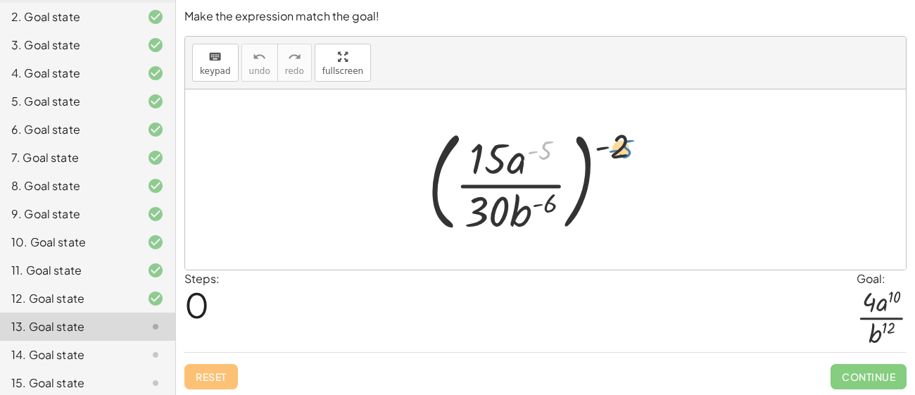
drag, startPoint x: 542, startPoint y: 152, endPoint x: 623, endPoint y: 151, distance: 81.6
click at [623, 151] on div at bounding box center [541, 179] width 240 height 117
drag, startPoint x: 623, startPoint y: 151, endPoint x: 547, endPoint y: 154, distance: 76.7
click at [547, 154] on div at bounding box center [541, 179] width 240 height 117
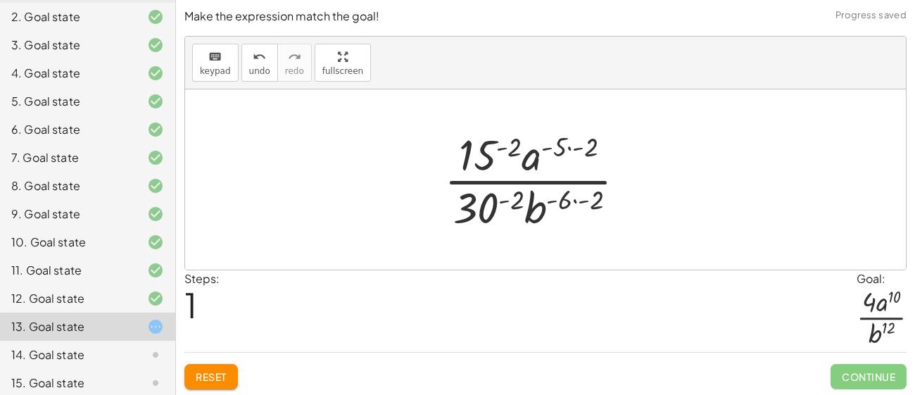
click at [552, 150] on div at bounding box center [540, 179] width 207 height 108
click at [560, 151] on div at bounding box center [540, 179] width 207 height 108
drag, startPoint x: 561, startPoint y: 151, endPoint x: 580, endPoint y: 149, distance: 19.1
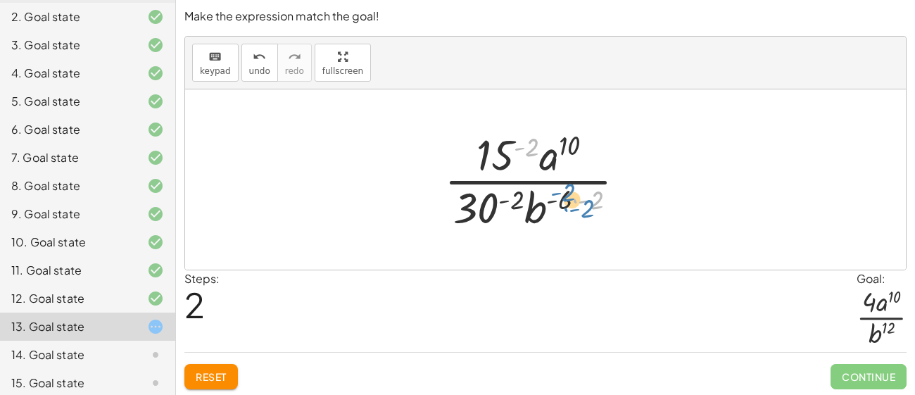
drag, startPoint x: 533, startPoint y: 142, endPoint x: 570, endPoint y: 186, distance: 57.5
click at [570, 186] on div at bounding box center [540, 179] width 207 height 108
click at [568, 198] on div at bounding box center [540, 179] width 207 height 108
click at [564, 200] on div at bounding box center [540, 179] width 207 height 108
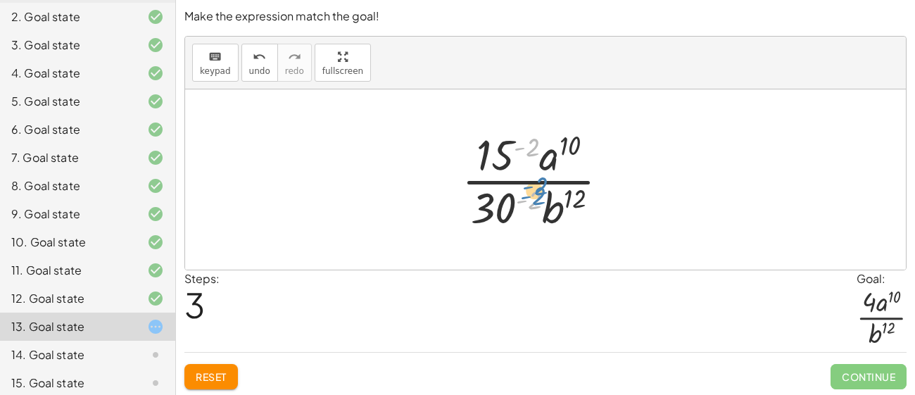
click at [538, 201] on div at bounding box center [541, 179] width 172 height 108
drag, startPoint x: 495, startPoint y: 208, endPoint x: 497, endPoint y: 157, distance: 51.4
click at [497, 157] on div at bounding box center [541, 179] width 172 height 108
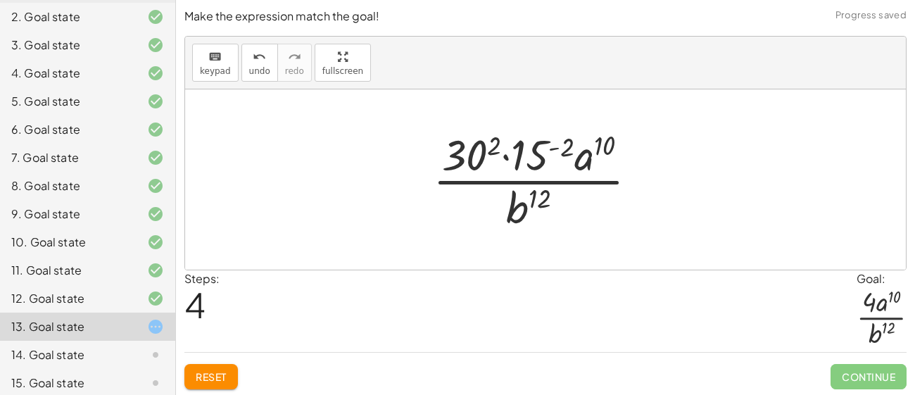
click at [510, 158] on div at bounding box center [541, 179] width 230 height 108
click at [487, 150] on div at bounding box center [541, 179] width 230 height 108
click at [489, 155] on div at bounding box center [541, 179] width 234 height 108
click at [541, 156] on div at bounding box center [541, 179] width 234 height 108
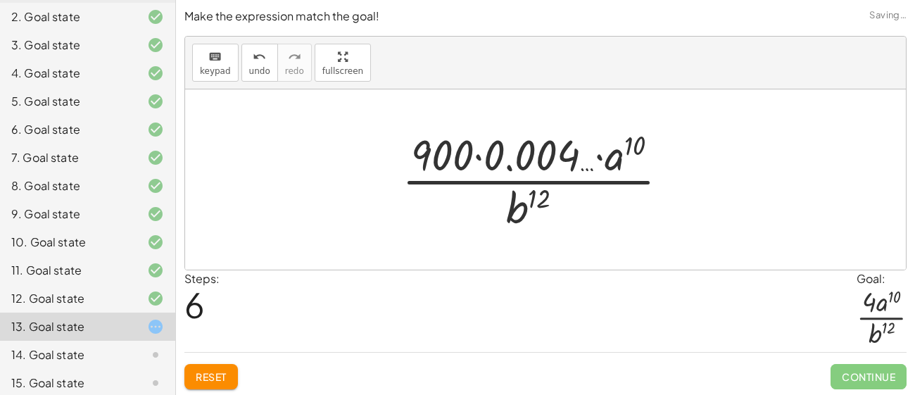
click at [600, 153] on div at bounding box center [541, 179] width 292 height 108
click at [616, 155] on div at bounding box center [541, 179] width 292 height 108
drag, startPoint x: 632, startPoint y: 141, endPoint x: 535, endPoint y: 153, distance: 97.8
click at [535, 153] on div at bounding box center [541, 179] width 292 height 108
click at [614, 157] on div at bounding box center [541, 179] width 292 height 108
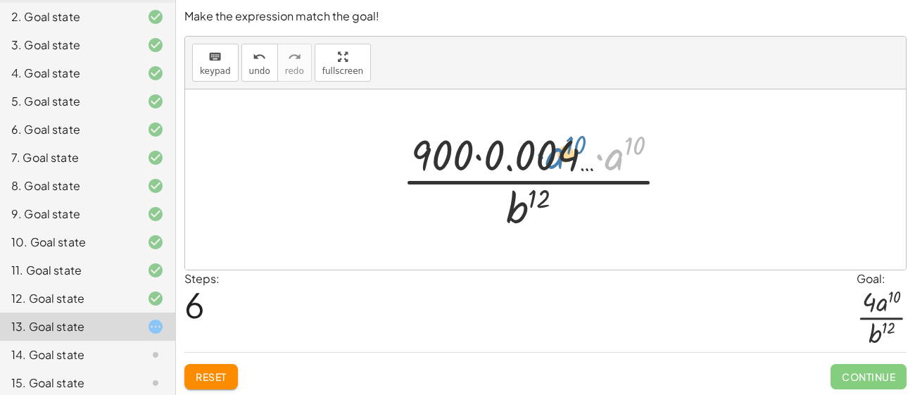
drag, startPoint x: 614, startPoint y: 158, endPoint x: 556, endPoint y: 156, distance: 58.4
click at [556, 156] on div at bounding box center [541, 179] width 292 height 108
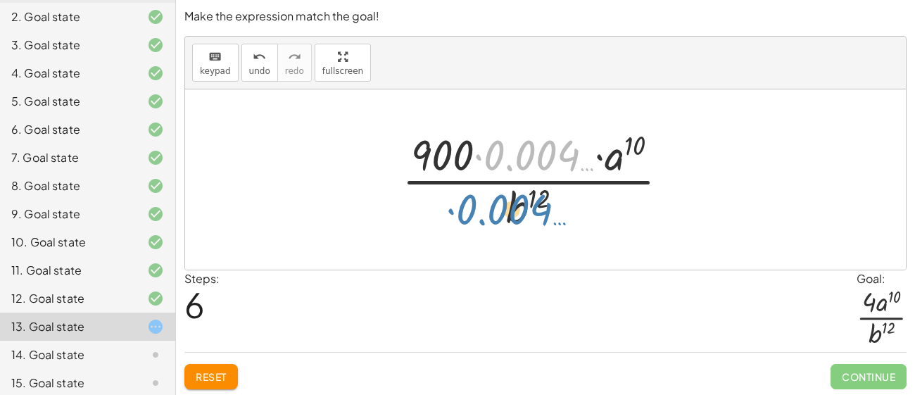
drag, startPoint x: 519, startPoint y: 164, endPoint x: 490, endPoint y: 217, distance: 59.8
click at [490, 217] on div at bounding box center [541, 179] width 292 height 108
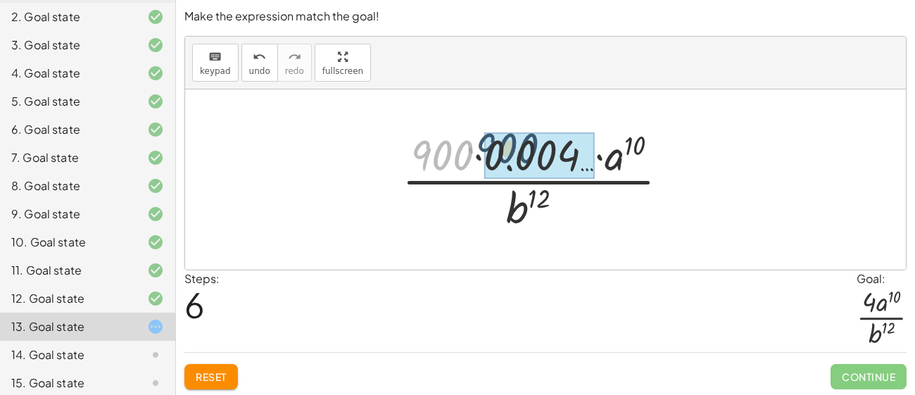
drag, startPoint x: 451, startPoint y: 163, endPoint x: 527, endPoint y: 155, distance: 76.4
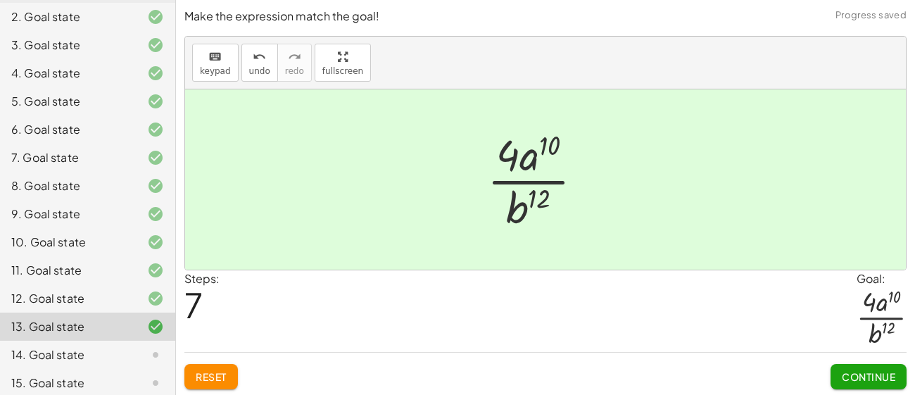
click at [858, 379] on span "Continue" at bounding box center [868, 376] width 53 height 13
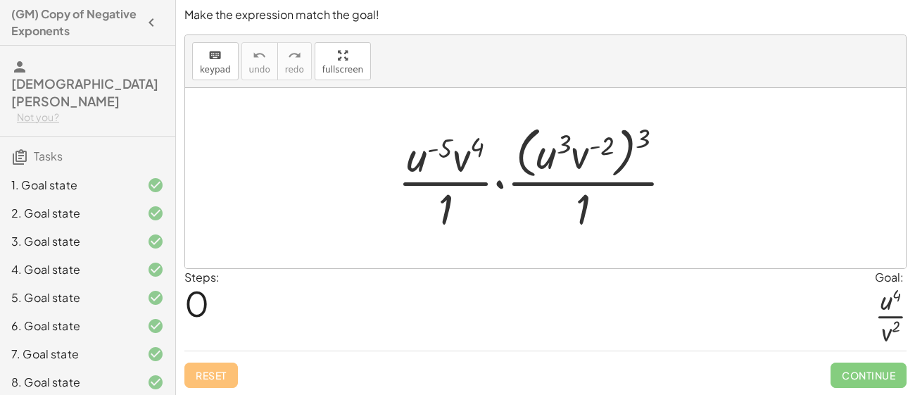
click at [447, 152] on div at bounding box center [541, 177] width 300 height 115
drag, startPoint x: 445, startPoint y: 146, endPoint x: 481, endPoint y: 148, distance: 36.6
click at [481, 148] on div at bounding box center [541, 177] width 300 height 115
drag, startPoint x: 566, startPoint y: 143, endPoint x: 618, endPoint y: 148, distance: 52.3
click at [618, 148] on div at bounding box center [541, 177] width 300 height 115
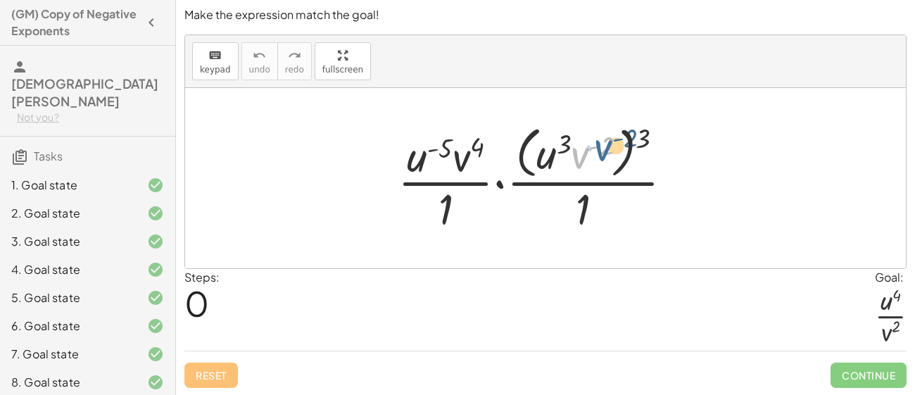
drag, startPoint x: 577, startPoint y: 160, endPoint x: 593, endPoint y: 153, distance: 17.4
click at [593, 153] on div at bounding box center [541, 177] width 300 height 115
click at [590, 153] on div at bounding box center [541, 177] width 300 height 115
click at [584, 154] on div at bounding box center [541, 177] width 300 height 115
click at [566, 145] on div at bounding box center [541, 177] width 300 height 115
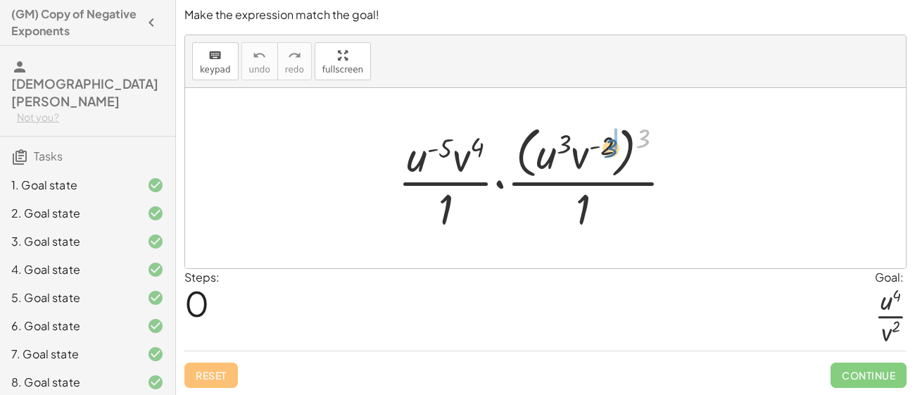
drag, startPoint x: 646, startPoint y: 130, endPoint x: 614, endPoint y: 139, distance: 33.6
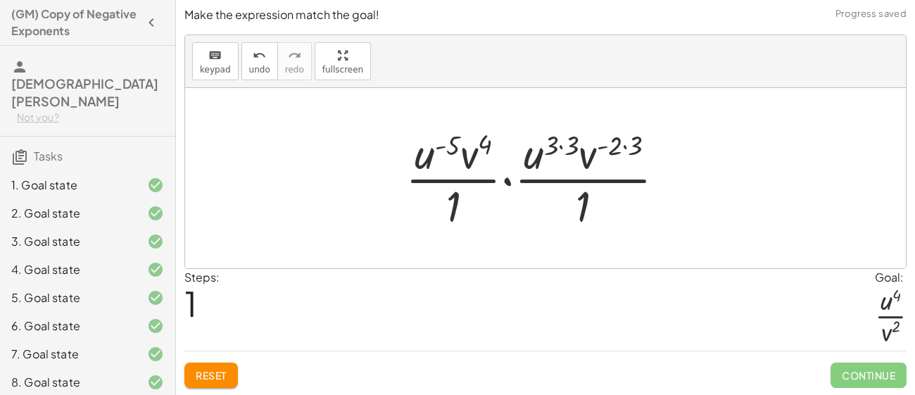
click at [614, 141] on div at bounding box center [540, 178] width 285 height 108
click at [633, 146] on div at bounding box center [540, 178] width 285 height 108
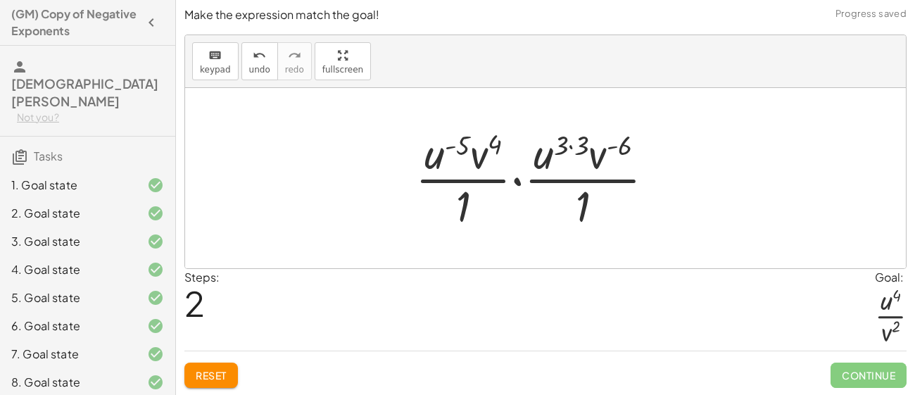
click at [583, 140] on div at bounding box center [540, 178] width 265 height 108
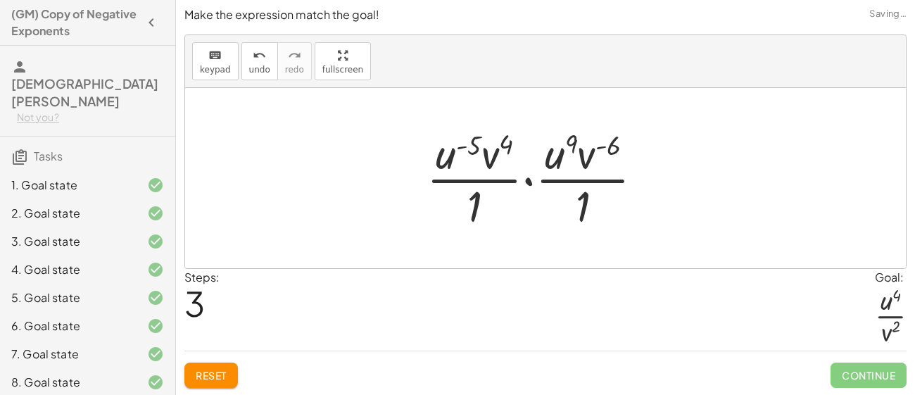
click at [571, 141] on div at bounding box center [540, 178] width 242 height 108
drag, startPoint x: 571, startPoint y: 142, endPoint x: 509, endPoint y: 144, distance: 62.7
click at [509, 144] on div at bounding box center [540, 178] width 242 height 108
drag, startPoint x: 477, startPoint y: 144, endPoint x: 623, endPoint y: 146, distance: 146.4
click at [623, 146] on div at bounding box center [540, 178] width 242 height 108
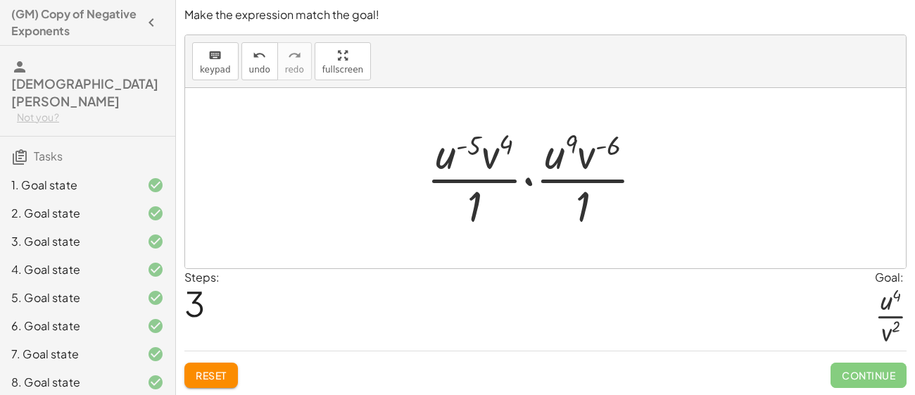
click at [528, 179] on div at bounding box center [540, 178] width 242 height 108
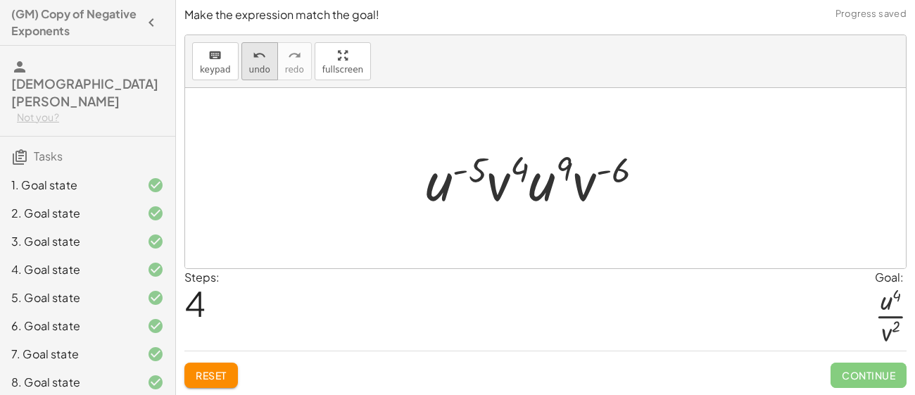
click at [258, 59] on icon "undo" at bounding box center [259, 55] width 13 height 17
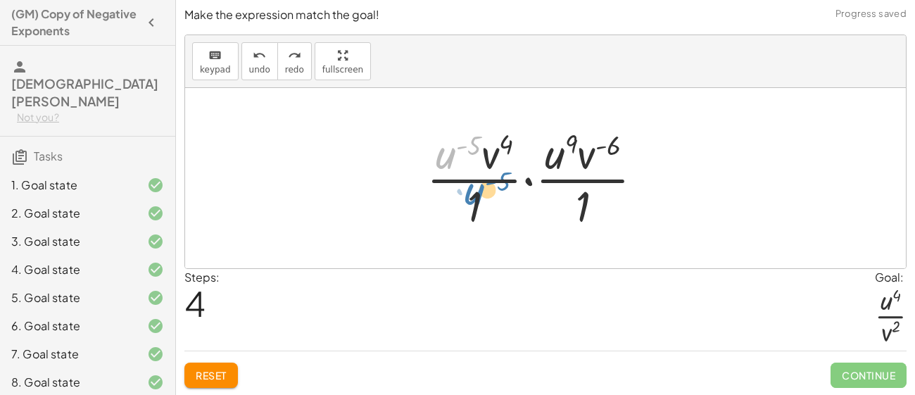
drag, startPoint x: 440, startPoint y: 153, endPoint x: 469, endPoint y: 191, distance: 47.7
click at [469, 191] on div at bounding box center [540, 178] width 242 height 108
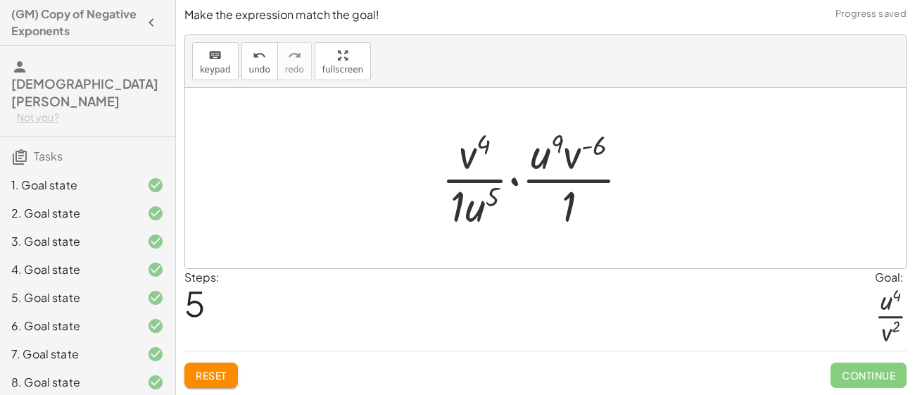
click at [474, 212] on div at bounding box center [540, 178] width 213 height 108
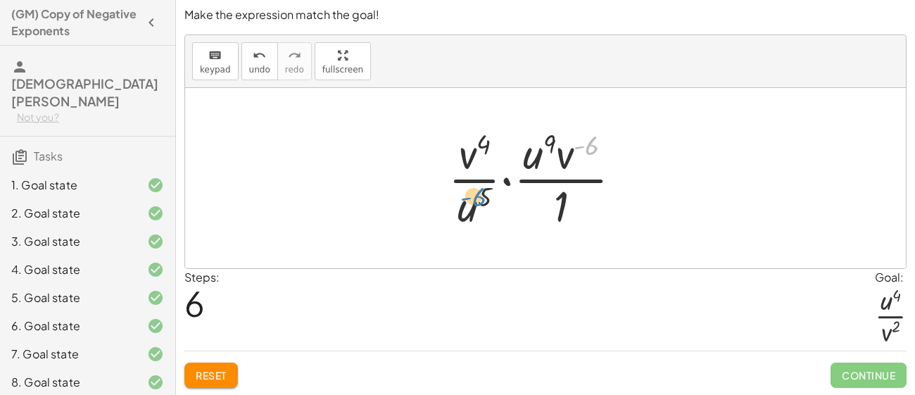
drag, startPoint x: 591, startPoint y: 145, endPoint x: 481, endPoint y: 198, distance: 121.8
click at [481, 198] on div at bounding box center [540, 178] width 198 height 108
drag, startPoint x: 549, startPoint y: 147, endPoint x: 485, endPoint y: 197, distance: 81.2
click at [485, 197] on div at bounding box center [540, 178] width 198 height 108
click at [486, 198] on div at bounding box center [540, 178] width 198 height 108
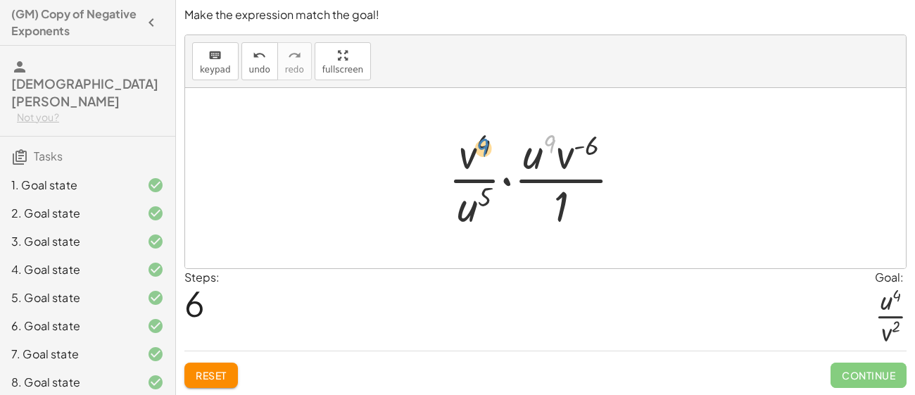
drag, startPoint x: 548, startPoint y: 141, endPoint x: 481, endPoint y: 142, distance: 67.6
click at [481, 142] on div at bounding box center [540, 178] width 198 height 108
drag, startPoint x: 466, startPoint y: 156, endPoint x: 555, endPoint y: 210, distance: 103.5
click at [555, 210] on div at bounding box center [540, 178] width 198 height 108
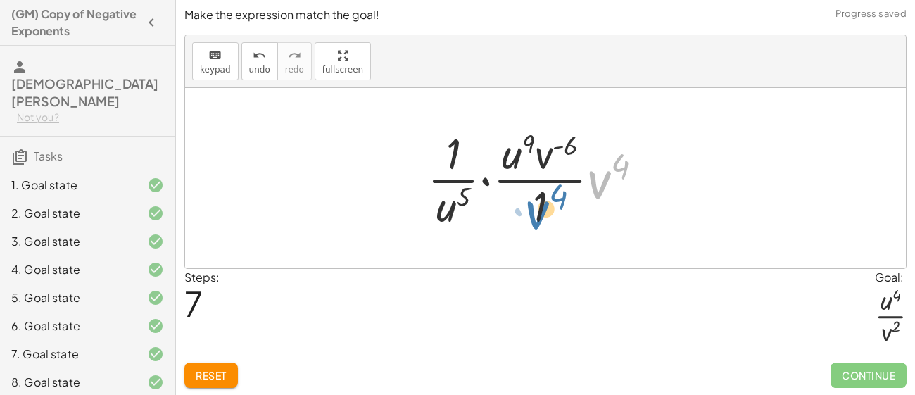
drag, startPoint x: 598, startPoint y: 191, endPoint x: 533, endPoint y: 222, distance: 71.8
click at [533, 222] on div at bounding box center [540, 178] width 241 height 108
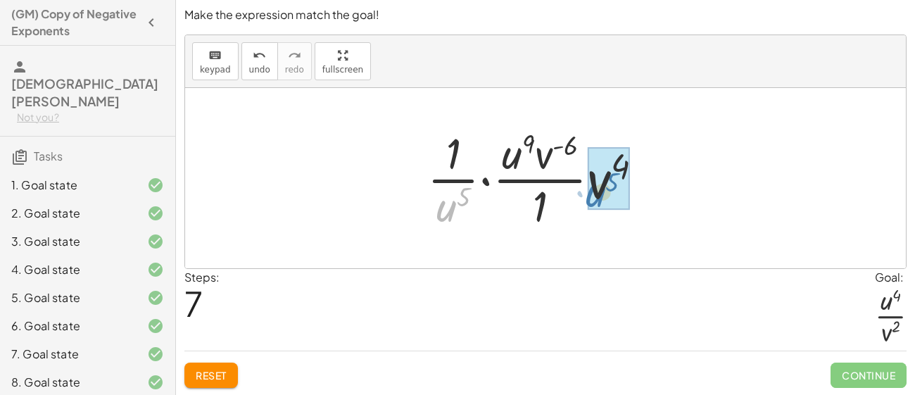
drag, startPoint x: 449, startPoint y: 205, endPoint x: 599, endPoint y: 189, distance: 150.7
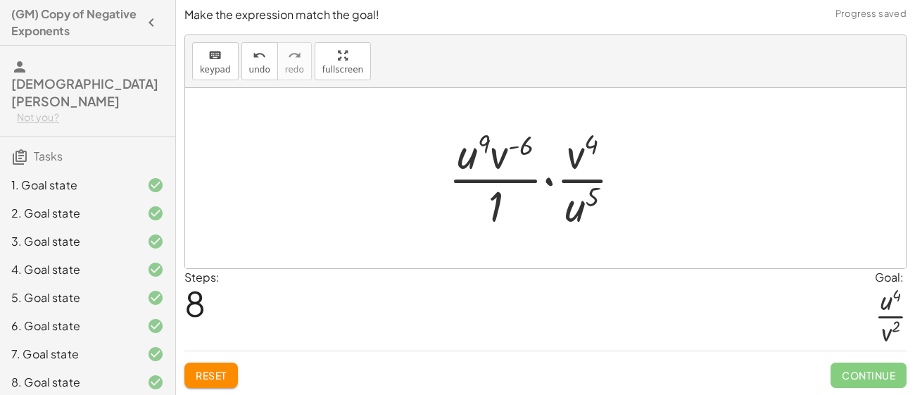
click at [509, 158] on div at bounding box center [540, 178] width 198 height 108
click at [497, 153] on div at bounding box center [540, 178] width 198 height 108
drag, startPoint x: 523, startPoint y: 148, endPoint x: 480, endPoint y: 146, distance: 43.0
click at [480, 146] on div at bounding box center [540, 178] width 198 height 108
click at [485, 175] on div at bounding box center [540, 178] width 198 height 108
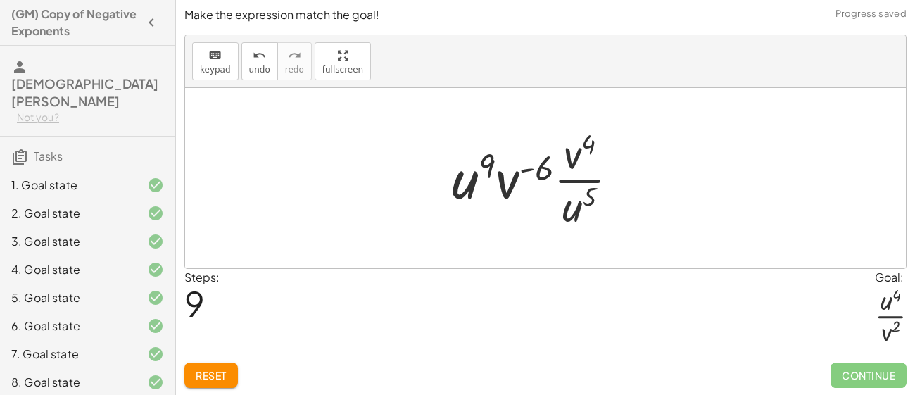
click at [573, 161] on div at bounding box center [541, 178] width 193 height 108
click at [574, 155] on div at bounding box center [541, 178] width 193 height 108
drag, startPoint x: 542, startPoint y: 170, endPoint x: 580, endPoint y: 161, distance: 39.1
click at [580, 161] on div at bounding box center [541, 178] width 193 height 108
click at [464, 181] on div at bounding box center [541, 178] width 193 height 108
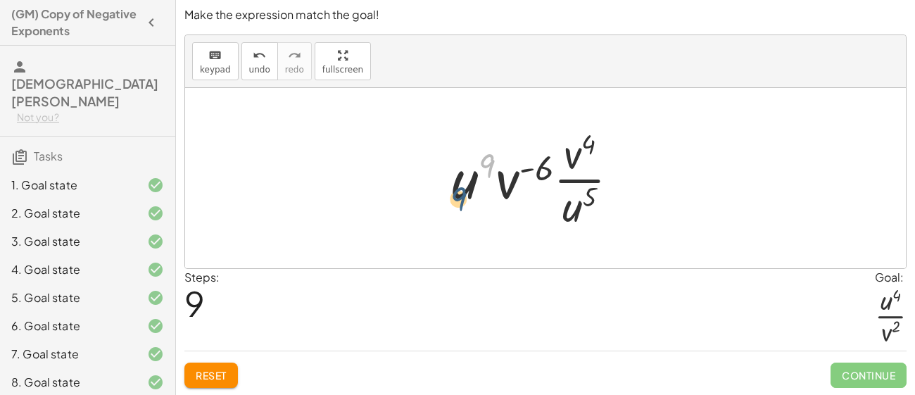
drag, startPoint x: 485, startPoint y: 156, endPoint x: 455, endPoint y: 190, distance: 45.3
click at [455, 190] on div at bounding box center [541, 178] width 193 height 108
drag, startPoint x: 485, startPoint y: 165, endPoint x: 587, endPoint y: 196, distance: 105.9
click at [587, 196] on div at bounding box center [541, 178] width 193 height 108
drag, startPoint x: 541, startPoint y: 169, endPoint x: 592, endPoint y: 200, distance: 60.0
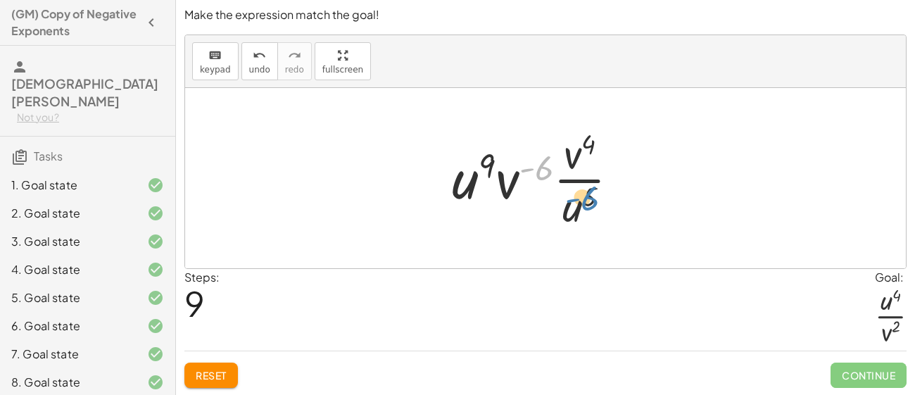
click at [592, 200] on div at bounding box center [541, 178] width 193 height 108
drag, startPoint x: 547, startPoint y: 169, endPoint x: 496, endPoint y: 160, distance: 52.1
click at [496, 160] on div at bounding box center [541, 178] width 193 height 108
drag, startPoint x: 489, startPoint y: 159, endPoint x: 540, endPoint y: 163, distance: 51.5
click at [540, 163] on div at bounding box center [541, 178] width 193 height 108
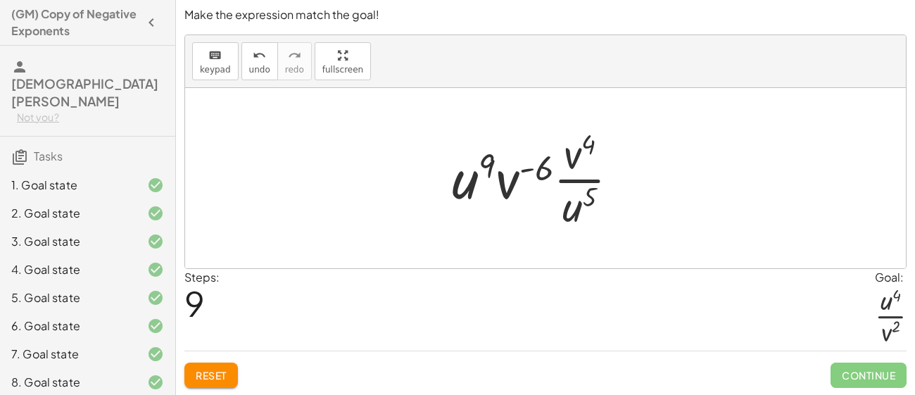
click at [494, 181] on div at bounding box center [541, 178] width 193 height 108
click at [521, 176] on div at bounding box center [541, 178] width 193 height 108
click at [564, 176] on div at bounding box center [541, 178] width 193 height 108
click at [575, 182] on div at bounding box center [541, 178] width 193 height 108
drag, startPoint x: 572, startPoint y: 157, endPoint x: 570, endPoint y: 208, distance: 50.7
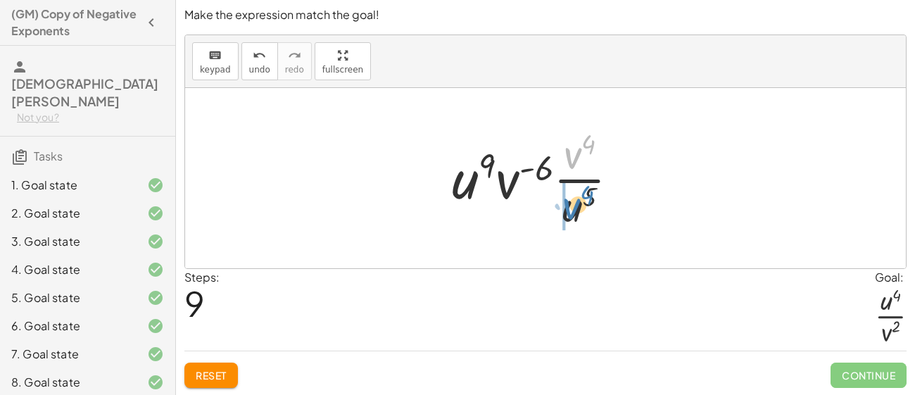
click at [570, 208] on div at bounding box center [541, 178] width 193 height 108
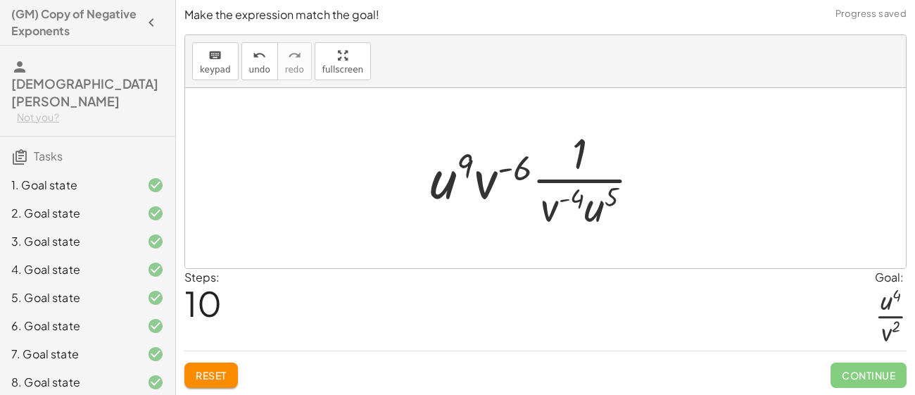
click at [556, 203] on div at bounding box center [541, 178] width 236 height 108
drag, startPoint x: 575, startPoint y: 199, endPoint x: 611, endPoint y: 197, distance: 36.6
click at [611, 197] on div at bounding box center [541, 178] width 236 height 108
drag, startPoint x: 609, startPoint y: 196, endPoint x: 571, endPoint y: 199, distance: 38.1
click at [571, 199] on div at bounding box center [541, 178] width 236 height 108
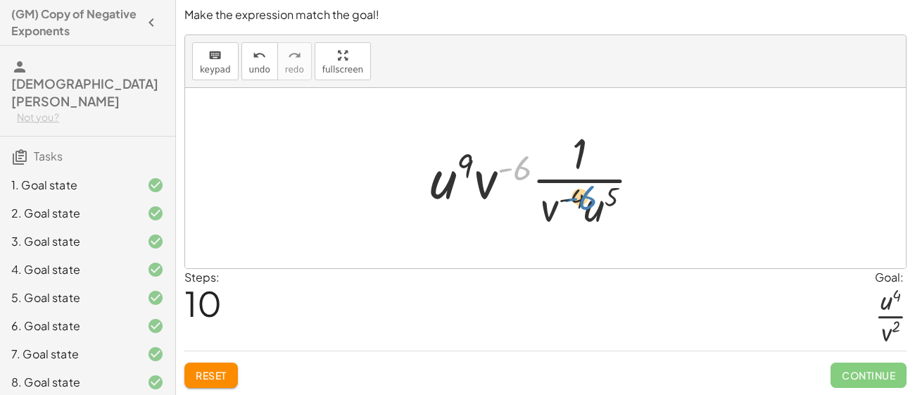
drag, startPoint x: 524, startPoint y: 171, endPoint x: 589, endPoint y: 201, distance: 71.2
click at [589, 201] on div at bounding box center [541, 178] width 236 height 108
drag, startPoint x: 468, startPoint y: 161, endPoint x: 585, endPoint y: 196, distance: 122.7
click at [585, 196] on div at bounding box center [541, 178] width 236 height 108
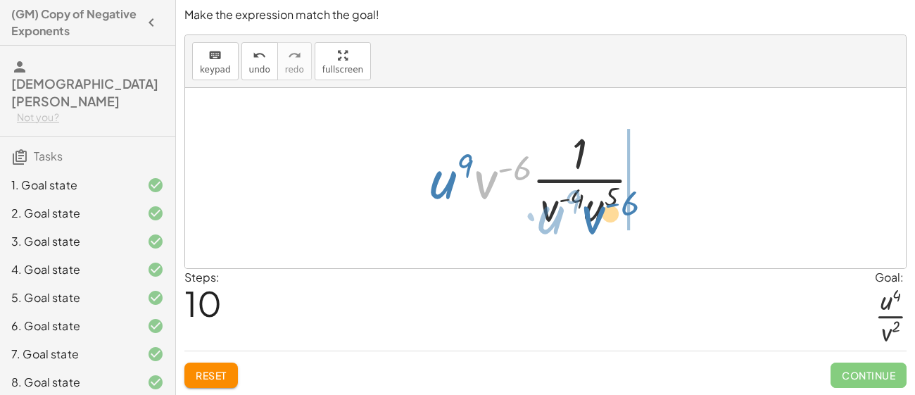
drag, startPoint x: 488, startPoint y: 189, endPoint x: 592, endPoint y: 218, distance: 108.2
click at [592, 218] on div at bounding box center [541, 178] width 236 height 108
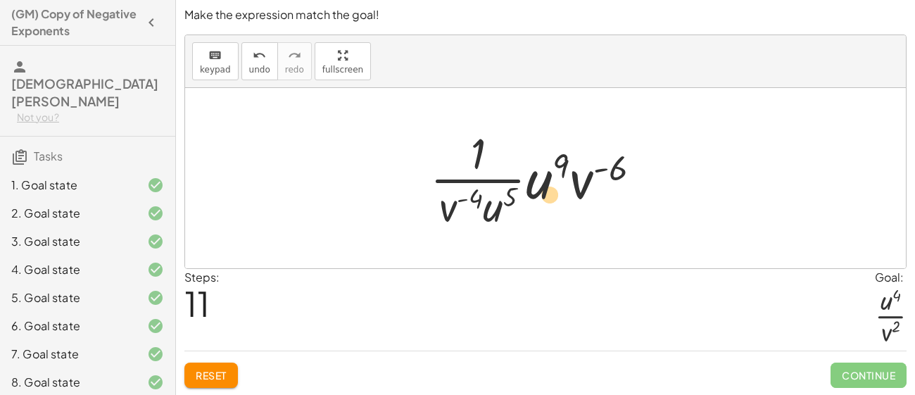
drag, startPoint x: 581, startPoint y: 186, endPoint x: 536, endPoint y: 202, distance: 47.9
click at [536, 202] on div at bounding box center [541, 178] width 236 height 108
drag, startPoint x: 490, startPoint y: 208, endPoint x: 534, endPoint y: 184, distance: 49.8
click at [534, 184] on div at bounding box center [541, 178] width 236 height 108
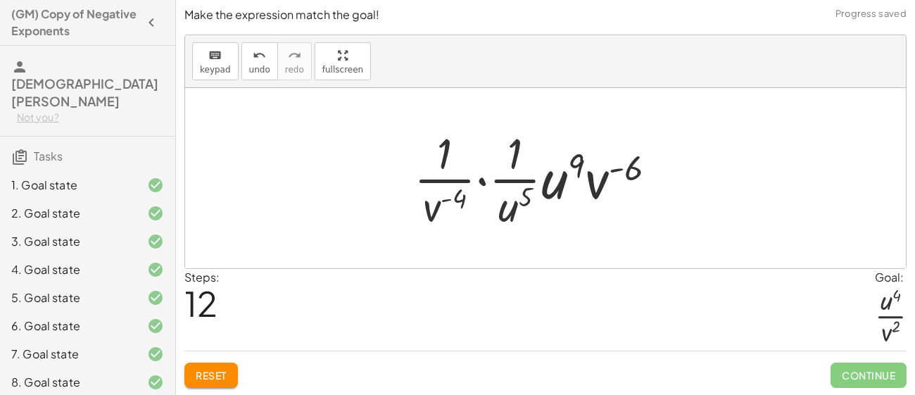
click at [507, 207] on div at bounding box center [540, 178] width 267 height 108
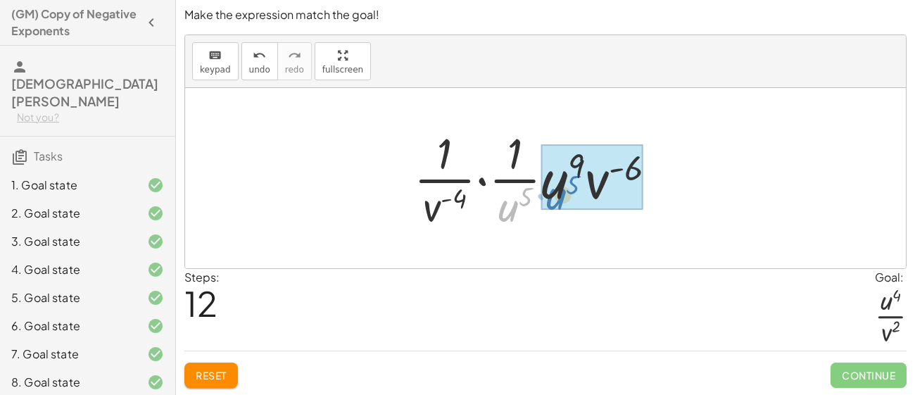
drag, startPoint x: 507, startPoint y: 208, endPoint x: 565, endPoint y: 194, distance: 59.2
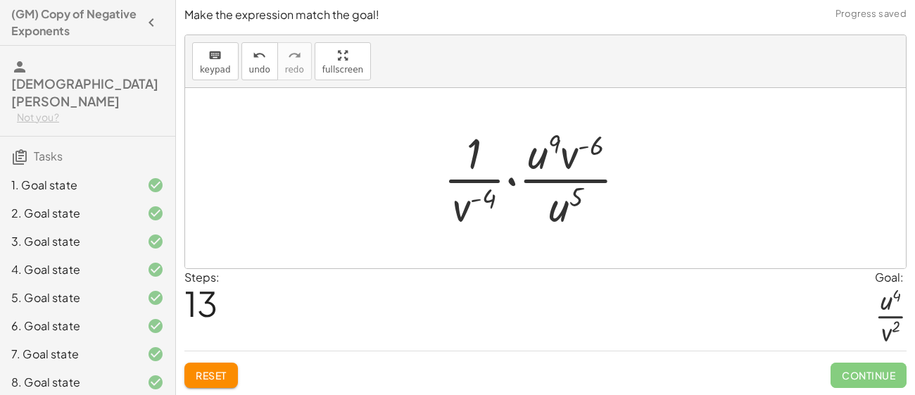
click at [512, 182] on div at bounding box center [540, 178] width 208 height 108
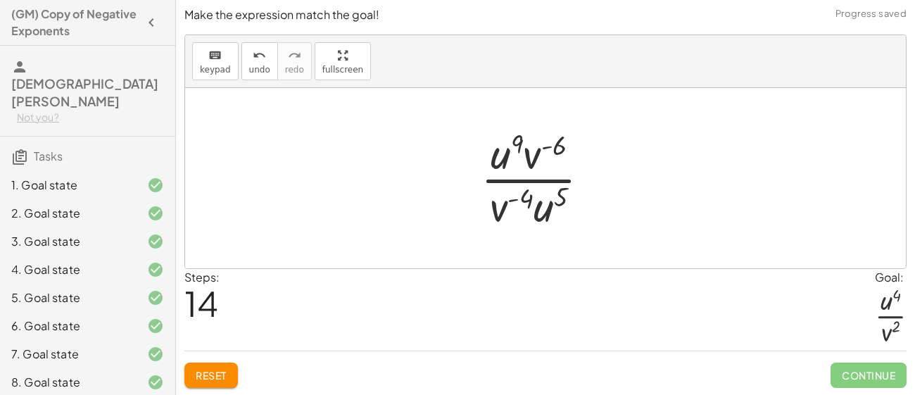
click at [516, 193] on div at bounding box center [541, 178] width 134 height 108
drag, startPoint x: 559, startPoint y: 149, endPoint x: 519, endPoint y: 141, distance: 40.2
click at [519, 141] on div at bounding box center [541, 178] width 134 height 108
drag, startPoint x: 534, startPoint y: 161, endPoint x: 506, endPoint y: 157, distance: 28.5
click at [506, 157] on div at bounding box center [541, 178] width 134 height 108
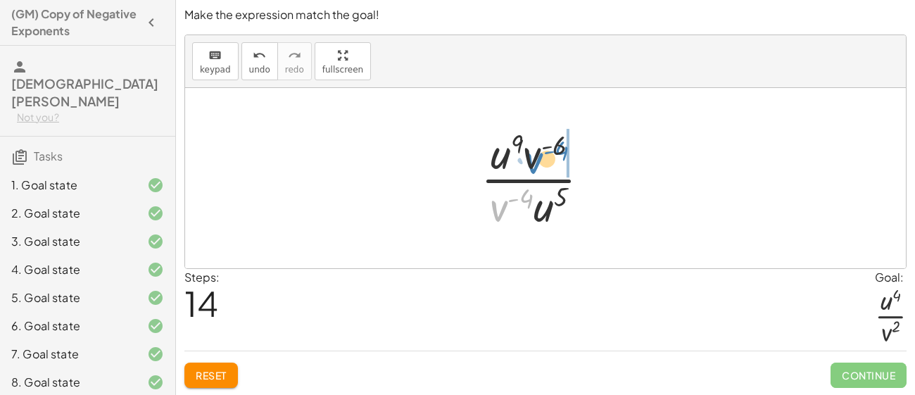
drag, startPoint x: 498, startPoint y: 207, endPoint x: 533, endPoint y: 158, distance: 60.0
click at [533, 158] on div at bounding box center [541, 178] width 134 height 108
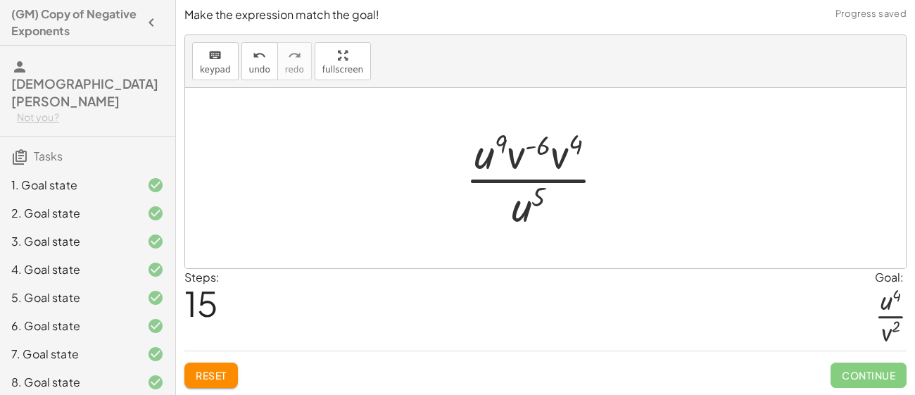
click at [559, 156] on div at bounding box center [540, 178] width 165 height 108
click at [531, 147] on div at bounding box center [540, 178] width 165 height 108
drag, startPoint x: 560, startPoint y: 153, endPoint x: 513, endPoint y: 207, distance: 71.8
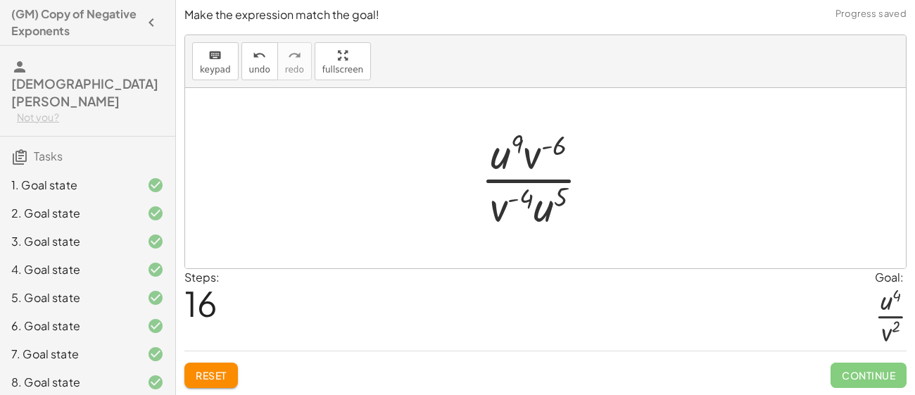
click at [524, 200] on div at bounding box center [541, 178] width 134 height 108
drag, startPoint x: 564, startPoint y: 193, endPoint x: 529, endPoint y: 195, distance: 34.5
click at [529, 195] on div at bounding box center [541, 178] width 134 height 108
drag, startPoint x: 558, startPoint y: 145, endPoint x: 595, endPoint y: 113, distance: 49.4
drag, startPoint x: 550, startPoint y: 207, endPoint x: 506, endPoint y: 159, distance: 64.7
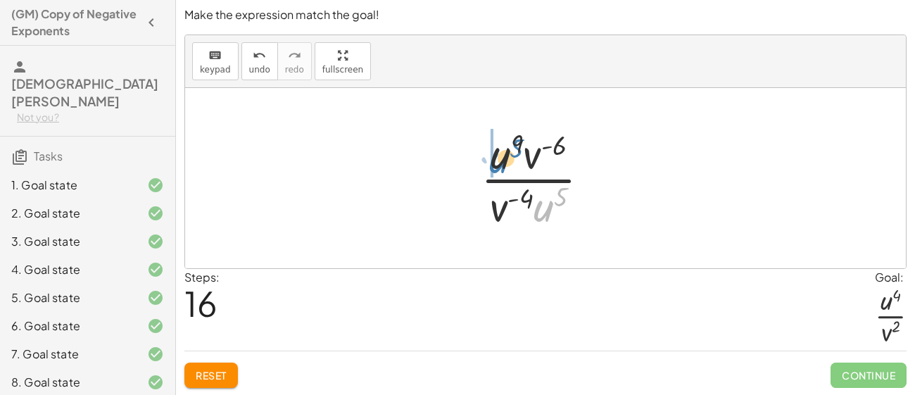
click at [506, 159] on div at bounding box center [541, 178] width 134 height 108
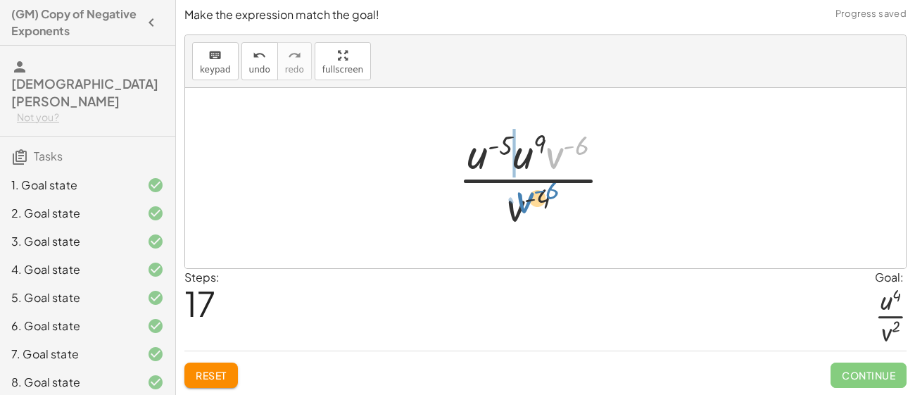
drag, startPoint x: 558, startPoint y: 158, endPoint x: 523, endPoint y: 208, distance: 60.1
click at [523, 208] on div at bounding box center [540, 178] width 179 height 108
drag, startPoint x: 519, startPoint y: 158, endPoint x: 514, endPoint y: 208, distance: 49.4
click at [514, 208] on div at bounding box center [540, 178] width 179 height 108
drag, startPoint x: 563, startPoint y: 159, endPoint x: 493, endPoint y: 163, distance: 70.4
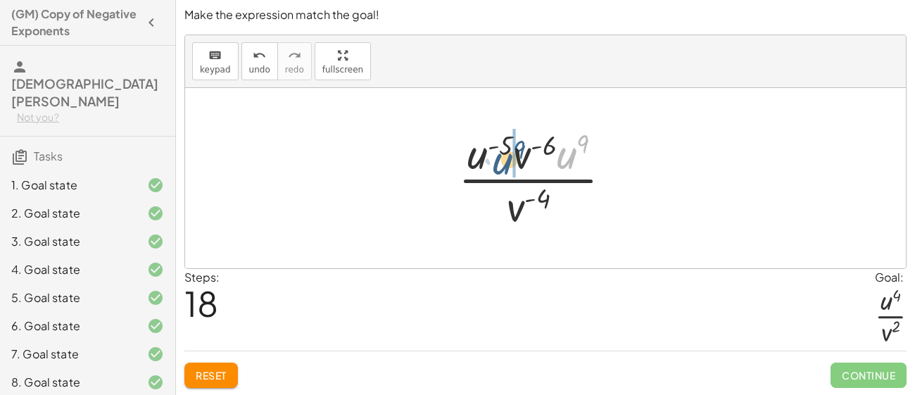
click at [493, 163] on div at bounding box center [540, 178] width 179 height 108
click at [503, 153] on div at bounding box center [540, 178] width 179 height 108
click at [507, 144] on div at bounding box center [540, 178] width 179 height 108
click at [517, 151] on div at bounding box center [540, 178] width 179 height 108
click at [479, 159] on div at bounding box center [540, 178] width 179 height 108
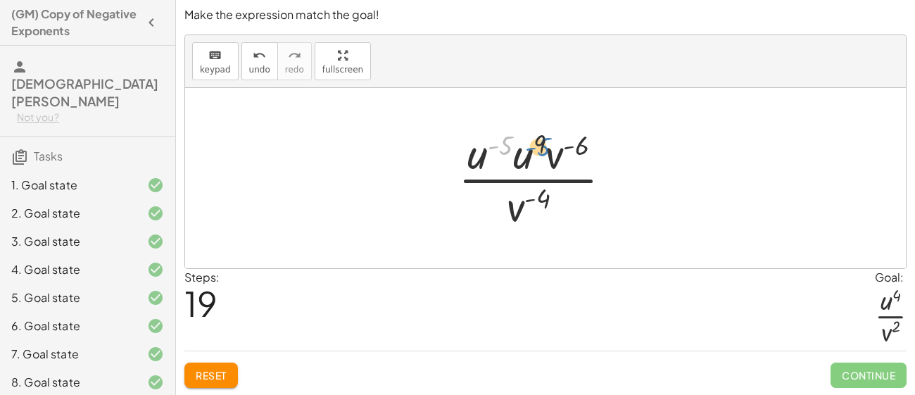
drag, startPoint x: 505, startPoint y: 144, endPoint x: 543, endPoint y: 144, distance: 38.0
click at [543, 144] on div at bounding box center [540, 178] width 179 height 108
drag, startPoint x: 583, startPoint y: 143, endPoint x: 547, endPoint y: 142, distance: 36.6
click at [547, 142] on div at bounding box center [540, 178] width 179 height 108
drag, startPoint x: 585, startPoint y: 142, endPoint x: 550, endPoint y: 191, distance: 60.5
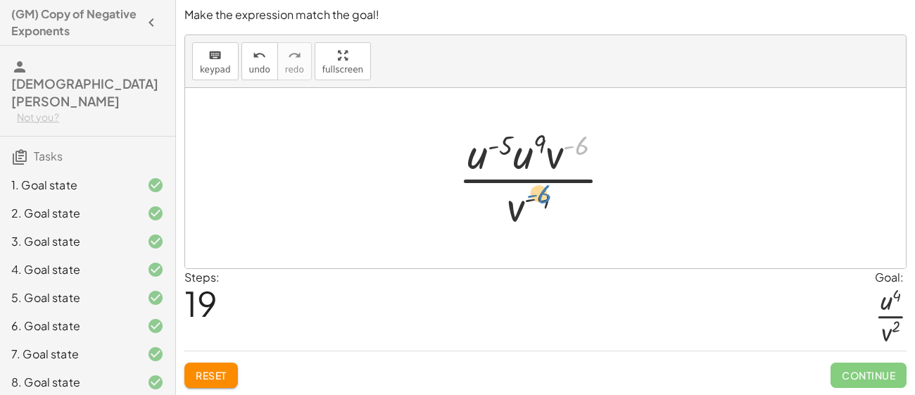
click at [550, 191] on div at bounding box center [540, 178] width 179 height 108
drag, startPoint x: 532, startPoint y: 141, endPoint x: 511, endPoint y: 144, distance: 21.4
click at [511, 144] on div at bounding box center [540, 178] width 179 height 108
click at [544, 196] on div at bounding box center [540, 178] width 179 height 108
click at [528, 202] on div at bounding box center [540, 178] width 179 height 108
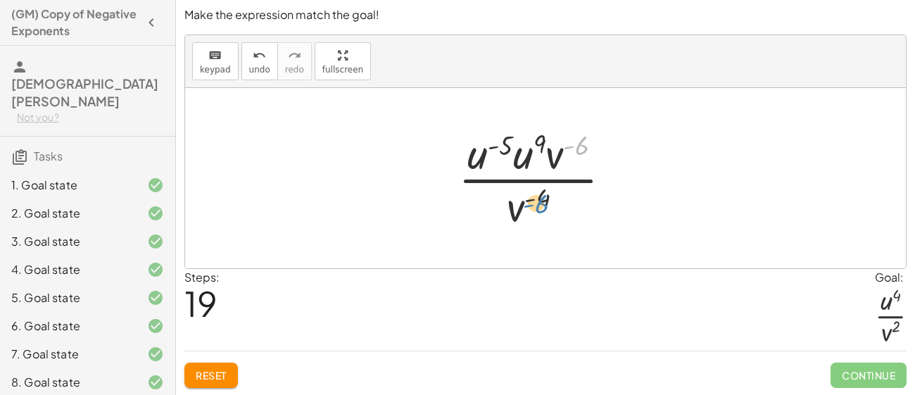
drag, startPoint x: 583, startPoint y: 144, endPoint x: 542, endPoint y: 199, distance: 68.5
click at [542, 199] on div at bounding box center [540, 178] width 179 height 108
drag, startPoint x: 538, startPoint y: 147, endPoint x: 542, endPoint y: 205, distance: 57.9
click at [542, 205] on div at bounding box center [540, 178] width 179 height 108
drag, startPoint x: 509, startPoint y: 145, endPoint x: 551, endPoint y: 197, distance: 66.6
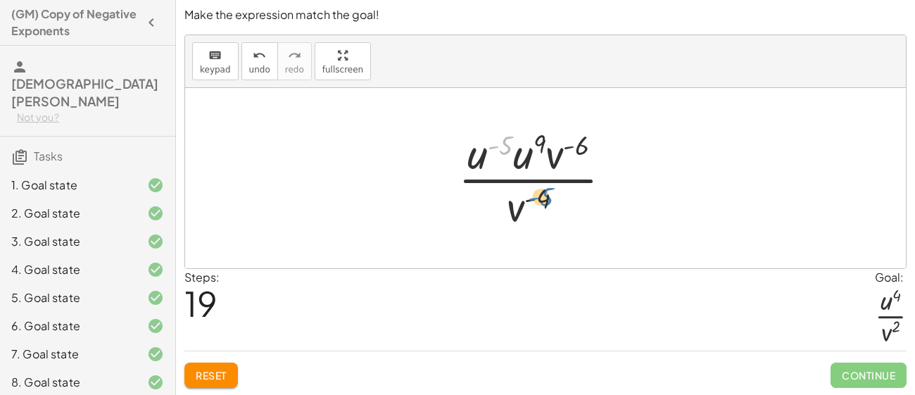
click at [551, 197] on div at bounding box center [540, 178] width 179 height 108
drag, startPoint x: 582, startPoint y: 146, endPoint x: 545, endPoint y: 200, distance: 65.4
click at [545, 200] on div at bounding box center [540, 178] width 179 height 108
drag, startPoint x: 545, startPoint y: 198, endPoint x: 585, endPoint y: 148, distance: 64.6
click at [585, 148] on div at bounding box center [540, 178] width 179 height 108
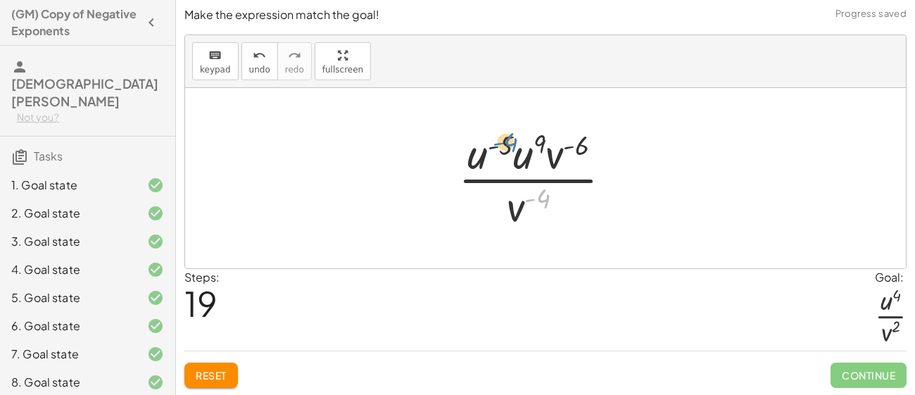
drag, startPoint x: 543, startPoint y: 196, endPoint x: 509, endPoint y: 139, distance: 66.2
click at [509, 139] on div at bounding box center [540, 178] width 179 height 108
drag, startPoint x: 478, startPoint y: 155, endPoint x: 519, endPoint y: 158, distance: 41.6
click at [519, 158] on div at bounding box center [540, 178] width 179 height 108
click at [520, 157] on div at bounding box center [540, 178] width 179 height 108
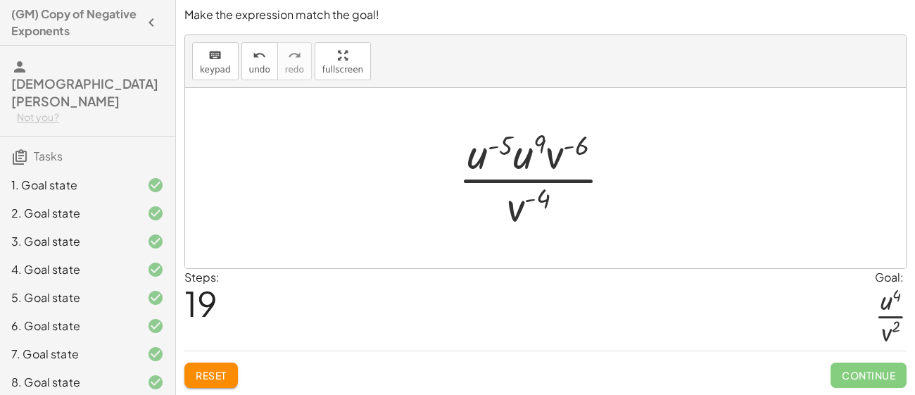
click at [539, 140] on div at bounding box center [540, 178] width 179 height 108
click at [500, 137] on div at bounding box center [540, 178] width 179 height 108
click at [602, 142] on div at bounding box center [540, 178] width 179 height 108
click at [564, 146] on div at bounding box center [540, 178] width 179 height 108
click at [558, 152] on div at bounding box center [540, 178] width 179 height 108
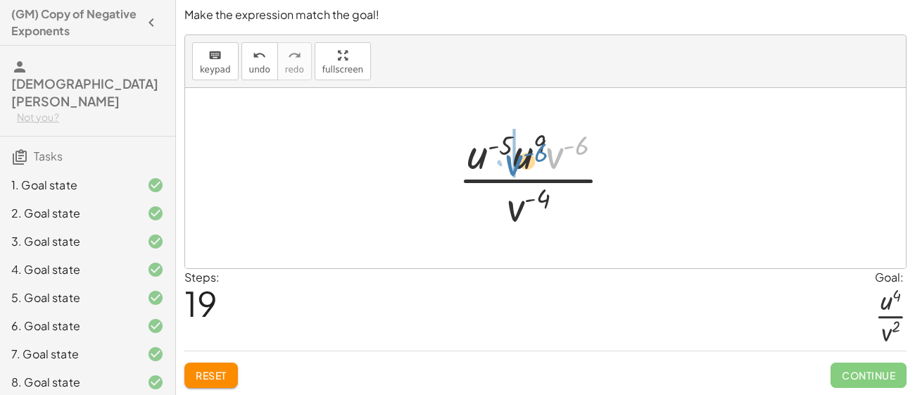
drag, startPoint x: 558, startPoint y: 152, endPoint x: 517, endPoint y: 158, distance: 41.3
click at [517, 158] on div at bounding box center [540, 178] width 179 height 108
click at [520, 154] on div at bounding box center [540, 178] width 179 height 108
drag, startPoint x: 538, startPoint y: 146, endPoint x: 515, endPoint y: 153, distance: 24.3
click at [515, 153] on div at bounding box center [540, 178] width 179 height 108
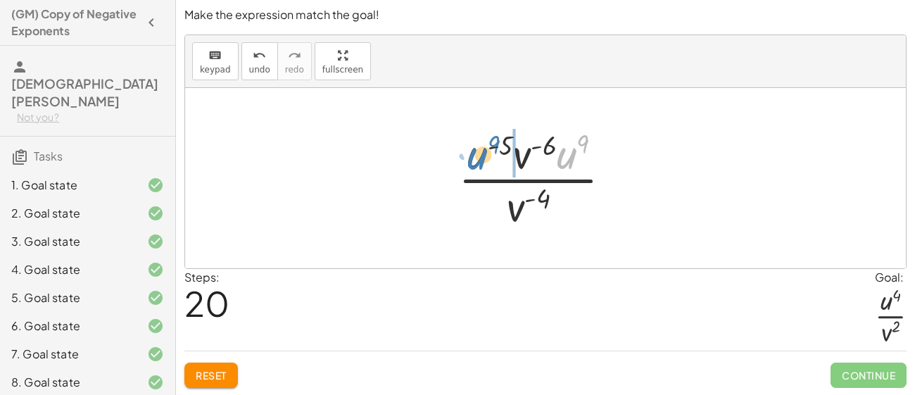
drag, startPoint x: 564, startPoint y: 155, endPoint x: 475, endPoint y: 156, distance: 89.4
click at [475, 156] on div at bounding box center [540, 178] width 179 height 108
click at [520, 156] on div at bounding box center [540, 178] width 179 height 108
click at [486, 158] on div at bounding box center [540, 178] width 179 height 108
drag, startPoint x: 509, startPoint y: 137, endPoint x: 547, endPoint y: 155, distance: 42.8
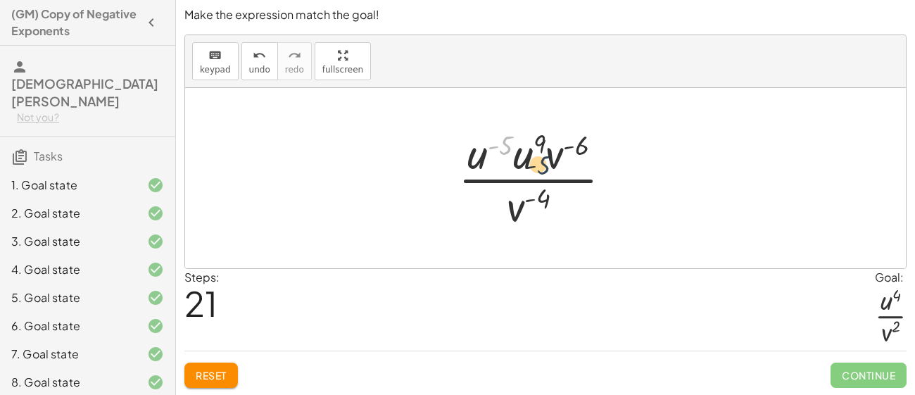
click at [547, 155] on div at bounding box center [540, 178] width 179 height 108
click at [575, 144] on div at bounding box center [540, 178] width 179 height 108
drag, startPoint x: 544, startPoint y: 196, endPoint x: 524, endPoint y: 204, distance: 21.2
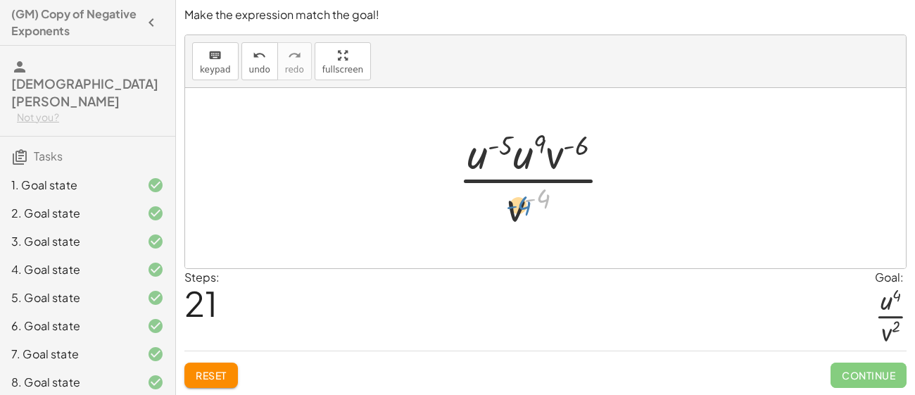
click at [524, 204] on div at bounding box center [540, 178] width 179 height 108
drag, startPoint x: 541, startPoint y: 198, endPoint x: 535, endPoint y: 210, distance: 13.2
click at [535, 210] on div at bounding box center [540, 178] width 179 height 108
click at [556, 154] on div at bounding box center [540, 178] width 179 height 108
drag, startPoint x: 524, startPoint y: 159, endPoint x: 575, endPoint y: 159, distance: 50.7
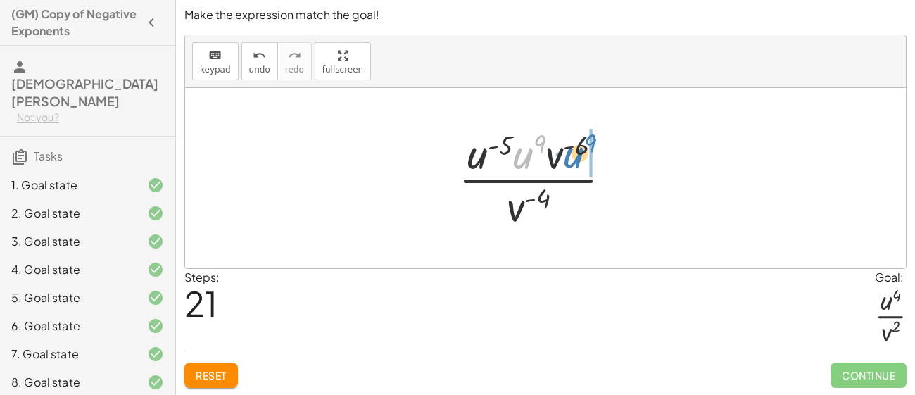
click at [575, 159] on div at bounding box center [540, 178] width 179 height 108
click at [569, 154] on div at bounding box center [540, 178] width 179 height 108
drag, startPoint x: 569, startPoint y: 154, endPoint x: 521, endPoint y: 153, distance: 48.6
click at [521, 153] on div at bounding box center [540, 178] width 179 height 108
drag, startPoint x: 476, startPoint y: 156, endPoint x: 507, endPoint y: 160, distance: 31.2
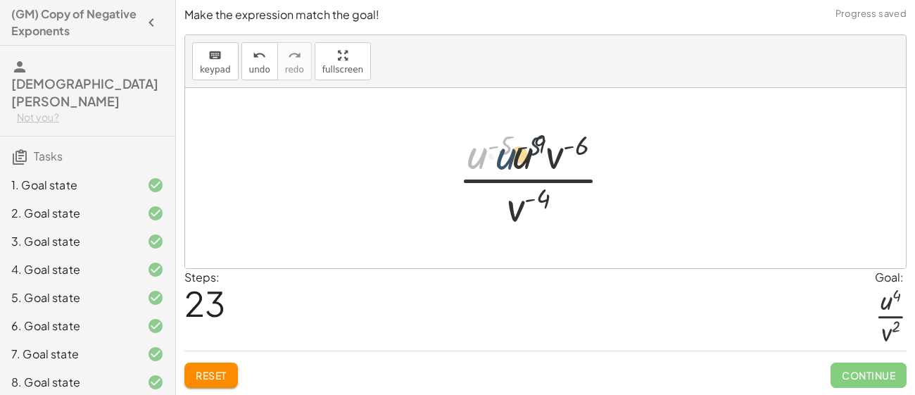
click at [507, 160] on div at bounding box center [540, 178] width 179 height 108
drag, startPoint x: 479, startPoint y: 157, endPoint x: 544, endPoint y: 160, distance: 64.8
click at [544, 160] on div at bounding box center [540, 178] width 179 height 108
click at [499, 162] on div at bounding box center [540, 178] width 179 height 108
drag, startPoint x: 505, startPoint y: 160, endPoint x: 490, endPoint y: 144, distance: 21.9
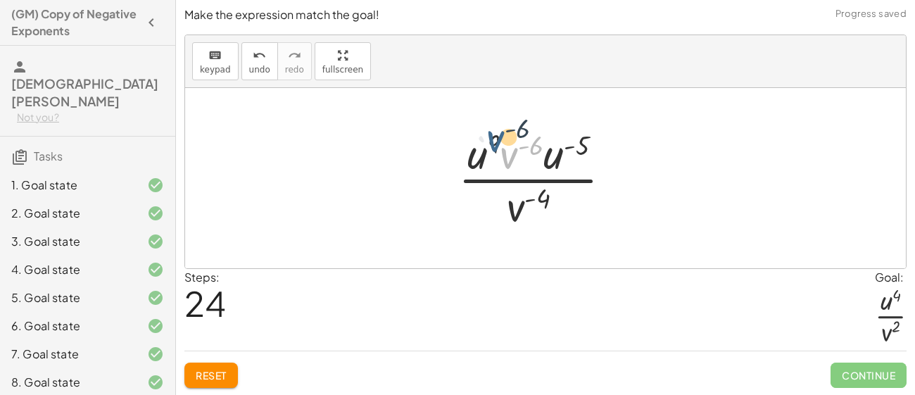
click at [490, 144] on div at bounding box center [540, 178] width 179 height 108
drag, startPoint x: 492, startPoint y: 143, endPoint x: 514, endPoint y: 160, distance: 28.6
click at [514, 160] on div at bounding box center [540, 178] width 179 height 108
drag, startPoint x: 515, startPoint y: 208, endPoint x: 517, endPoint y: 215, distance: 8.0
click at [517, 215] on div at bounding box center [540, 178] width 179 height 108
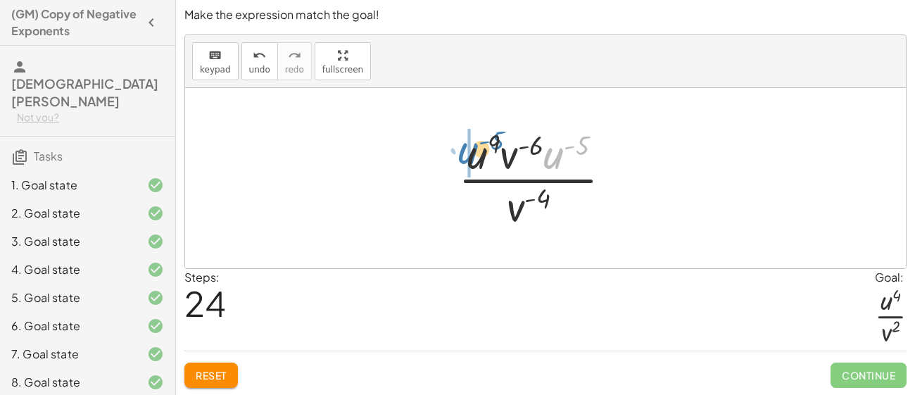
drag, startPoint x: 552, startPoint y: 161, endPoint x: 468, endPoint y: 157, distance: 84.5
click at [500, 144] on div at bounding box center [540, 178] width 179 height 108
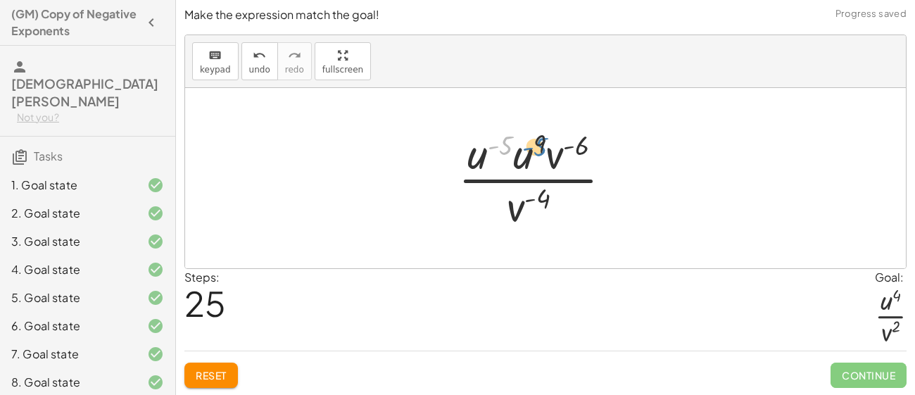
drag, startPoint x: 500, startPoint y: 144, endPoint x: 535, endPoint y: 147, distance: 35.3
click at [535, 147] on div at bounding box center [540, 178] width 179 height 108
drag, startPoint x: 502, startPoint y: 146, endPoint x: 516, endPoint y: 207, distance: 63.0
click at [516, 207] on div at bounding box center [540, 178] width 179 height 108
drag, startPoint x: 551, startPoint y: 163, endPoint x: 497, endPoint y: 221, distance: 78.7
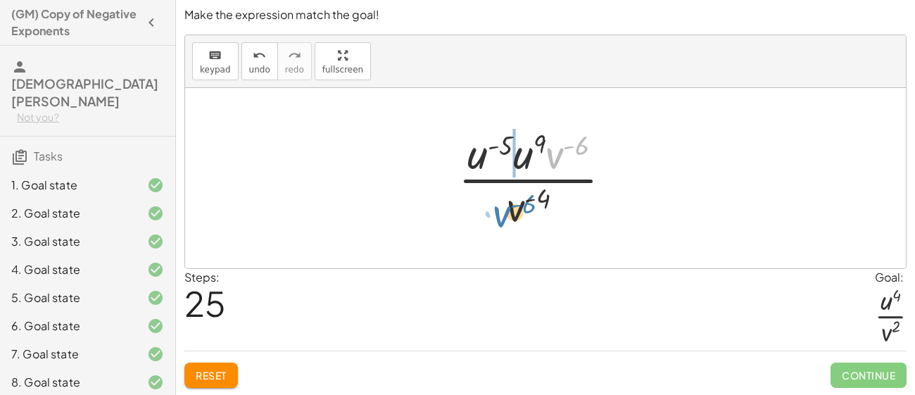
click at [497, 221] on div at bounding box center [540, 178] width 179 height 108
drag, startPoint x: 511, startPoint y: 212, endPoint x: 515, endPoint y: 167, distance: 45.9
click at [515, 167] on div at bounding box center [540, 178] width 179 height 108
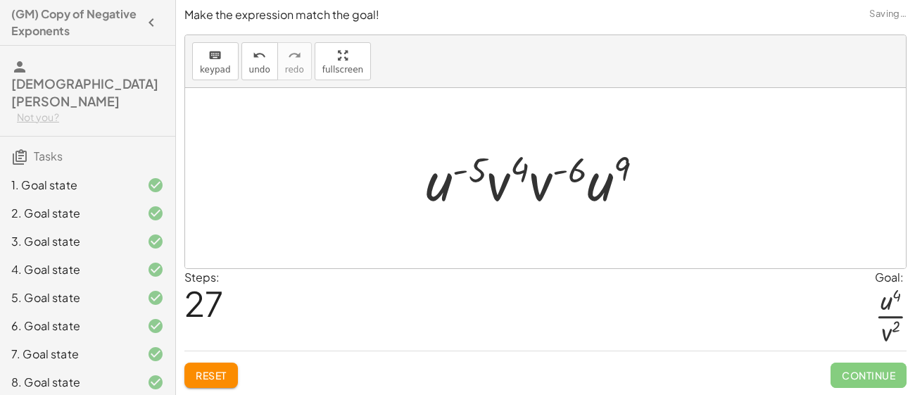
click at [504, 177] on div at bounding box center [540, 178] width 243 height 72
drag, startPoint x: 505, startPoint y: 178, endPoint x: 535, endPoint y: 186, distance: 30.7
click at [535, 186] on div at bounding box center [540, 178] width 243 height 72
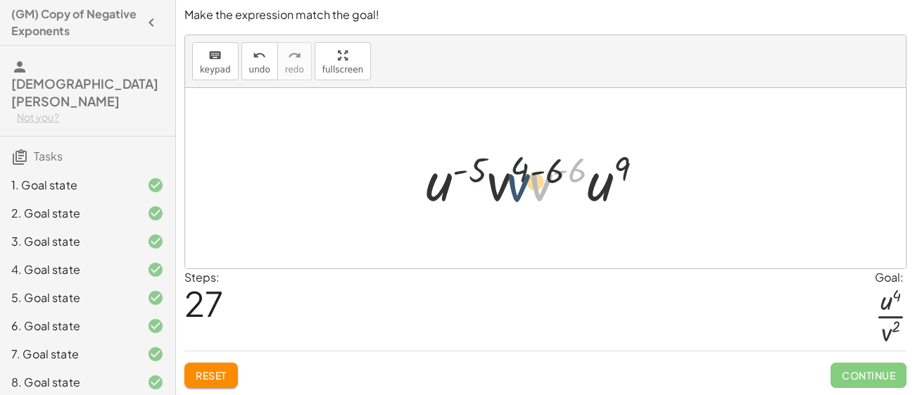
drag, startPoint x: 544, startPoint y: 179, endPoint x: 504, endPoint y: 182, distance: 40.2
click at [504, 182] on div at bounding box center [540, 178] width 243 height 72
click at [508, 184] on div at bounding box center [540, 178] width 243 height 72
click at [612, 186] on div at bounding box center [540, 178] width 243 height 72
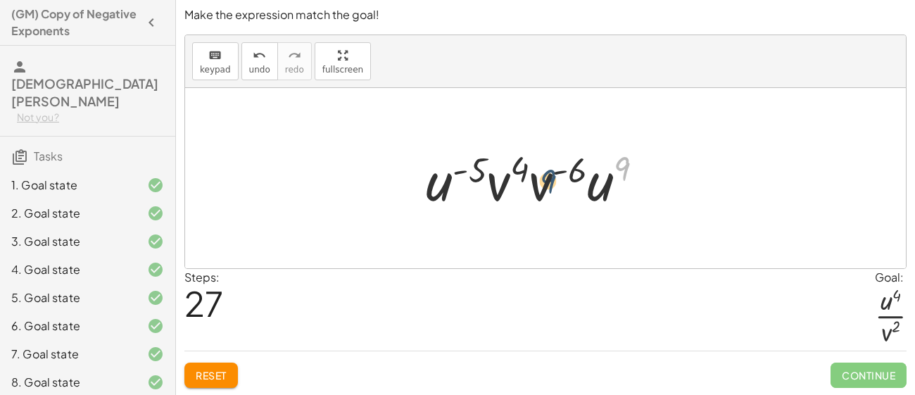
drag, startPoint x: 622, startPoint y: 167, endPoint x: 545, endPoint y: 180, distance: 77.7
click at [545, 180] on div at bounding box center [540, 178] width 243 height 72
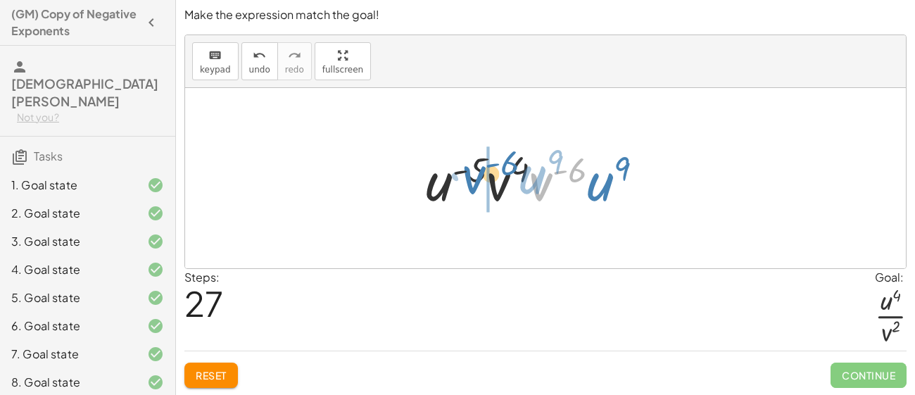
drag, startPoint x: 543, startPoint y: 182, endPoint x: 461, endPoint y: 176, distance: 82.6
click at [461, 176] on div at bounding box center [540, 178] width 243 height 72
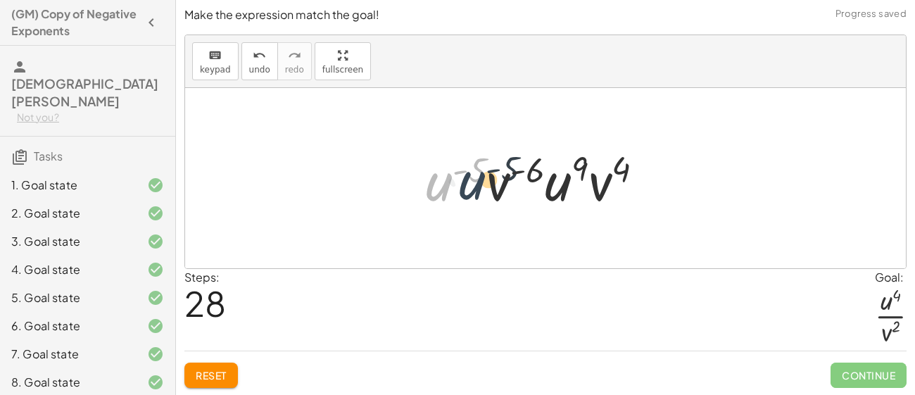
drag, startPoint x: 441, startPoint y: 193, endPoint x: 481, endPoint y: 191, distance: 40.2
click at [481, 191] on div at bounding box center [540, 178] width 243 height 72
click at [497, 182] on div at bounding box center [540, 178] width 243 height 72
drag, startPoint x: 429, startPoint y: 193, endPoint x: 548, endPoint y: 186, distance: 119.1
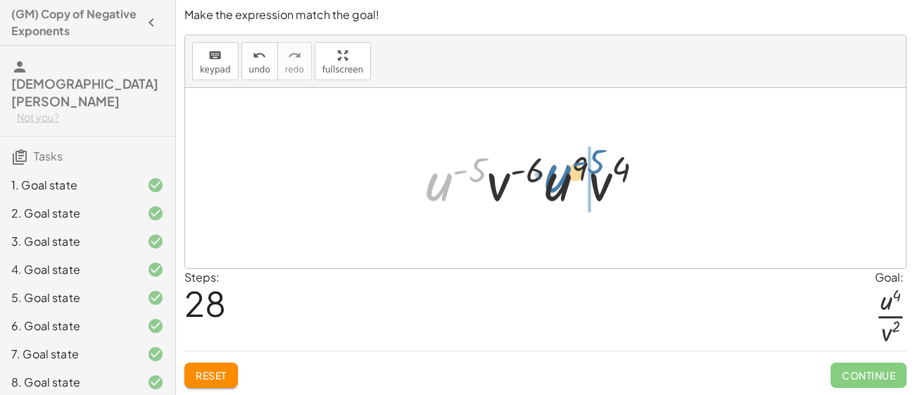
click at [548, 186] on div at bounding box center [540, 178] width 243 height 72
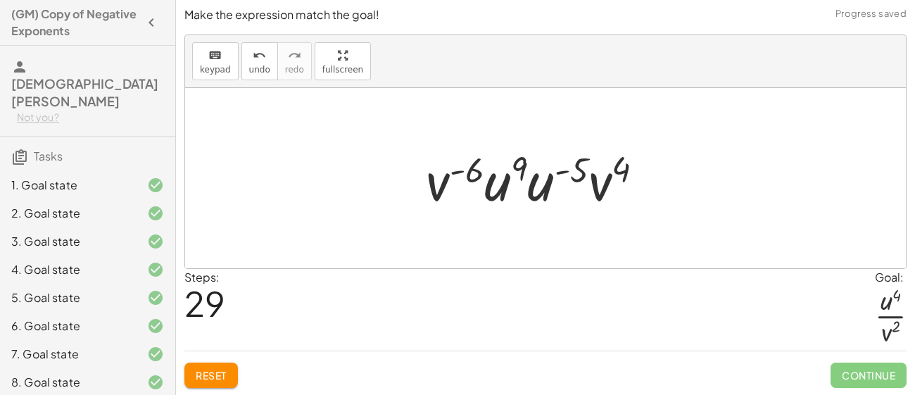
click at [518, 183] on div at bounding box center [540, 178] width 243 height 72
click at [465, 172] on div at bounding box center [540, 178] width 243 height 72
click at [226, 380] on span "Reset" at bounding box center [211, 375] width 31 height 13
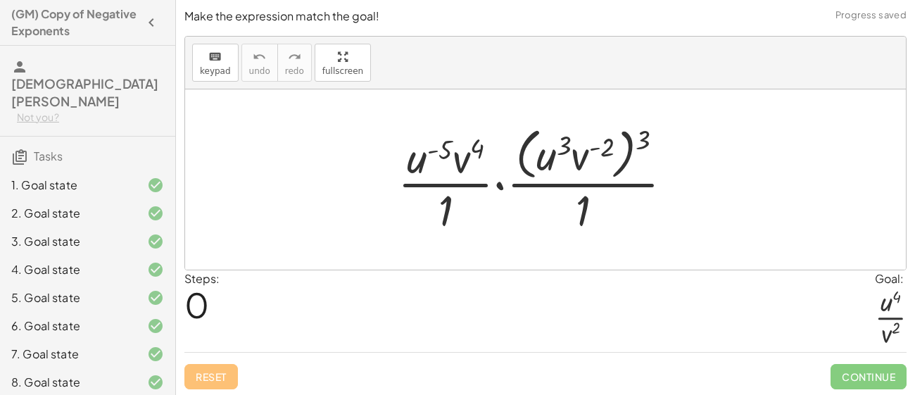
scroll to position [1, 0]
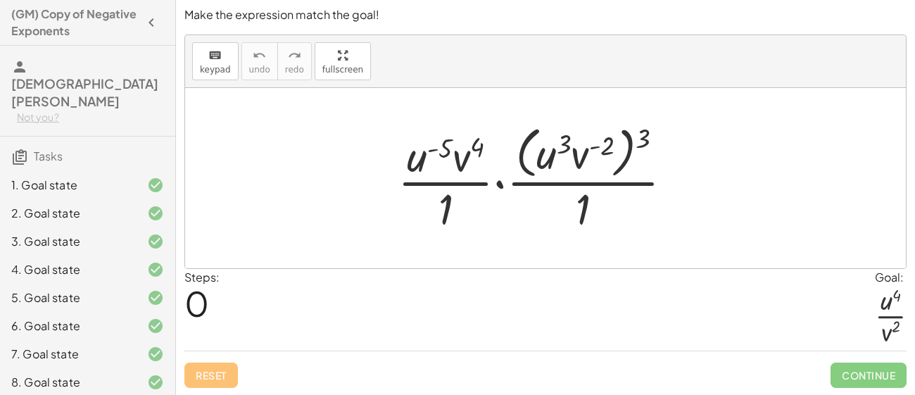
click at [576, 214] on div at bounding box center [541, 177] width 300 height 115
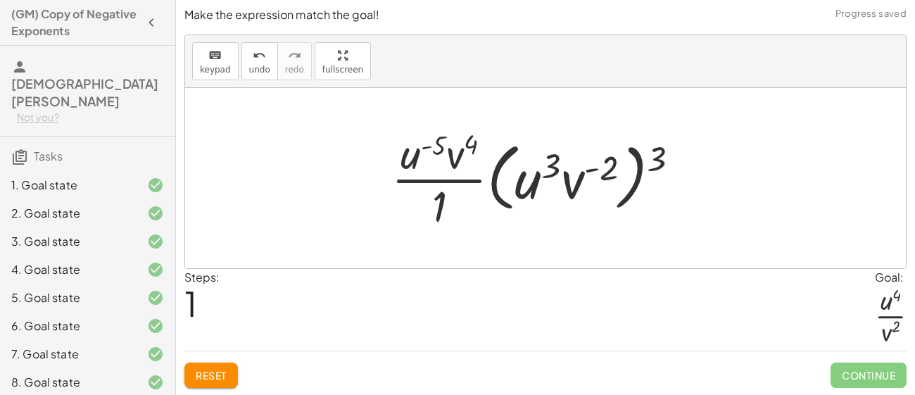
click at [445, 191] on div at bounding box center [540, 178] width 313 height 108
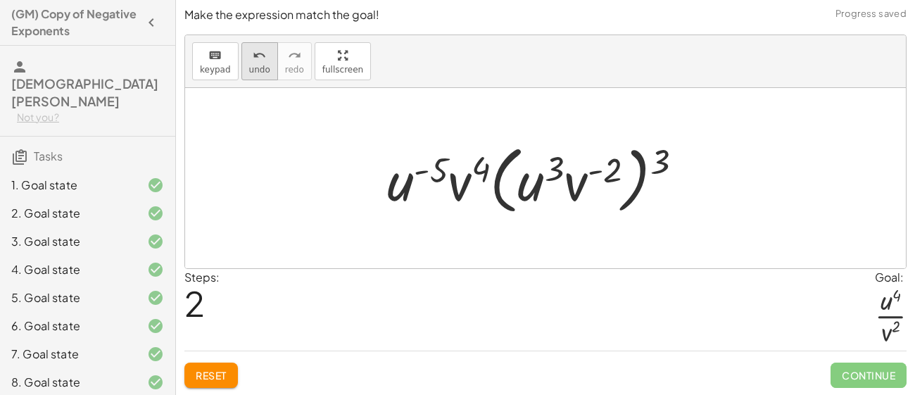
click at [253, 55] on icon "undo" at bounding box center [259, 55] width 13 height 17
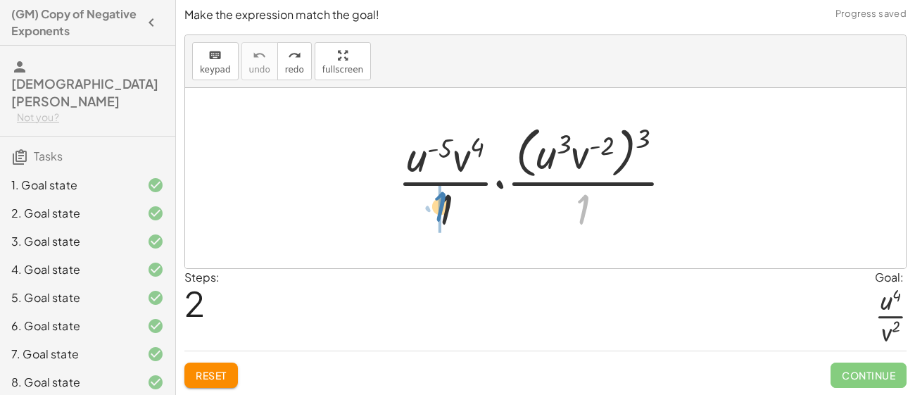
drag, startPoint x: 585, startPoint y: 205, endPoint x: 446, endPoint y: 204, distance: 139.3
click at [446, 204] on div at bounding box center [541, 177] width 300 height 115
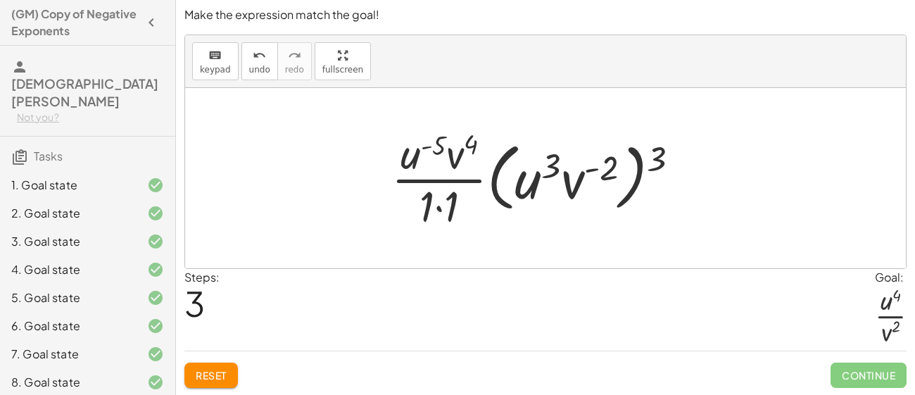
click at [440, 205] on div at bounding box center [540, 178] width 313 height 108
drag, startPoint x: 579, startPoint y: 176, endPoint x: 436, endPoint y: 201, distance: 144.9
click at [438, 201] on div at bounding box center [540, 178] width 313 height 108
drag, startPoint x: 462, startPoint y: 158, endPoint x: 449, endPoint y: 208, distance: 51.5
click at [449, 208] on div at bounding box center [540, 178] width 313 height 108
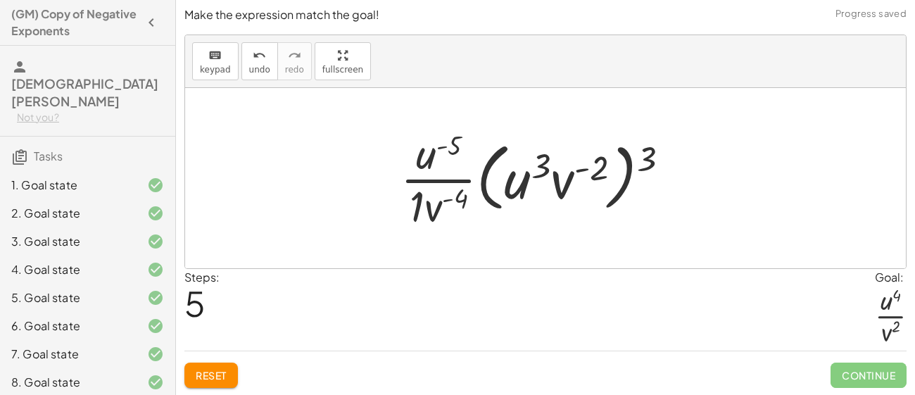
click at [426, 205] on div at bounding box center [540, 178] width 294 height 108
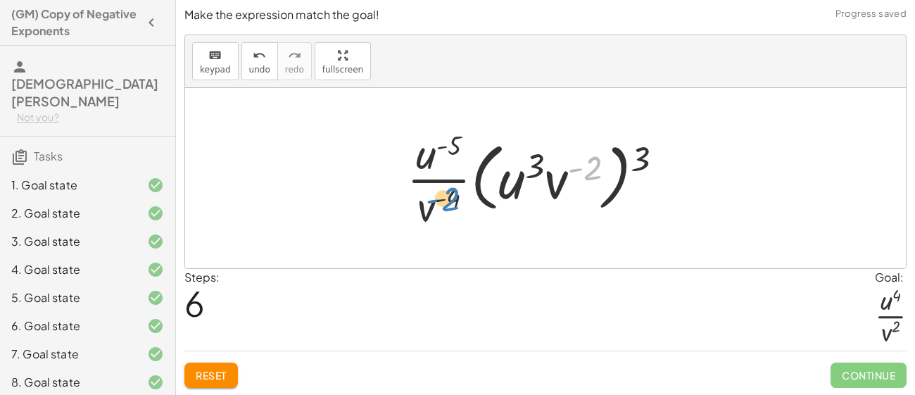
drag, startPoint x: 590, startPoint y: 170, endPoint x: 447, endPoint y: 201, distance: 145.5
click at [447, 201] on div at bounding box center [540, 178] width 281 height 108
drag, startPoint x: 561, startPoint y: 178, endPoint x: 430, endPoint y: 205, distance: 134.4
click at [430, 205] on div at bounding box center [540, 178] width 281 height 108
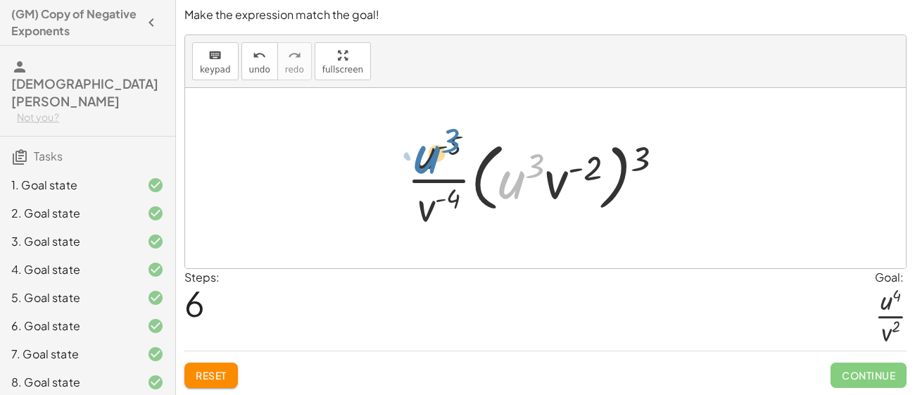
drag, startPoint x: 507, startPoint y: 177, endPoint x: 421, endPoint y: 150, distance: 90.1
click at [421, 150] on div at bounding box center [540, 178] width 281 height 108
drag, startPoint x: 637, startPoint y: 151, endPoint x: 441, endPoint y: 196, distance: 200.7
click at [441, 196] on div at bounding box center [540, 178] width 281 height 108
click at [459, 199] on div at bounding box center [540, 178] width 281 height 108
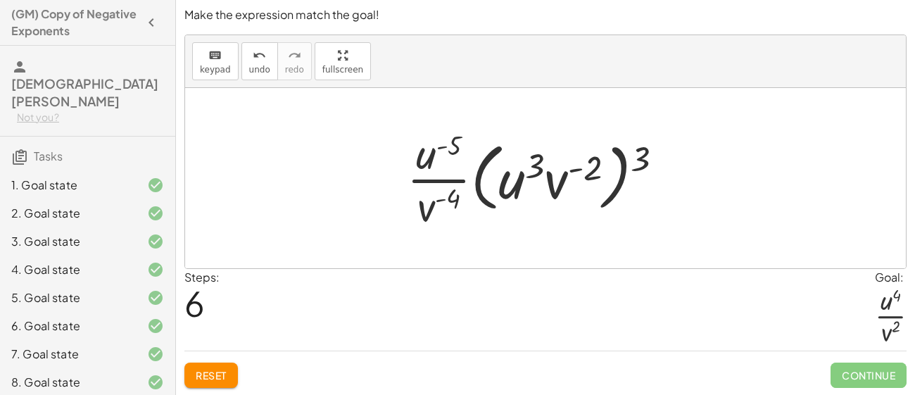
click at [458, 199] on div at bounding box center [540, 178] width 281 height 108
click at [521, 195] on div at bounding box center [540, 178] width 281 height 108
click at [574, 177] on div at bounding box center [540, 178] width 281 height 108
click at [517, 177] on div at bounding box center [540, 178] width 281 height 108
click at [451, 179] on div at bounding box center [540, 178] width 281 height 108
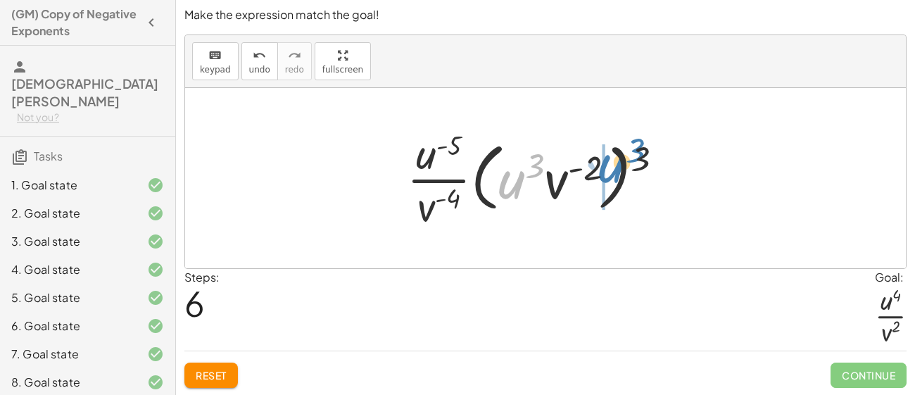
drag, startPoint x: 512, startPoint y: 174, endPoint x: 611, endPoint y: 159, distance: 101.0
click at [611, 159] on div at bounding box center [540, 178] width 281 height 108
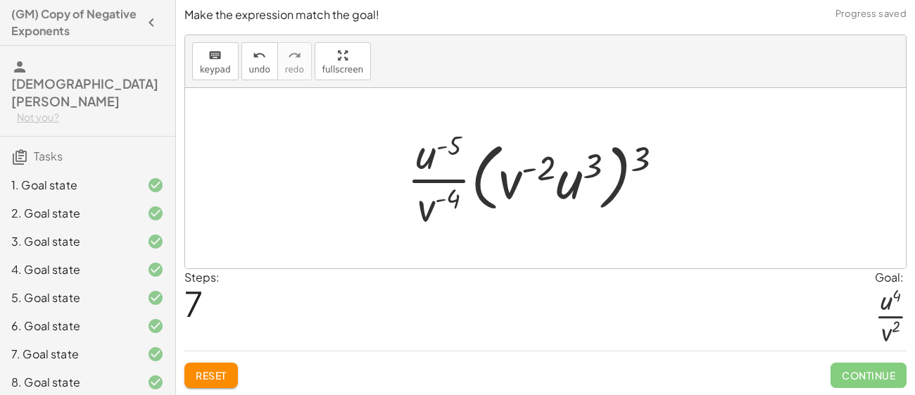
click at [548, 159] on div at bounding box center [540, 178] width 281 height 108
drag, startPoint x: 644, startPoint y: 160, endPoint x: 599, endPoint y: 172, distance: 46.6
click at [599, 172] on div at bounding box center [540, 178] width 281 height 108
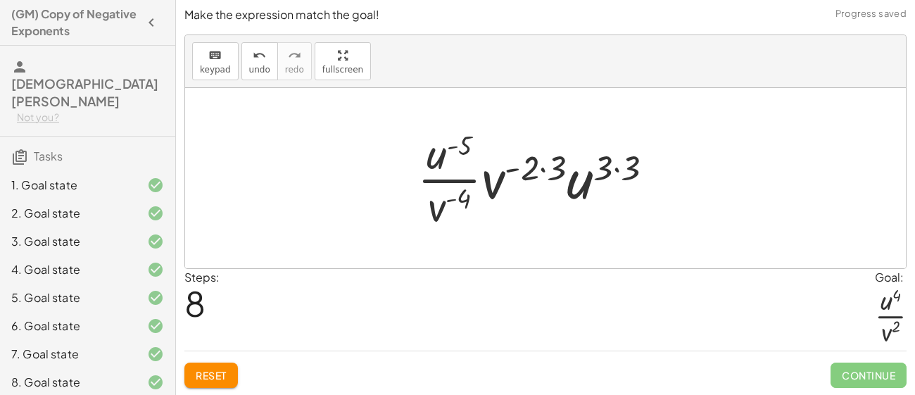
click at [601, 170] on div at bounding box center [540, 178] width 261 height 108
click at [614, 168] on div at bounding box center [540, 178] width 261 height 108
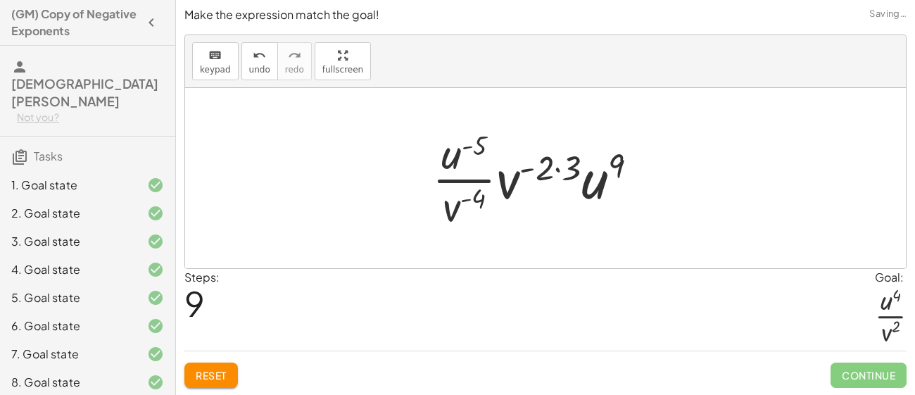
click at [617, 163] on div at bounding box center [540, 178] width 231 height 108
drag, startPoint x: 607, startPoint y: 161, endPoint x: 556, endPoint y: 155, distance: 51.8
click at [556, 155] on div at bounding box center [540, 178] width 231 height 108
drag, startPoint x: 600, startPoint y: 177, endPoint x: 487, endPoint y: 161, distance: 114.4
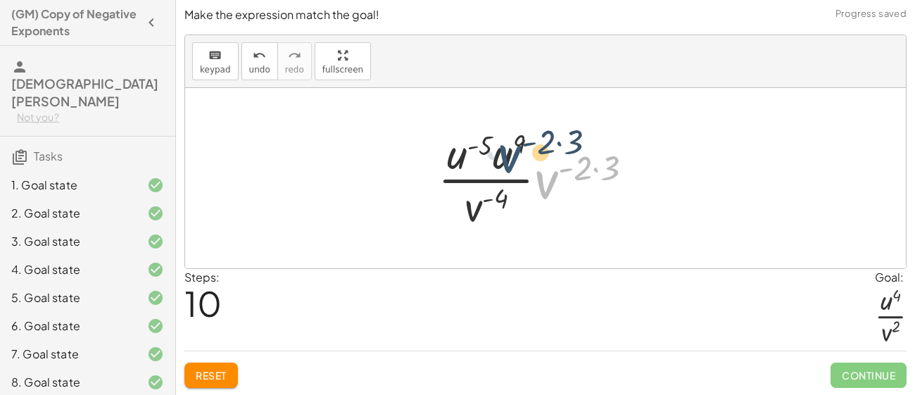
drag, startPoint x: 551, startPoint y: 180, endPoint x: 514, endPoint y: 154, distance: 45.5
click at [514, 154] on div at bounding box center [541, 178] width 220 height 108
click at [581, 174] on div at bounding box center [541, 178] width 220 height 108
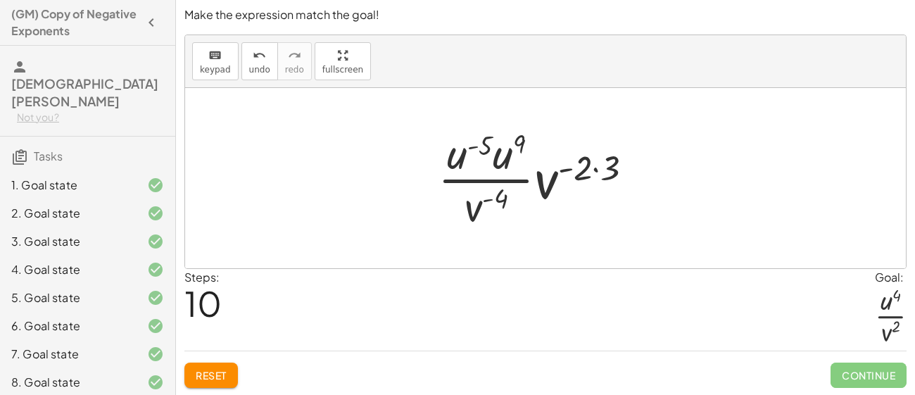
click at [611, 174] on div at bounding box center [541, 178] width 220 height 108
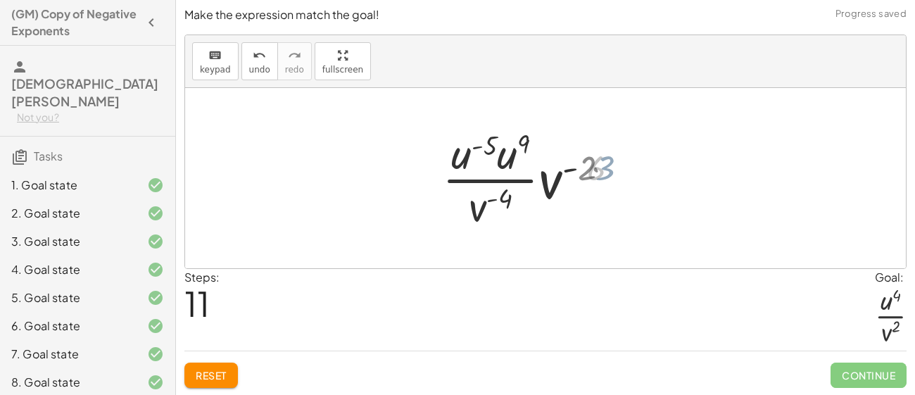
click at [611, 174] on div at bounding box center [540, 178] width 193 height 108
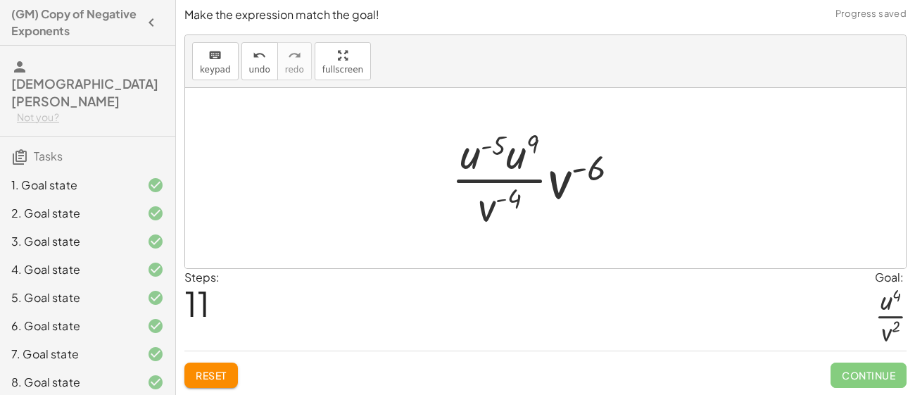
click at [595, 174] on div at bounding box center [540, 178] width 193 height 108
drag, startPoint x: 595, startPoint y: 174, endPoint x: 514, endPoint y: 153, distance: 84.5
click at [514, 153] on div at bounding box center [540, 178] width 193 height 108
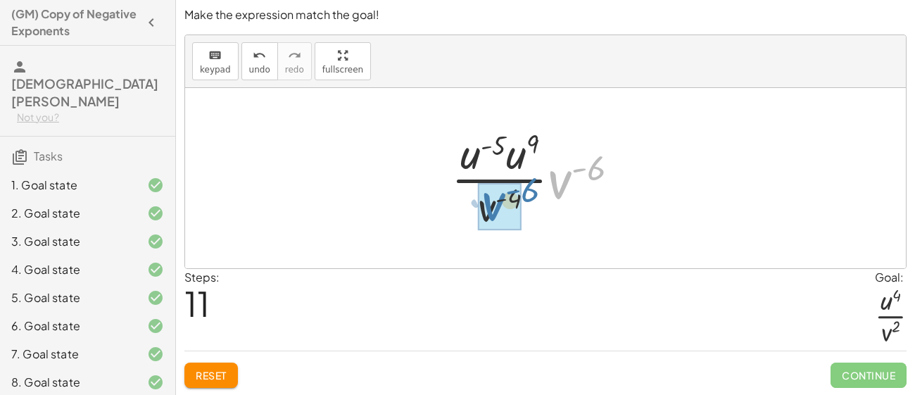
drag, startPoint x: 559, startPoint y: 180, endPoint x: 485, endPoint y: 203, distance: 77.4
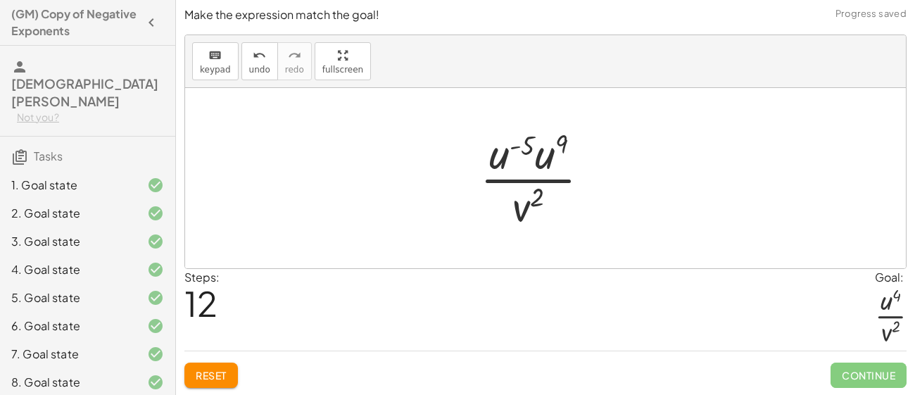
click at [547, 163] on div at bounding box center [540, 178] width 135 height 108
click at [531, 142] on div at bounding box center [540, 178] width 151 height 108
click at [570, 144] on div at bounding box center [540, 178] width 151 height 108
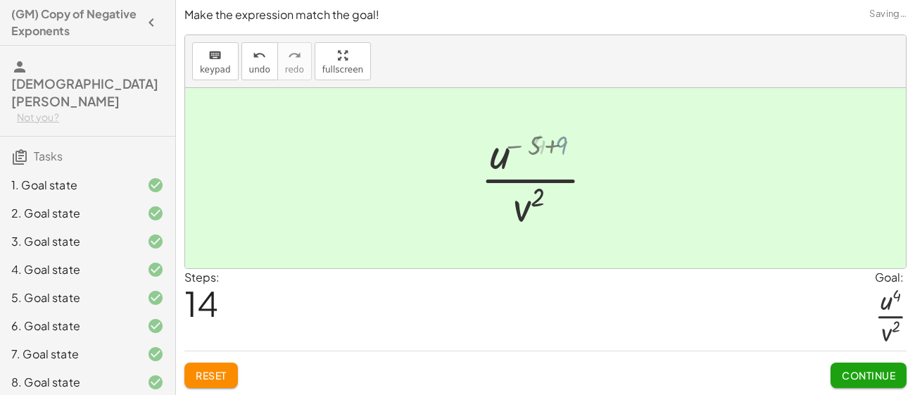
click at [570, 144] on div at bounding box center [540, 178] width 91 height 108
click at [868, 378] on span "Continue" at bounding box center [868, 375] width 53 height 13
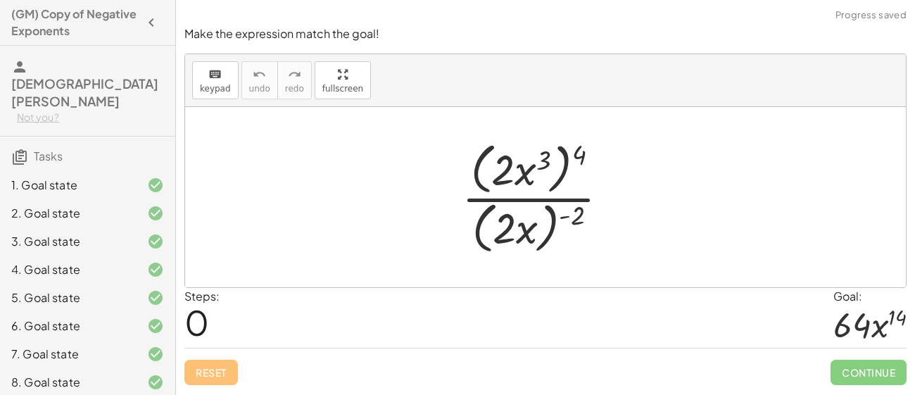
scroll to position [196, 0]
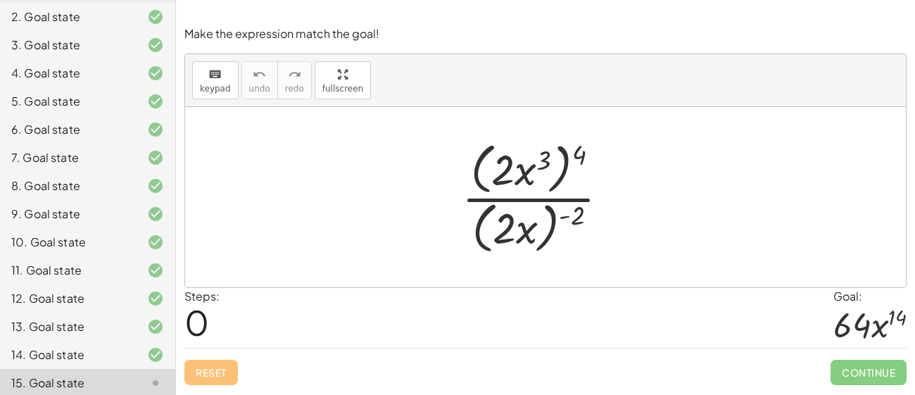
click at [512, 174] on div at bounding box center [541, 197] width 172 height 121
drag, startPoint x: 499, startPoint y: 168, endPoint x: 548, endPoint y: 172, distance: 49.4
click at [548, 172] on div at bounding box center [541, 197] width 172 height 121
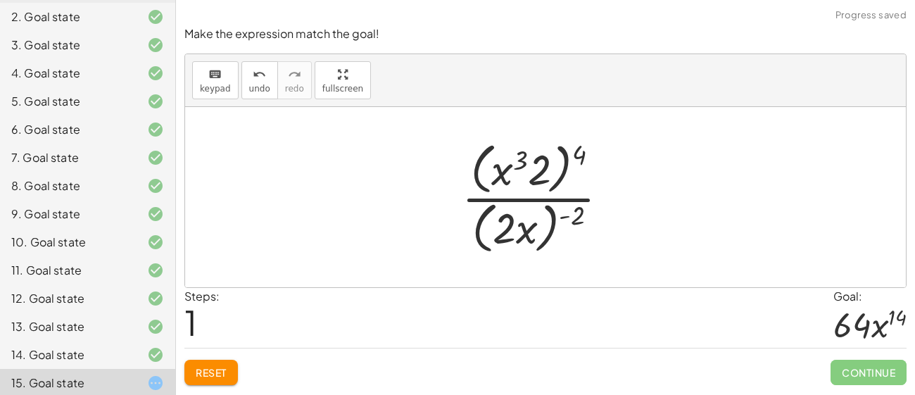
click at [526, 165] on div at bounding box center [541, 197] width 172 height 121
click at [522, 165] on div at bounding box center [541, 197] width 172 height 121
drag, startPoint x: 576, startPoint y: 152, endPoint x: 526, endPoint y: 160, distance: 51.2
click at [526, 160] on div at bounding box center [541, 197] width 172 height 121
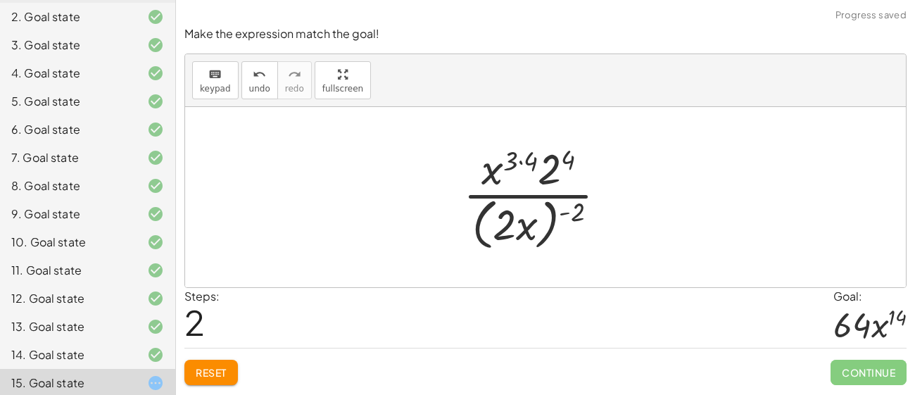
click at [528, 160] on div at bounding box center [540, 196] width 169 height 115
click at [555, 161] on div at bounding box center [540, 196] width 169 height 115
click at [554, 164] on div at bounding box center [540, 196] width 169 height 115
click at [516, 196] on div at bounding box center [540, 196] width 169 height 115
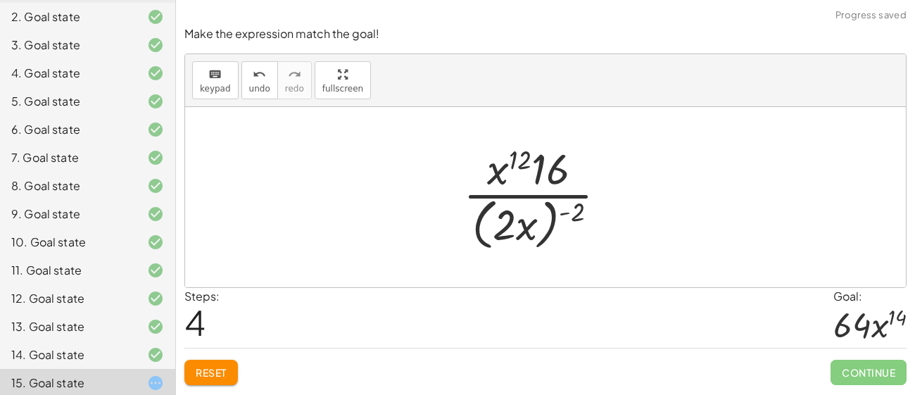
click at [516, 195] on div at bounding box center [540, 196] width 169 height 115
drag, startPoint x: 482, startPoint y: 178, endPoint x: 525, endPoint y: 182, distance: 43.1
click at [525, 182] on div at bounding box center [540, 196] width 169 height 115
drag, startPoint x: 513, startPoint y: 226, endPoint x: 528, endPoint y: 175, distance: 53.0
click at [528, 175] on div at bounding box center [540, 196] width 169 height 115
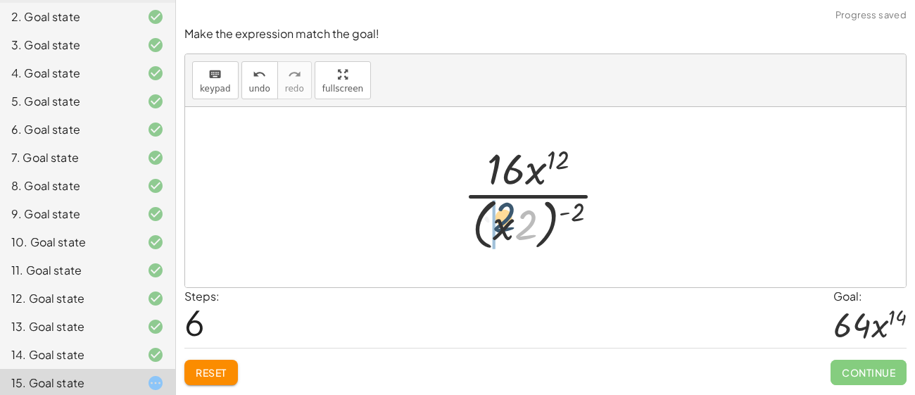
drag, startPoint x: 529, startPoint y: 234, endPoint x: 504, endPoint y: 225, distance: 26.0
click at [504, 225] on div at bounding box center [540, 196] width 169 height 115
click at [519, 227] on div at bounding box center [540, 196] width 169 height 115
drag, startPoint x: 571, startPoint y: 215, endPoint x: 501, endPoint y: 230, distance: 71.2
click at [501, 230] on div at bounding box center [540, 196] width 169 height 115
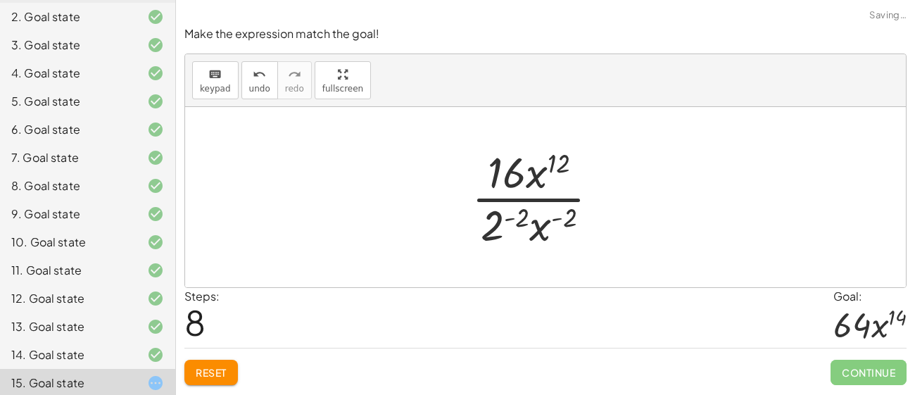
click at [526, 222] on div at bounding box center [540, 197] width 153 height 108
click at [573, 219] on div at bounding box center [541, 197] width 182 height 108
click at [526, 220] on div at bounding box center [541, 197] width 182 height 108
click at [564, 224] on div at bounding box center [541, 197] width 182 height 108
click at [581, 215] on div at bounding box center [541, 197] width 182 height 108
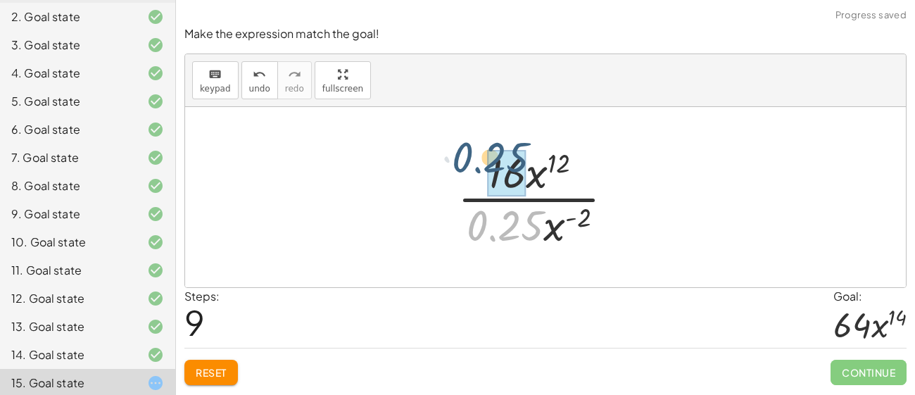
drag, startPoint x: 541, startPoint y: 228, endPoint x: 533, endPoint y: 163, distance: 66.0
click at [533, 163] on div at bounding box center [541, 197] width 182 height 108
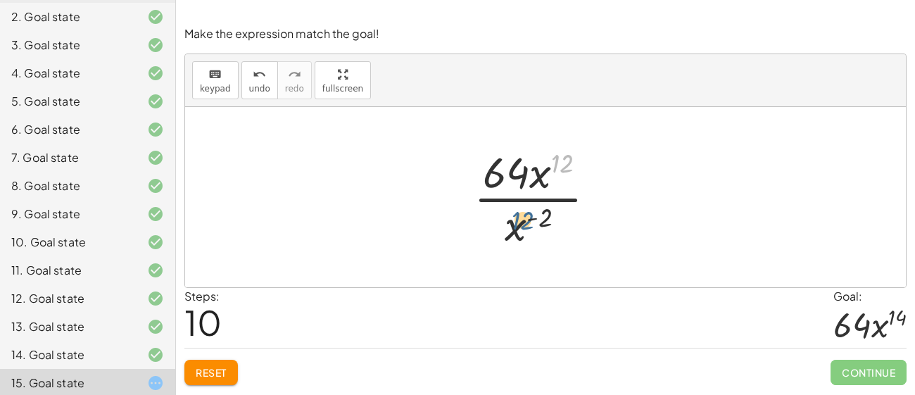
drag, startPoint x: 566, startPoint y: 165, endPoint x: 520, endPoint y: 225, distance: 75.8
click at [520, 225] on div at bounding box center [540, 197] width 148 height 108
drag, startPoint x: 519, startPoint y: 227, endPoint x: 555, endPoint y: 179, distance: 60.2
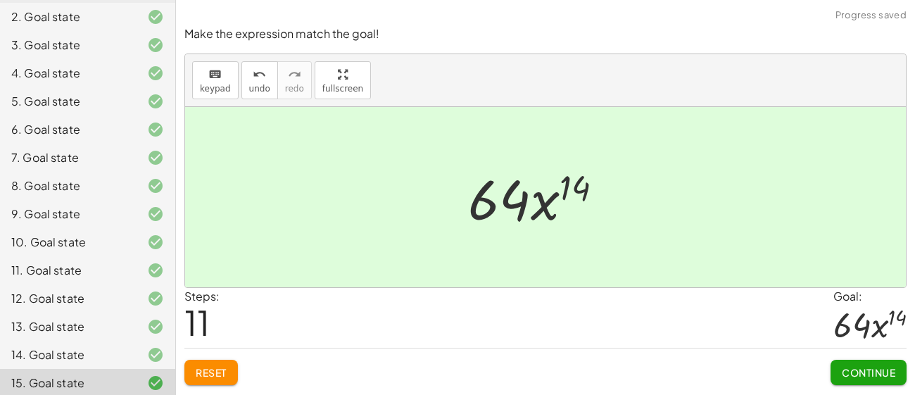
click at [872, 377] on span "Continue" at bounding box center [868, 372] width 53 height 13
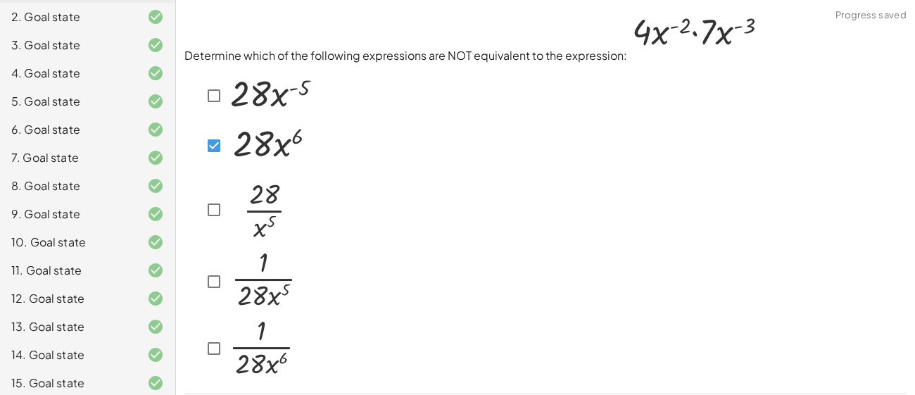
scroll to position [43, 0]
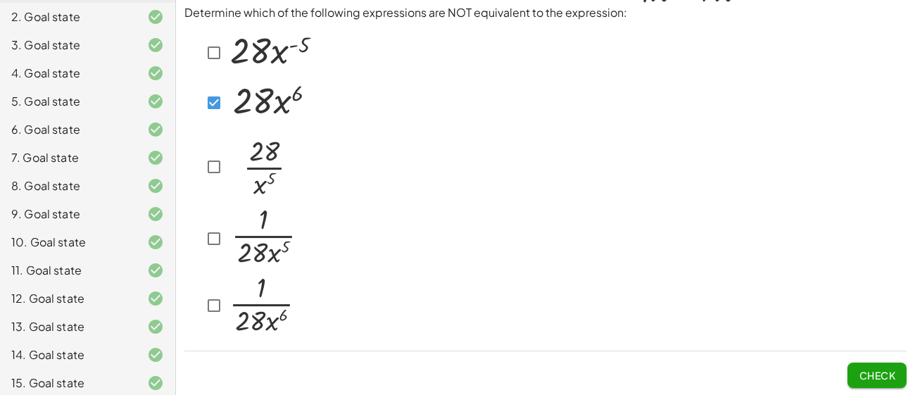
click at [867, 376] on span "Check" at bounding box center [876, 375] width 37 height 13
click at [865, 371] on span "Check" at bounding box center [876, 375] width 37 height 13
click at [853, 367] on button "Check" at bounding box center [876, 374] width 59 height 25
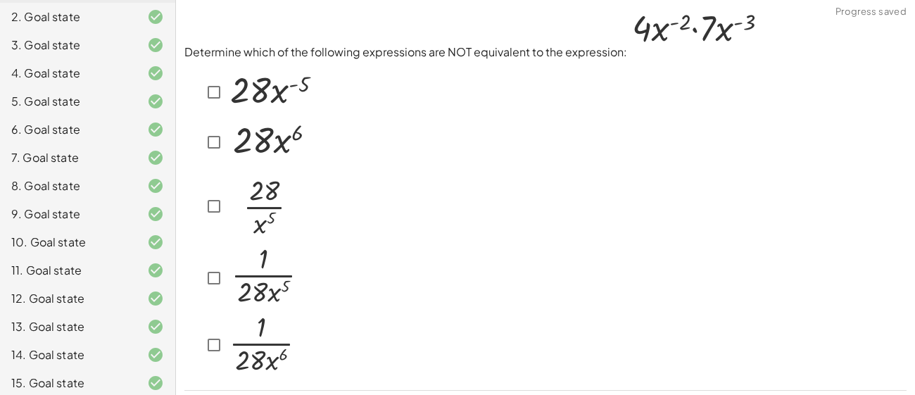
scroll to position [4, 0]
click at [274, 147] on img at bounding box center [270, 139] width 87 height 45
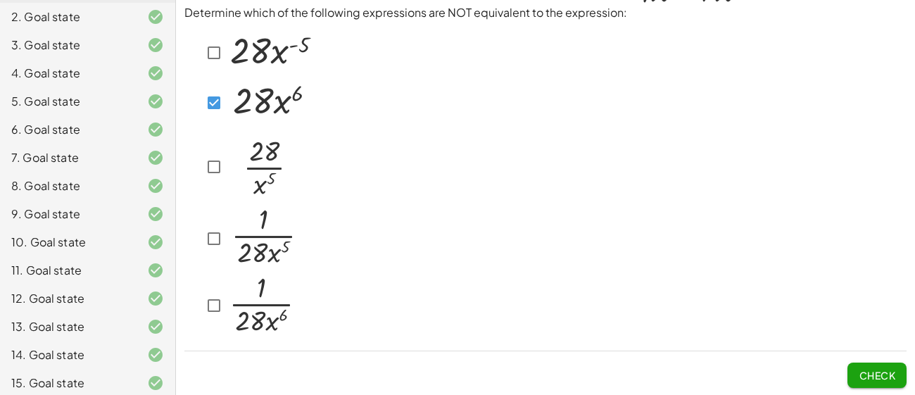
click at [878, 367] on button "Check" at bounding box center [876, 374] width 59 height 25
click at [232, 303] on img at bounding box center [262, 304] width 70 height 64
click at [871, 362] on button "Check" at bounding box center [876, 374] width 59 height 25
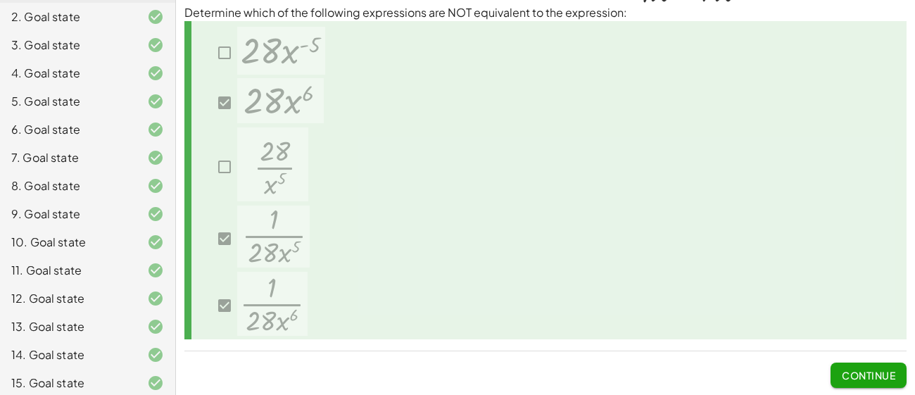
click at [867, 376] on span "Continue" at bounding box center [868, 375] width 53 height 13
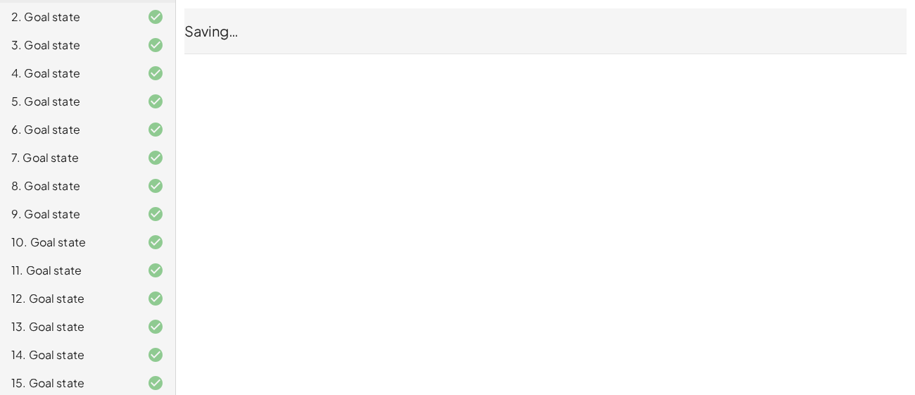
scroll to position [0, 0]
